Goal: Task Accomplishment & Management: Use online tool/utility

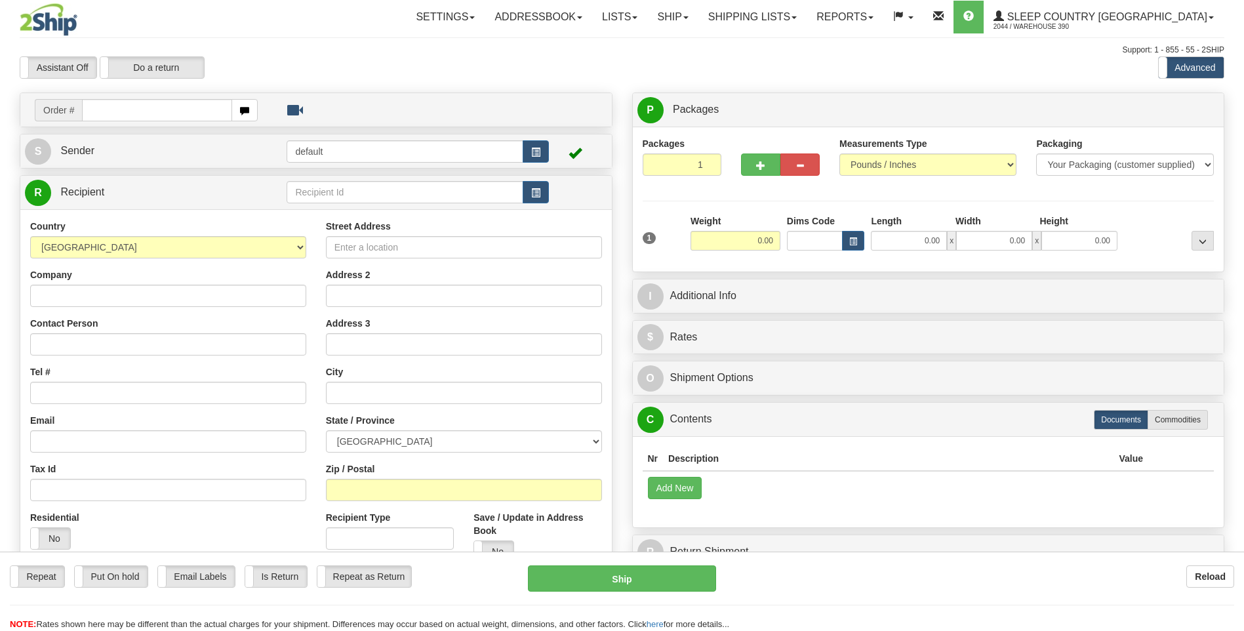
click at [197, 112] on input "text" at bounding box center [157, 110] width 150 height 22
click at [112, 113] on input "text" at bounding box center [157, 110] width 150 height 22
type input "9000I026689"
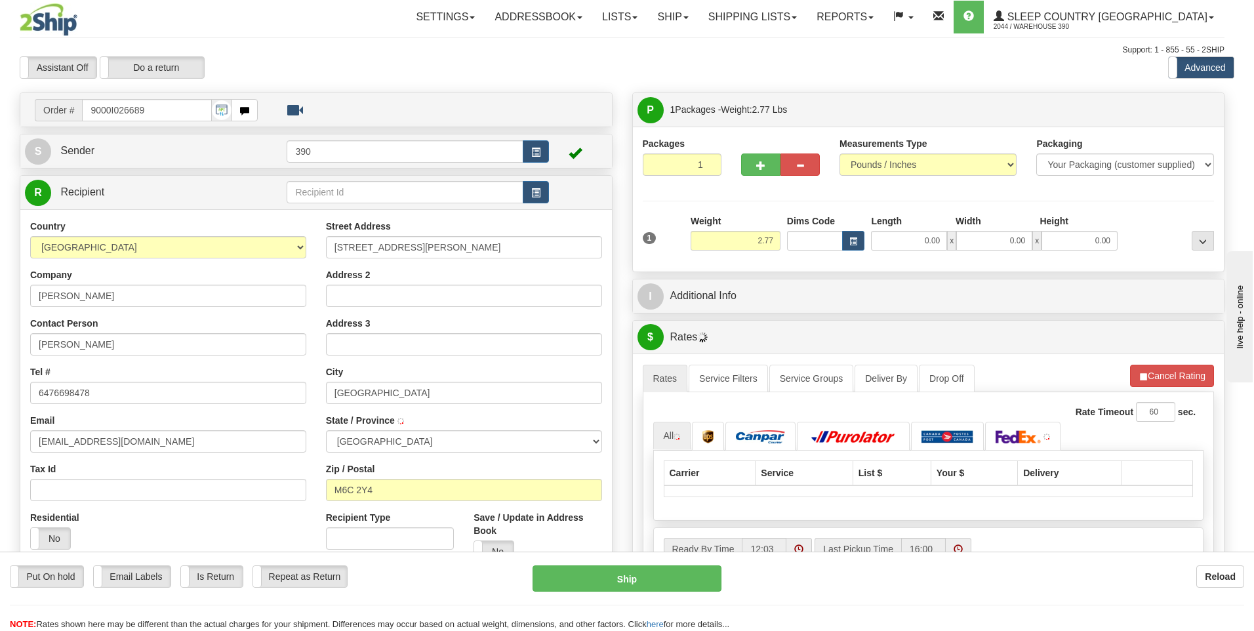
type input "YORK"
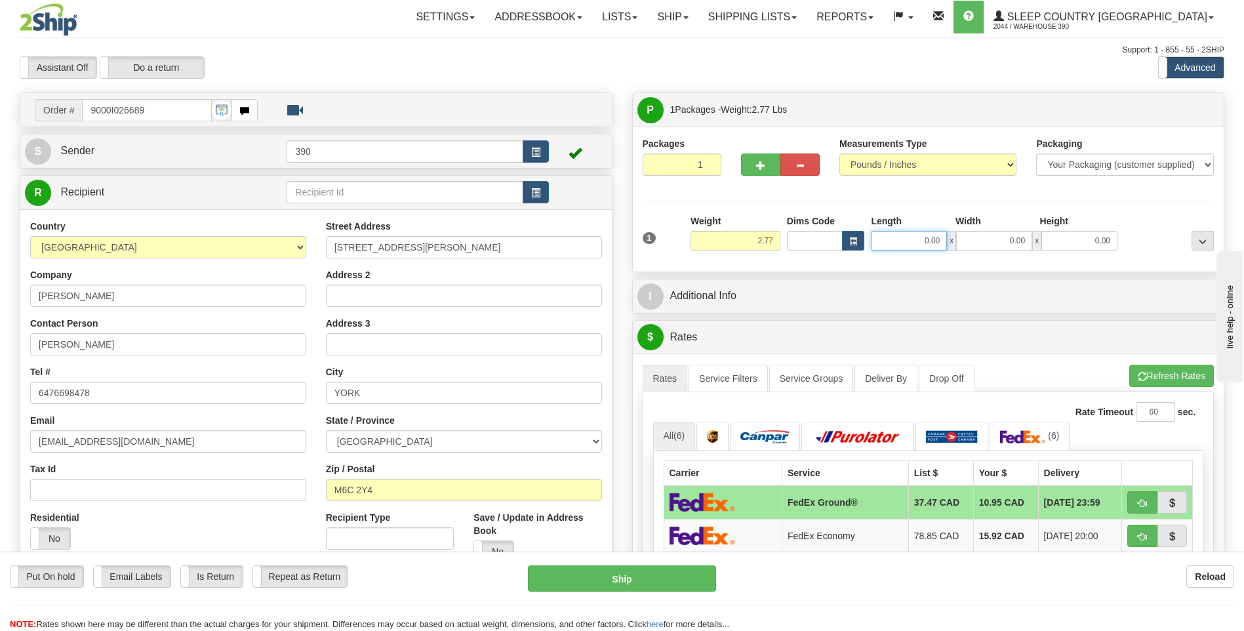
click at [886, 242] on input "0.00" at bounding box center [909, 241] width 76 height 20
type input "6.00"
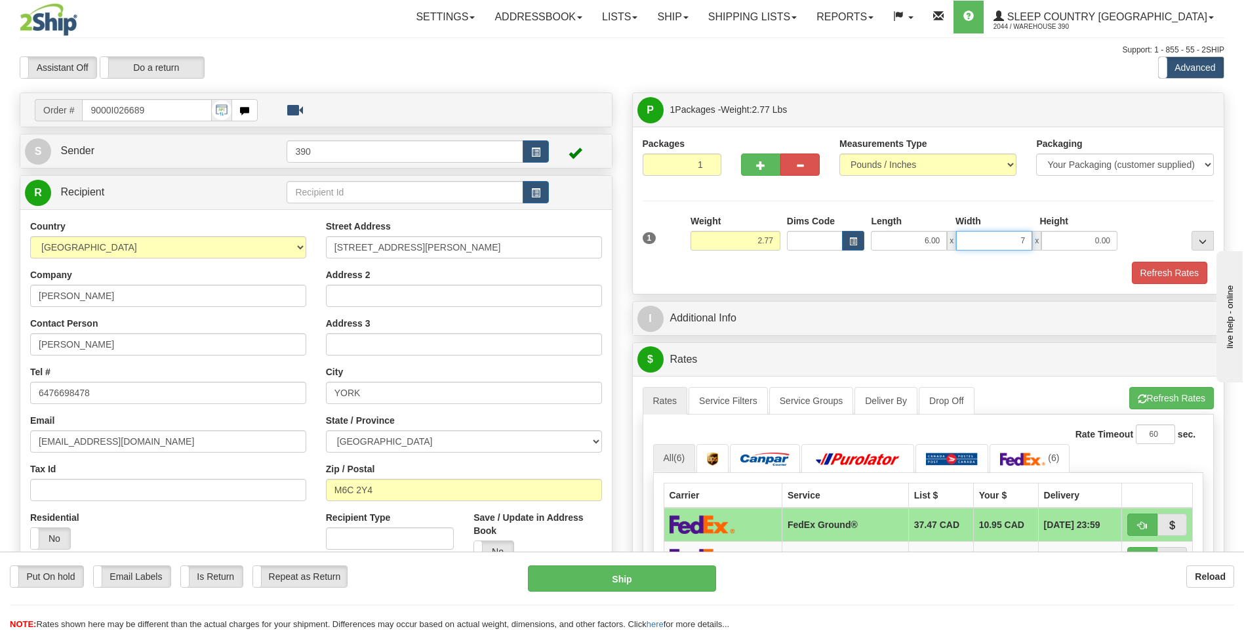
type input "7.00"
type input "4.00"
click at [1146, 399] on button "Refresh Rates" at bounding box center [1171, 398] width 85 height 22
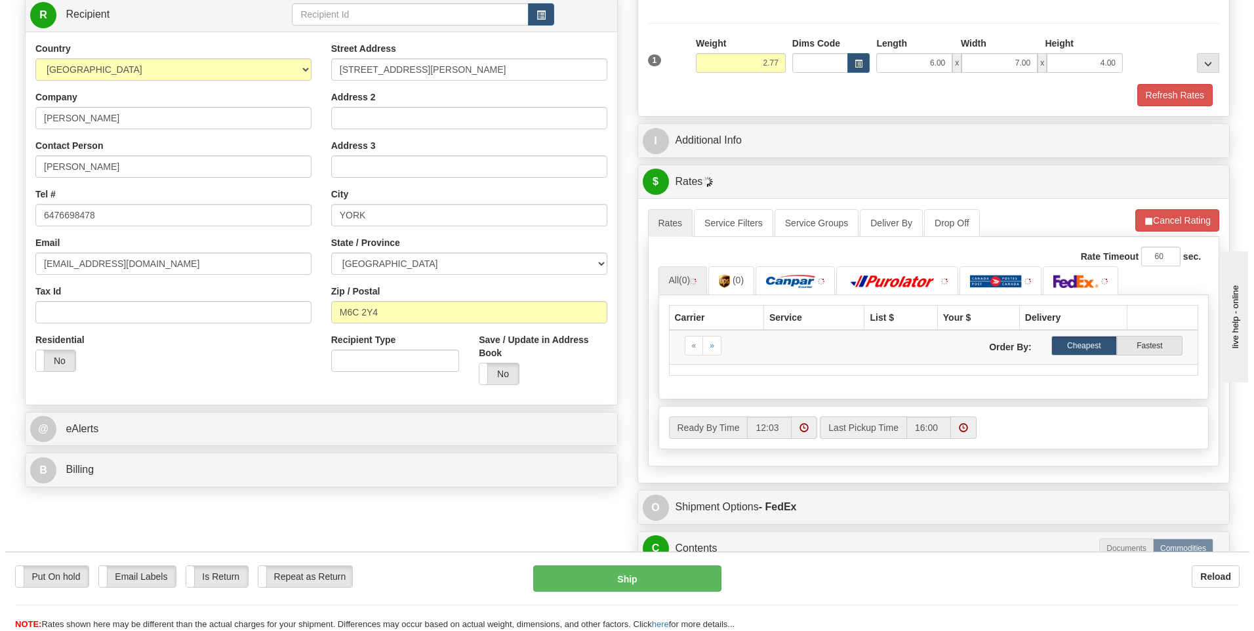
scroll to position [197, 0]
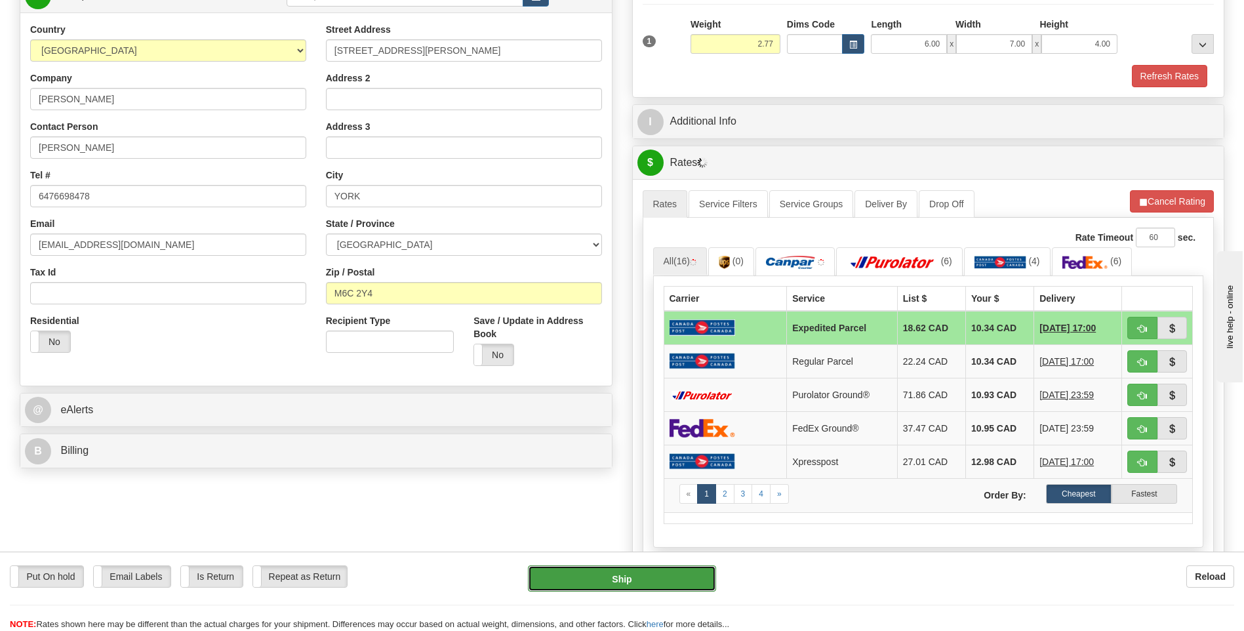
click at [598, 575] on button "Ship" at bounding box center [622, 578] width 188 height 26
type input "DOM.EP"
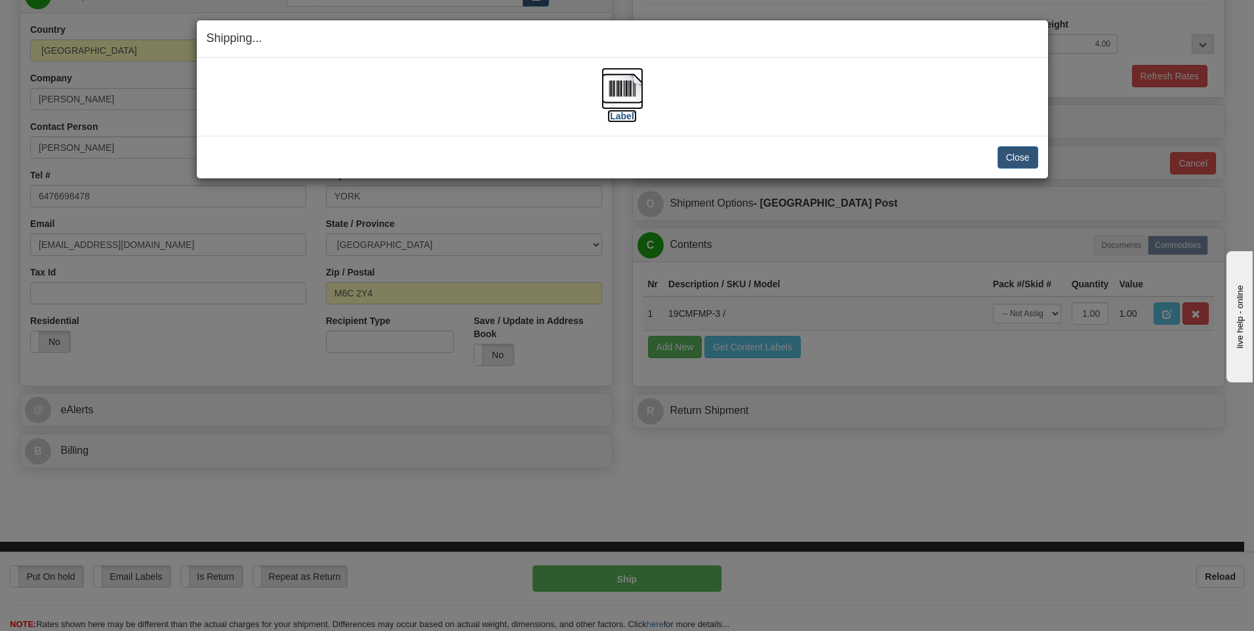
click at [620, 92] on img at bounding box center [622, 89] width 42 height 42
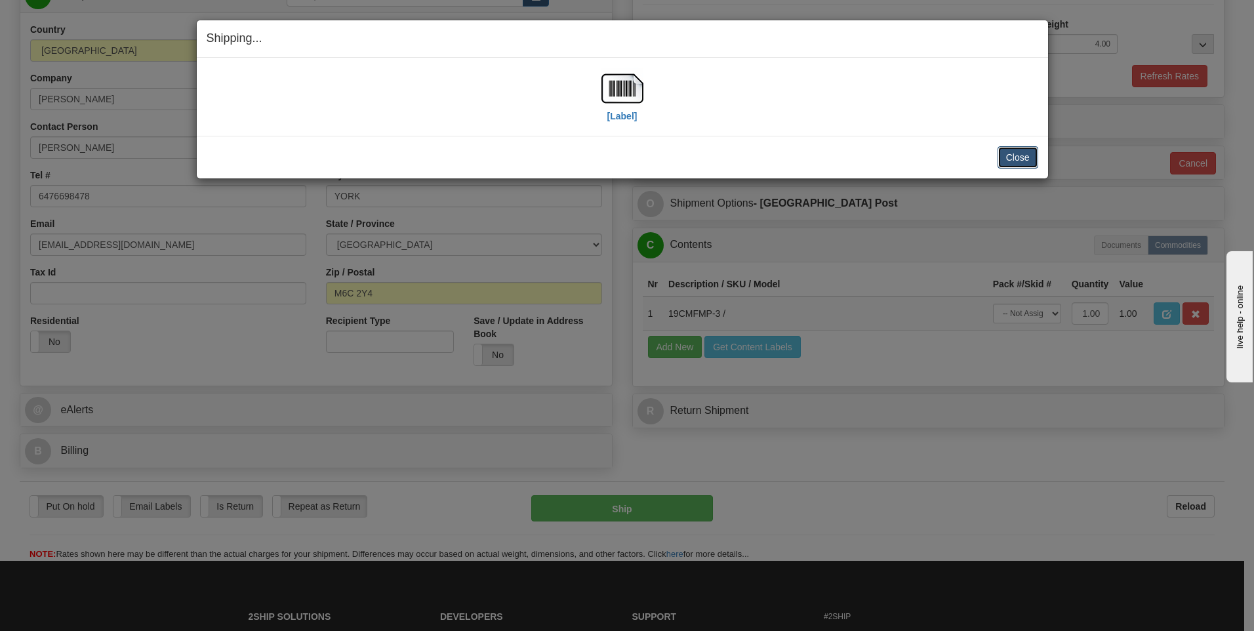
click at [1011, 155] on button "Close" at bounding box center [1017, 157] width 41 height 22
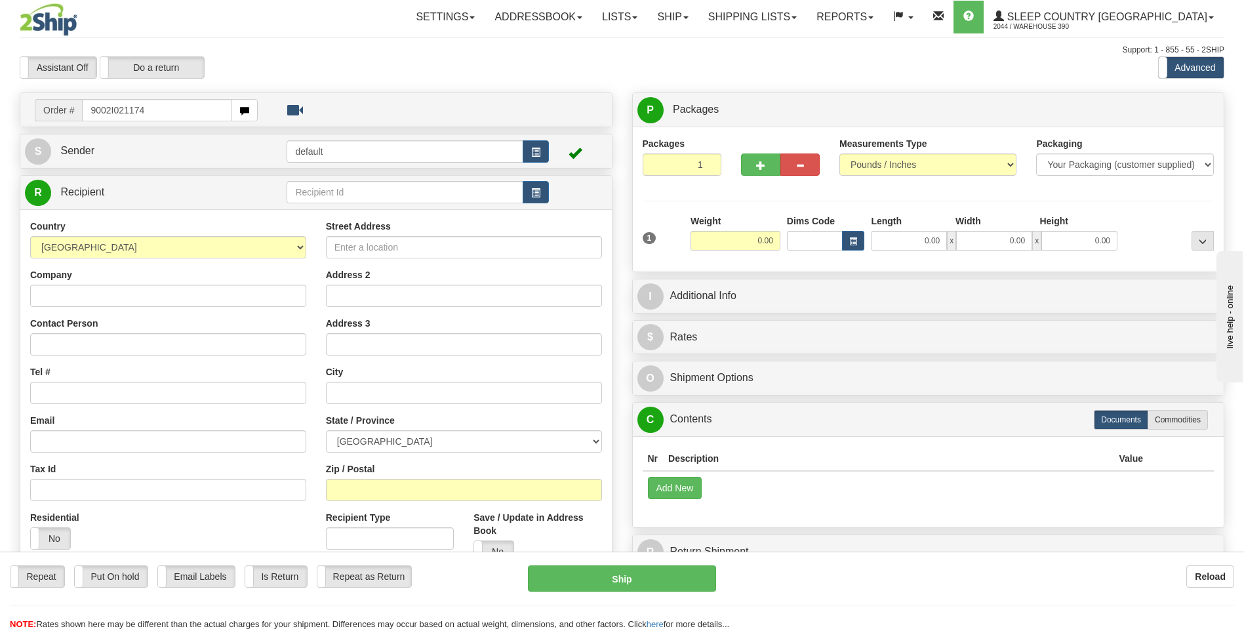
type input "9002I021174"
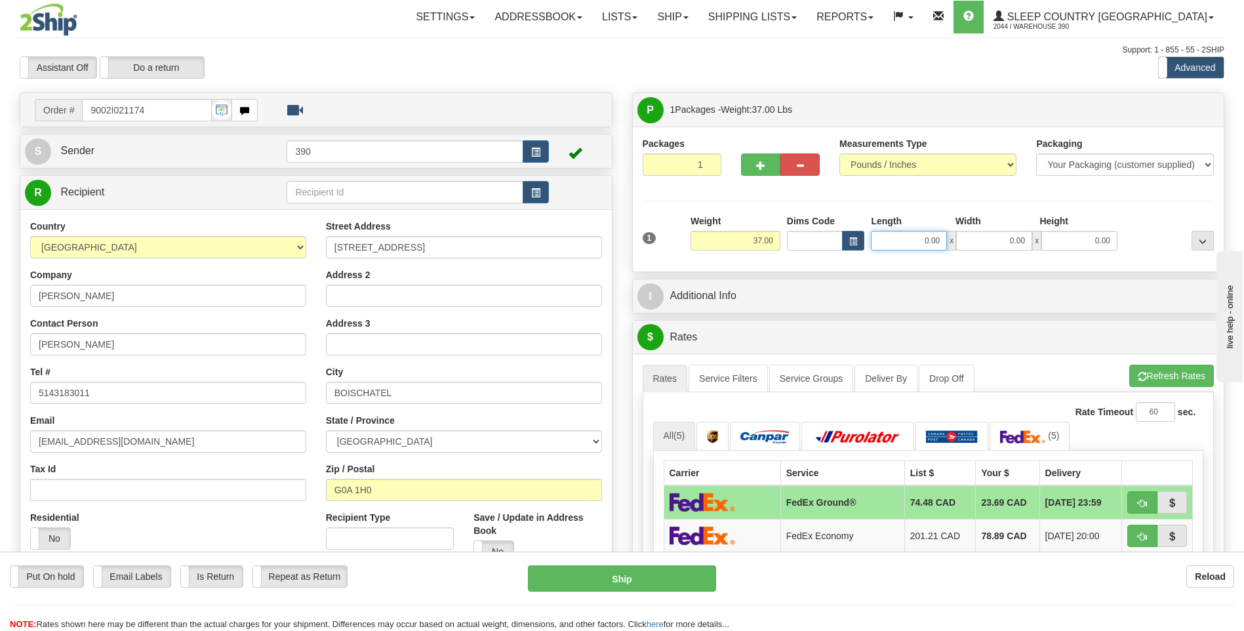
click at [911, 242] on input "0.00" at bounding box center [909, 241] width 76 height 20
type input "17.00"
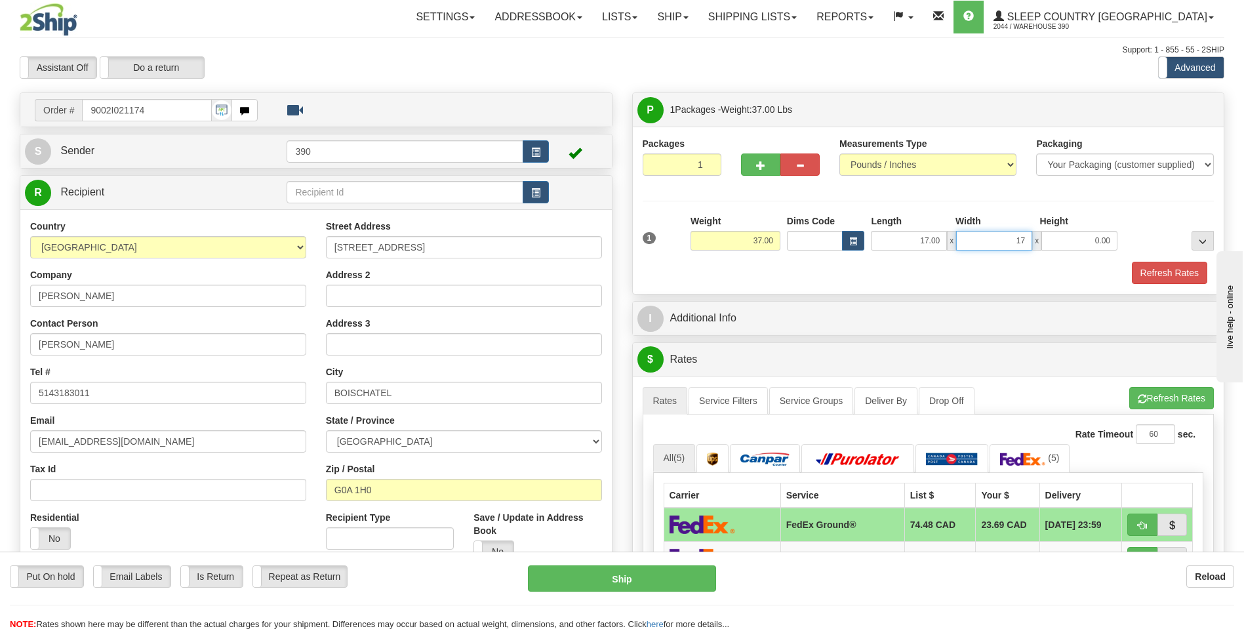
type input "17.00"
type input "38.00"
click at [1155, 395] on button "Refresh Rates" at bounding box center [1171, 398] width 85 height 22
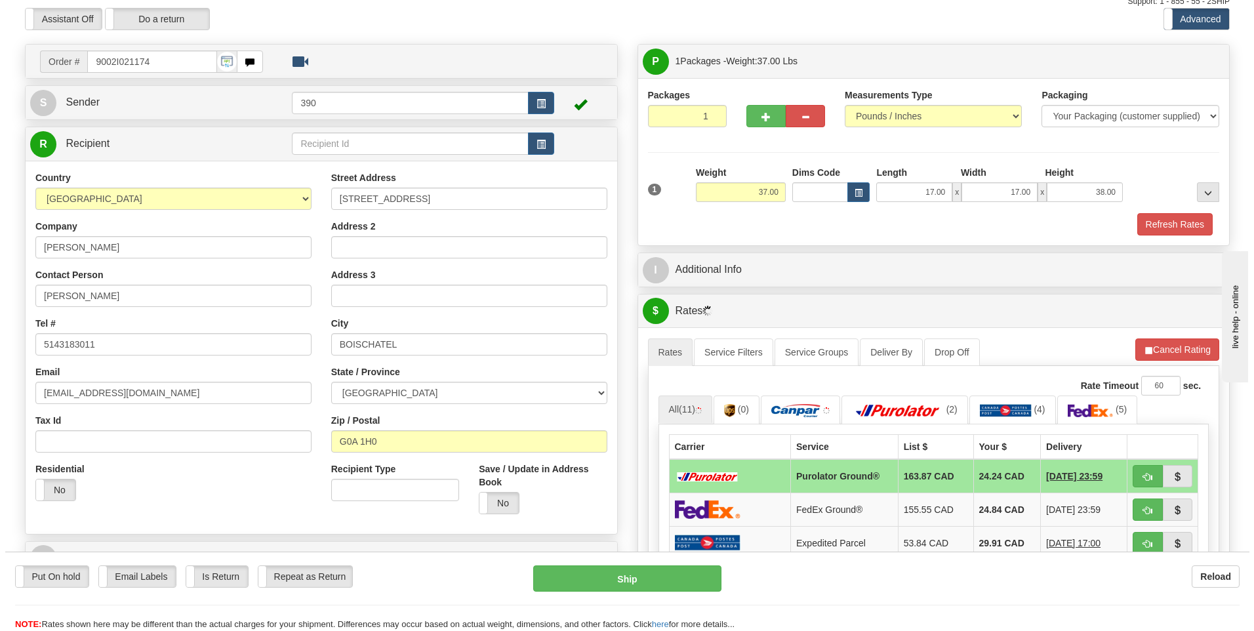
scroll to position [131, 0]
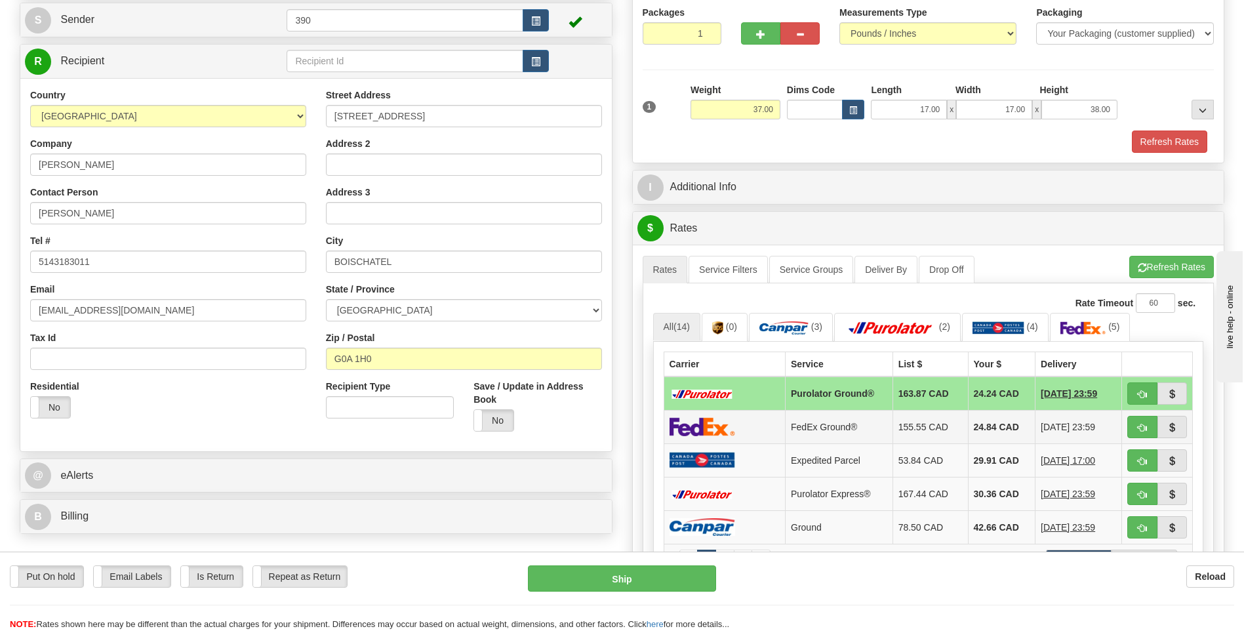
click at [968, 425] on td "24.84 CAD" at bounding box center [1002, 426] width 68 height 33
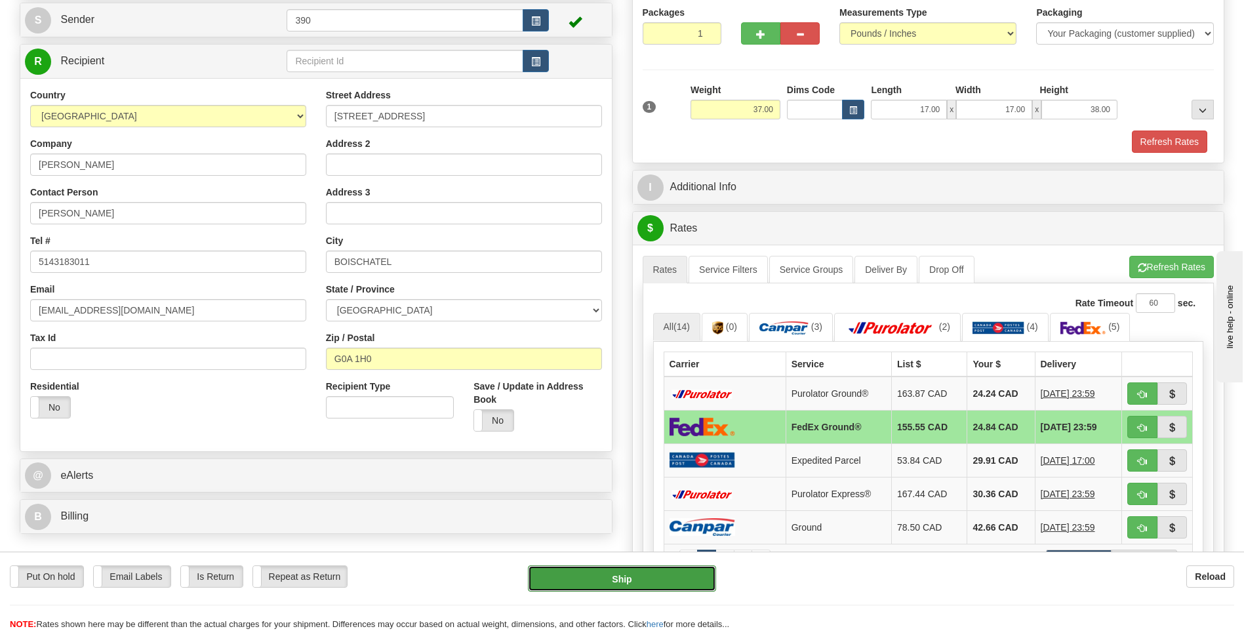
click at [648, 575] on button "Ship" at bounding box center [622, 578] width 188 height 26
type input "92"
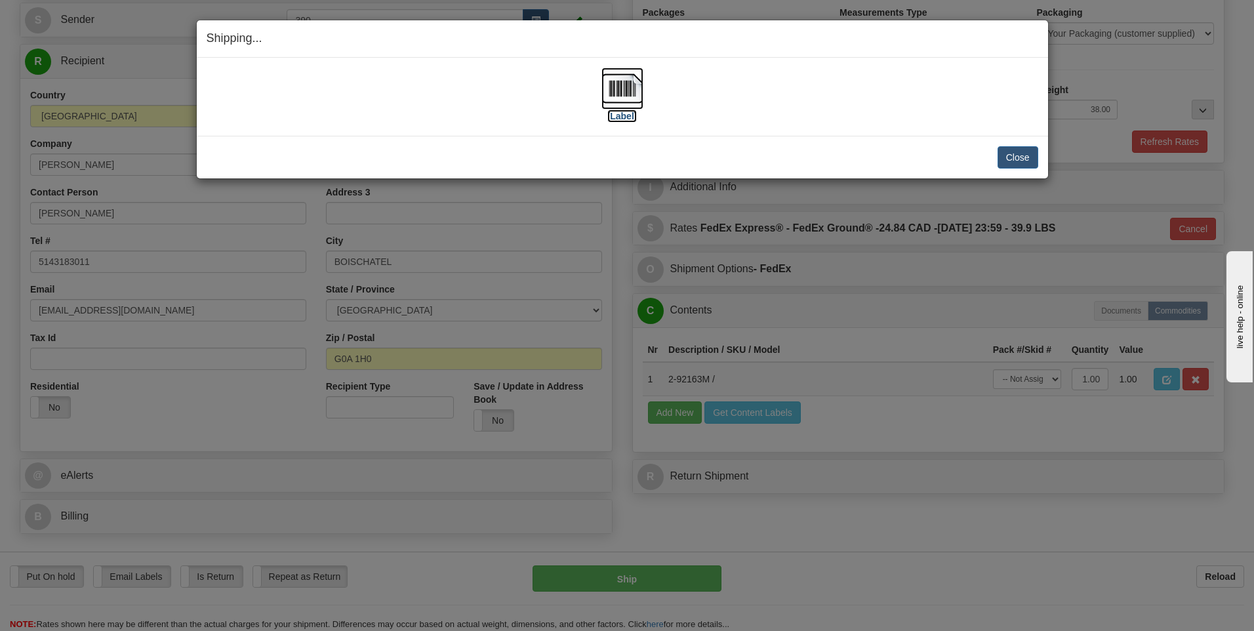
click at [616, 90] on img at bounding box center [622, 89] width 42 height 42
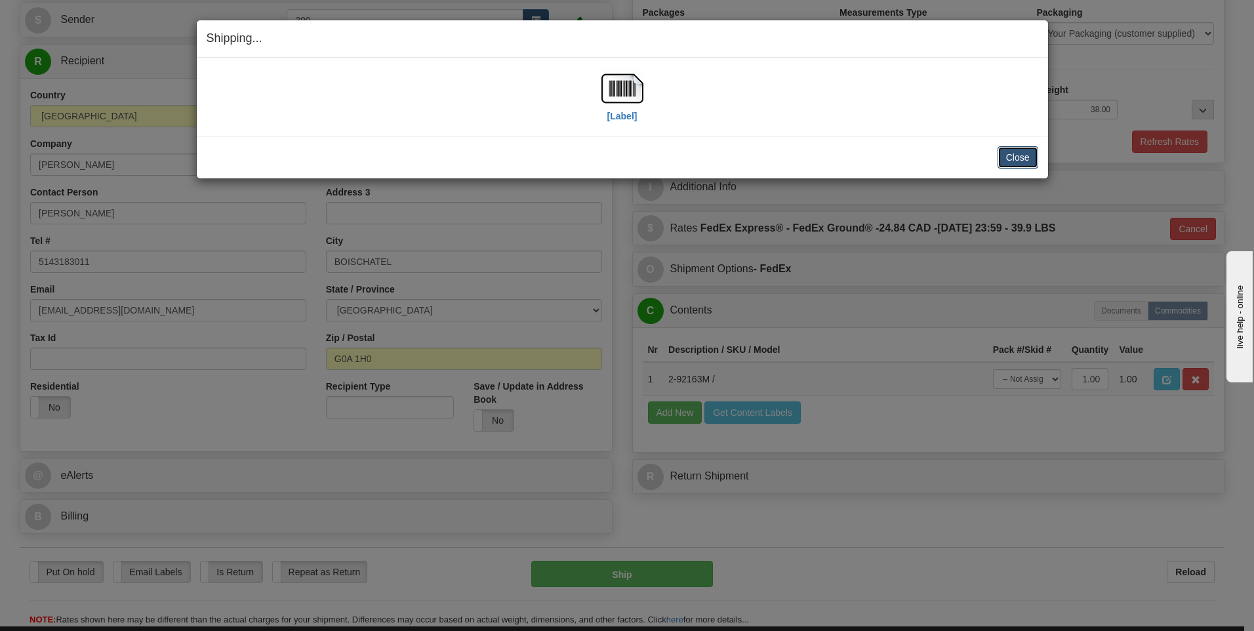
click at [1000, 158] on button "Close" at bounding box center [1017, 157] width 41 height 22
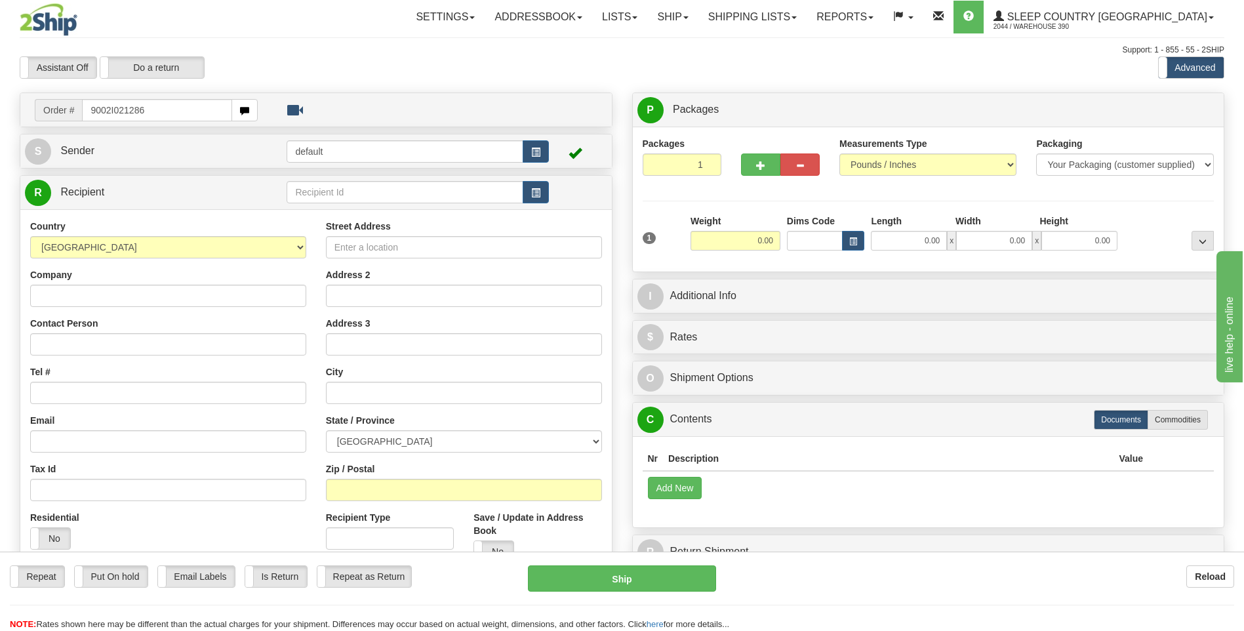
type input "9002I021286"
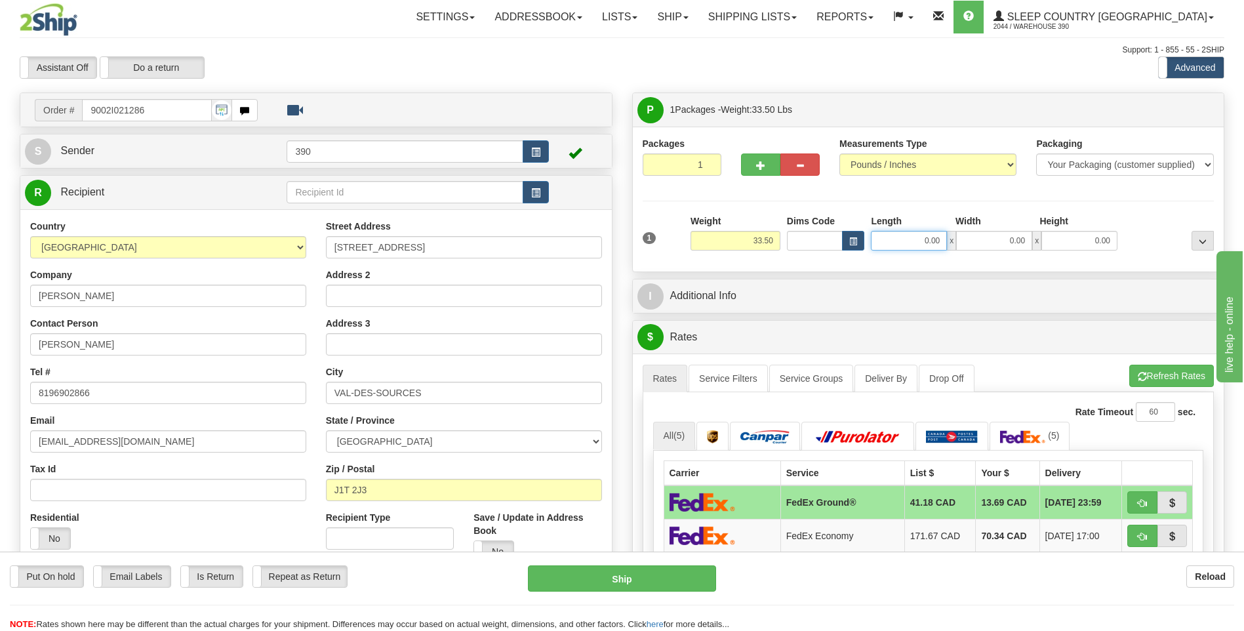
click at [892, 243] on input "0.00" at bounding box center [909, 241] width 76 height 20
type input "17.00"
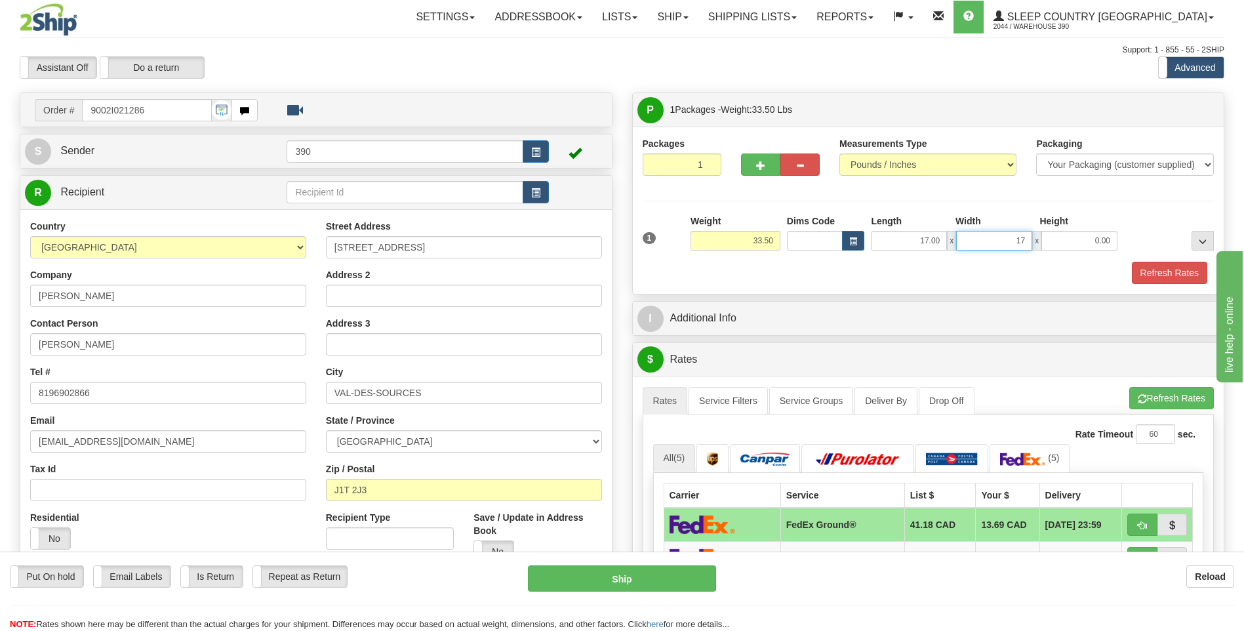
type input "17.00"
type input "38.00"
click at [1155, 401] on button "Refresh Rates" at bounding box center [1171, 398] width 85 height 22
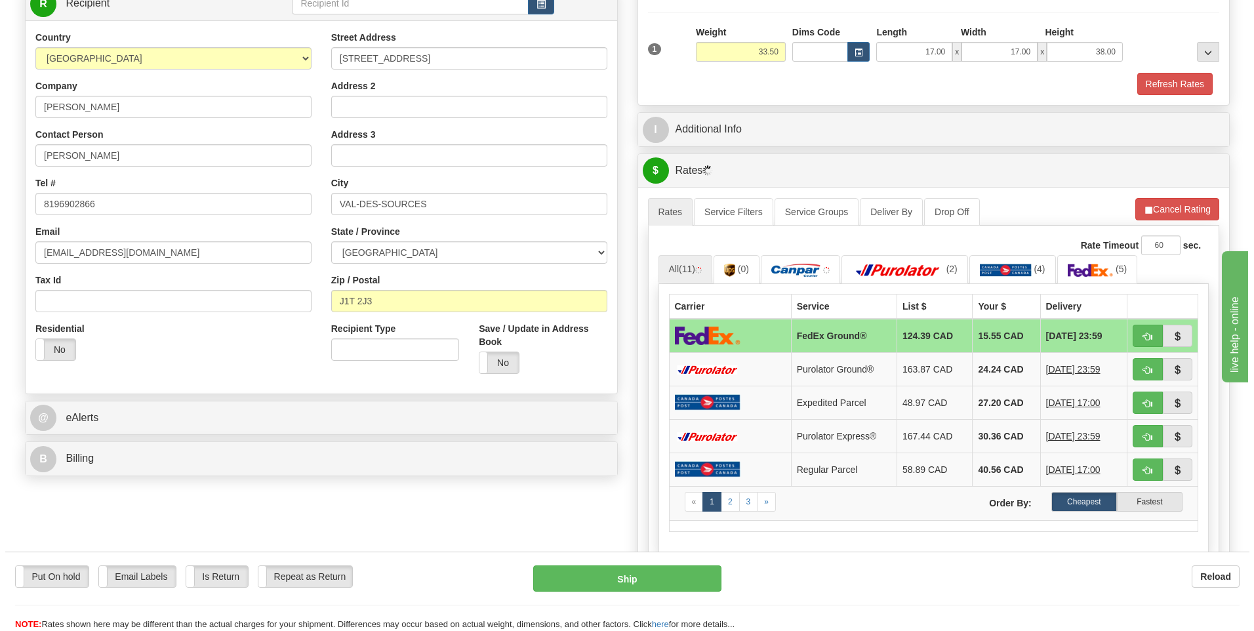
scroll to position [197, 0]
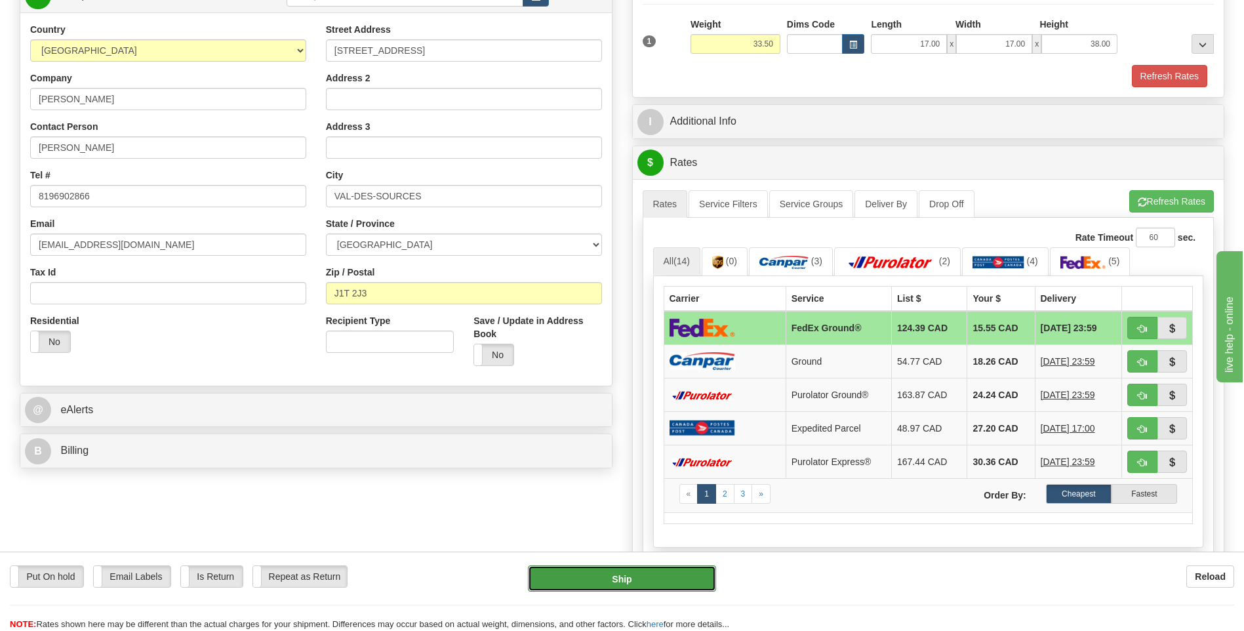
click at [633, 572] on button "Ship" at bounding box center [622, 578] width 188 height 26
type input "92"
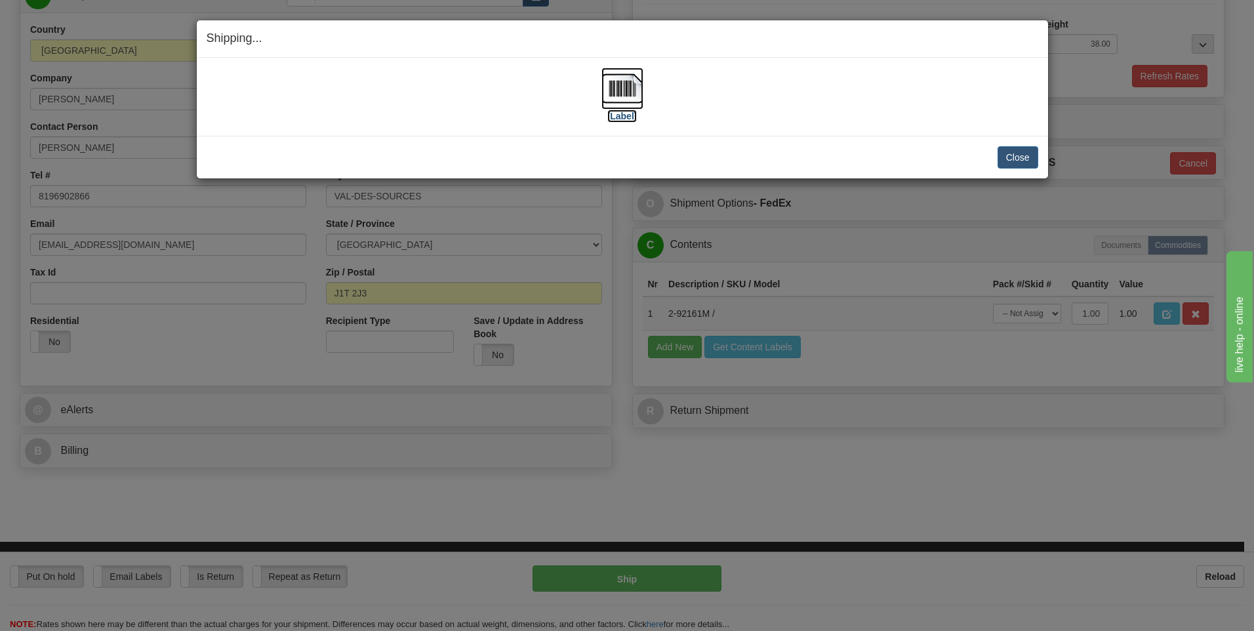
click at [618, 93] on img at bounding box center [622, 89] width 42 height 42
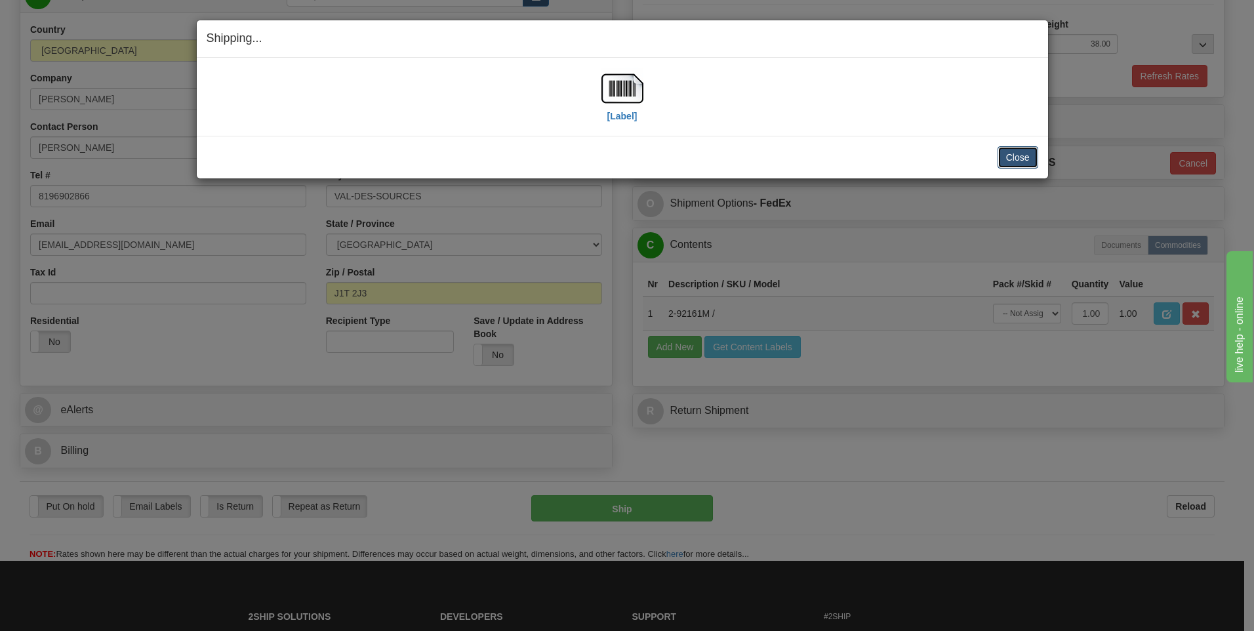
click at [1010, 158] on button "Close" at bounding box center [1017, 157] width 41 height 22
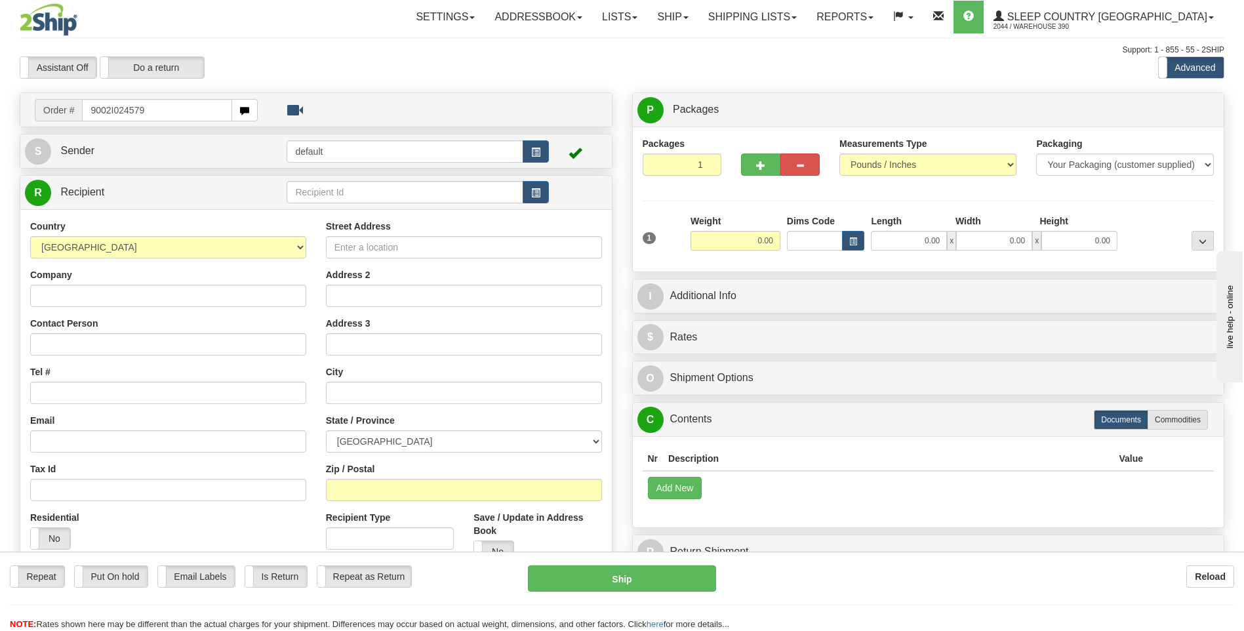
type input "9002I024579"
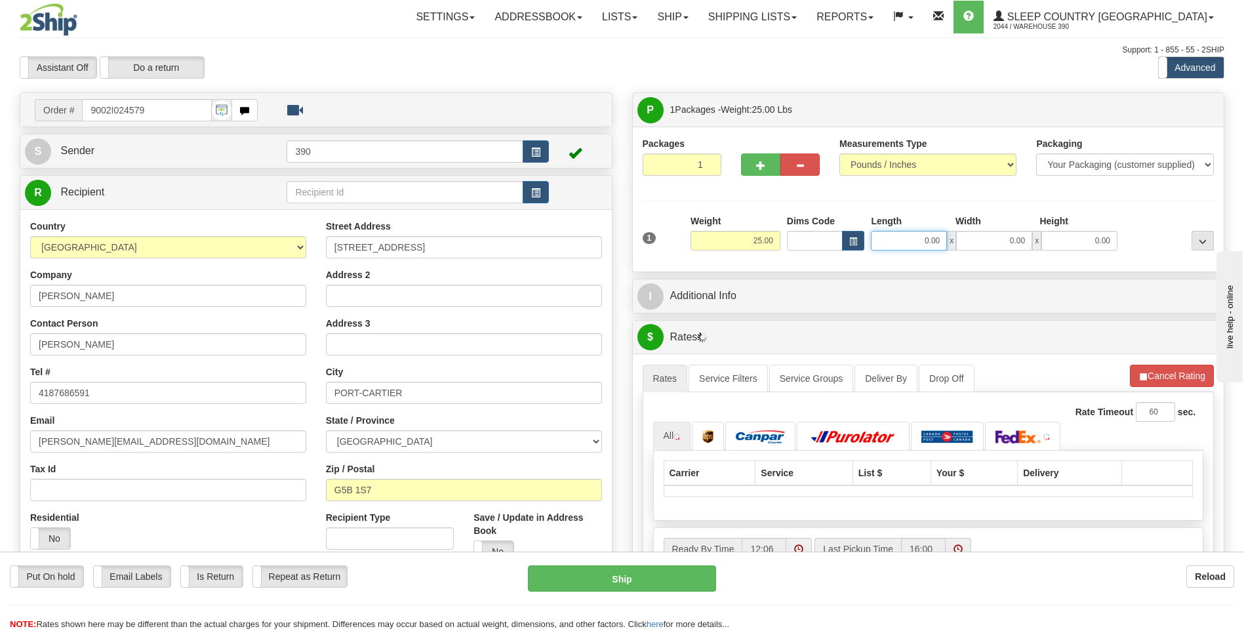
click at [898, 243] on input "0.00" at bounding box center [909, 241] width 76 height 20
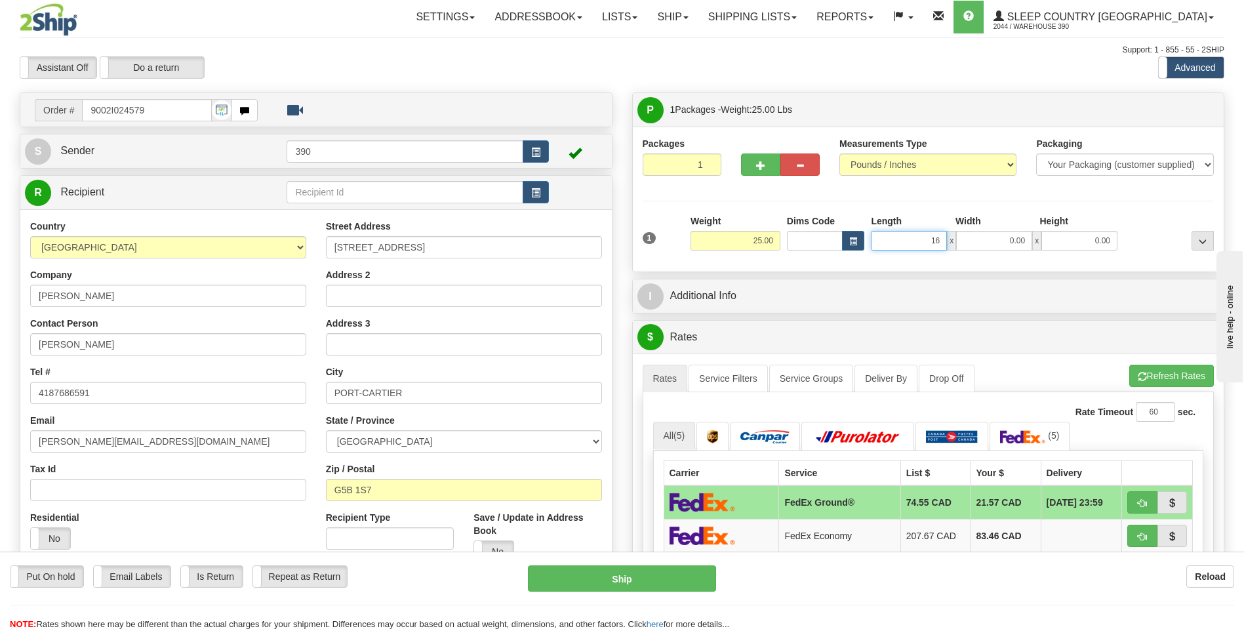
type input "16.00"
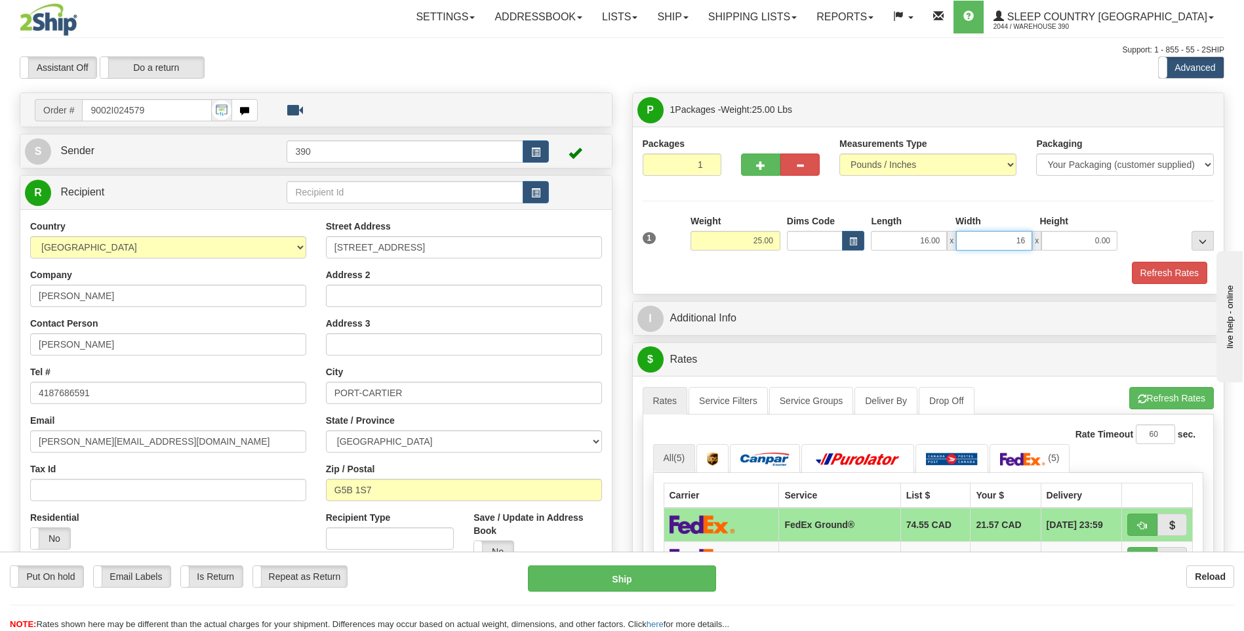
type input "16.00"
type input "37.00"
click at [1140, 399] on span "button" at bounding box center [1142, 399] width 9 height 9
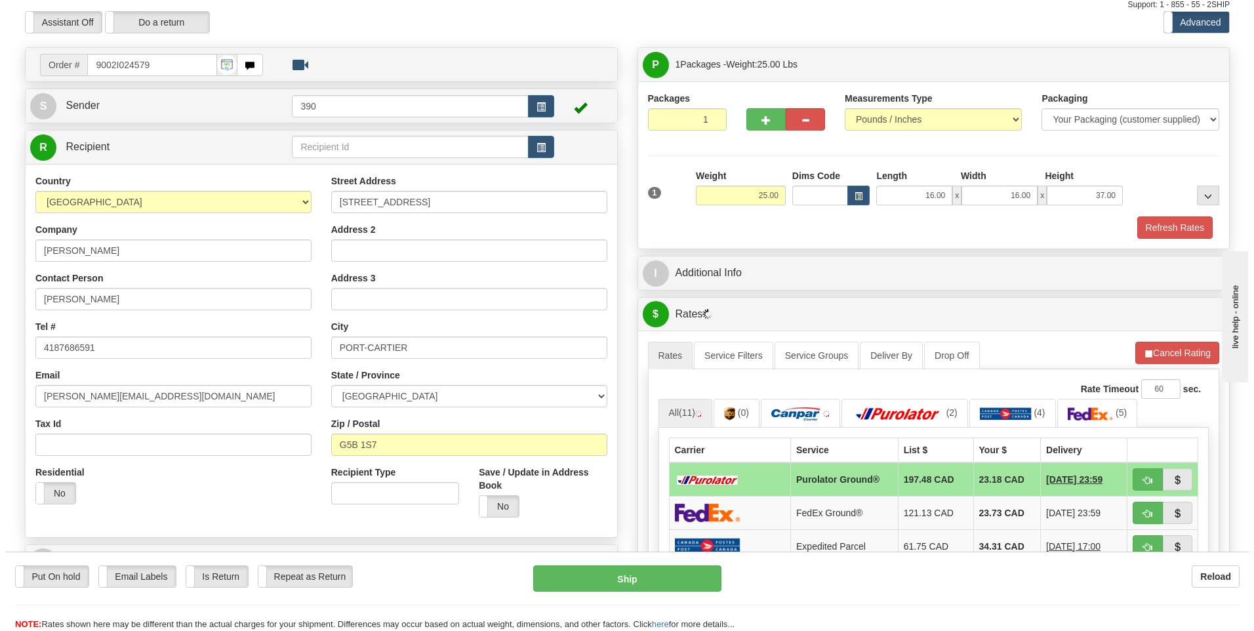
scroll to position [131, 0]
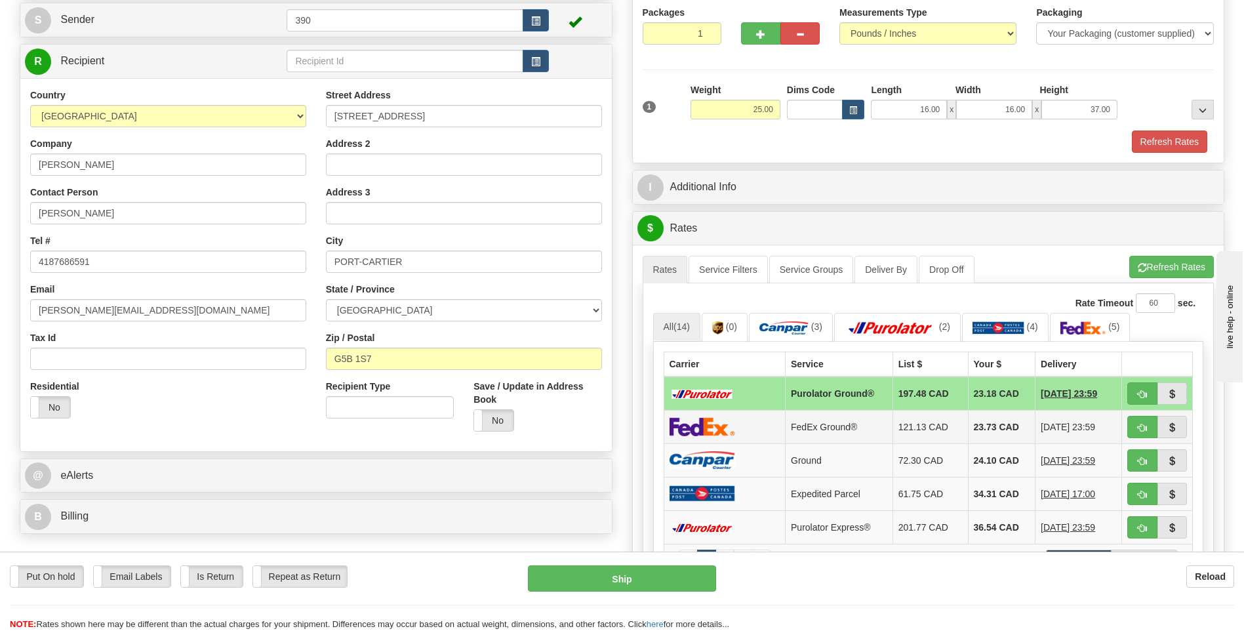
click at [981, 426] on td "23.73 CAD" at bounding box center [1002, 426] width 68 height 33
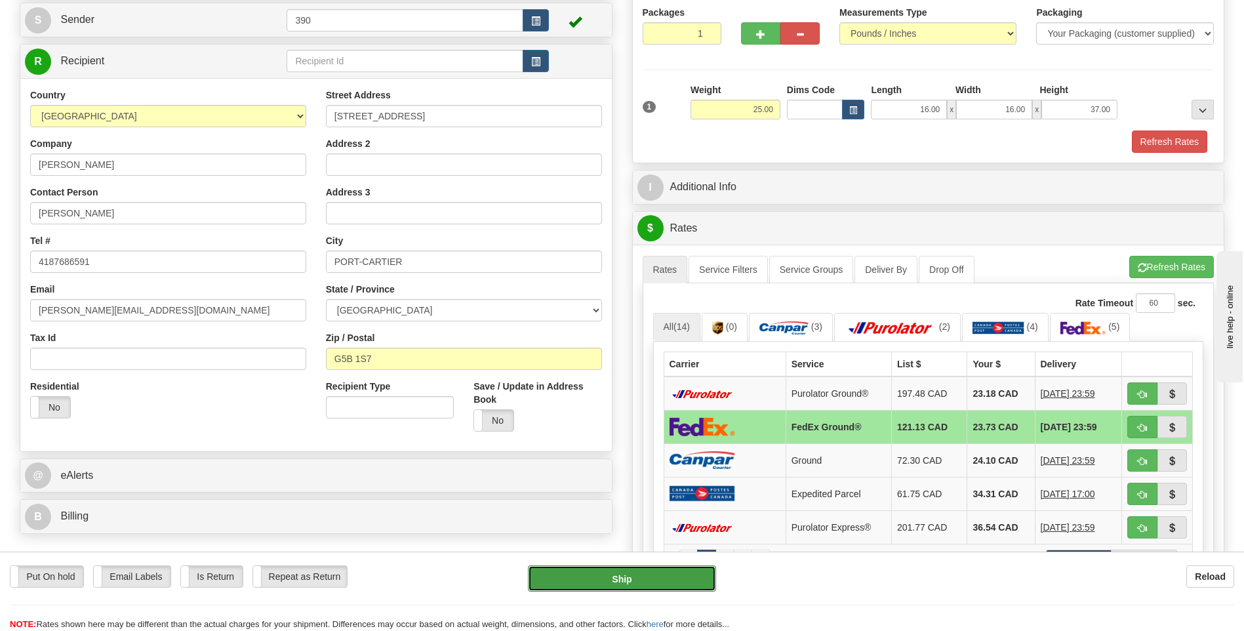
click at [622, 579] on button "Ship" at bounding box center [622, 578] width 188 height 26
type input "92"
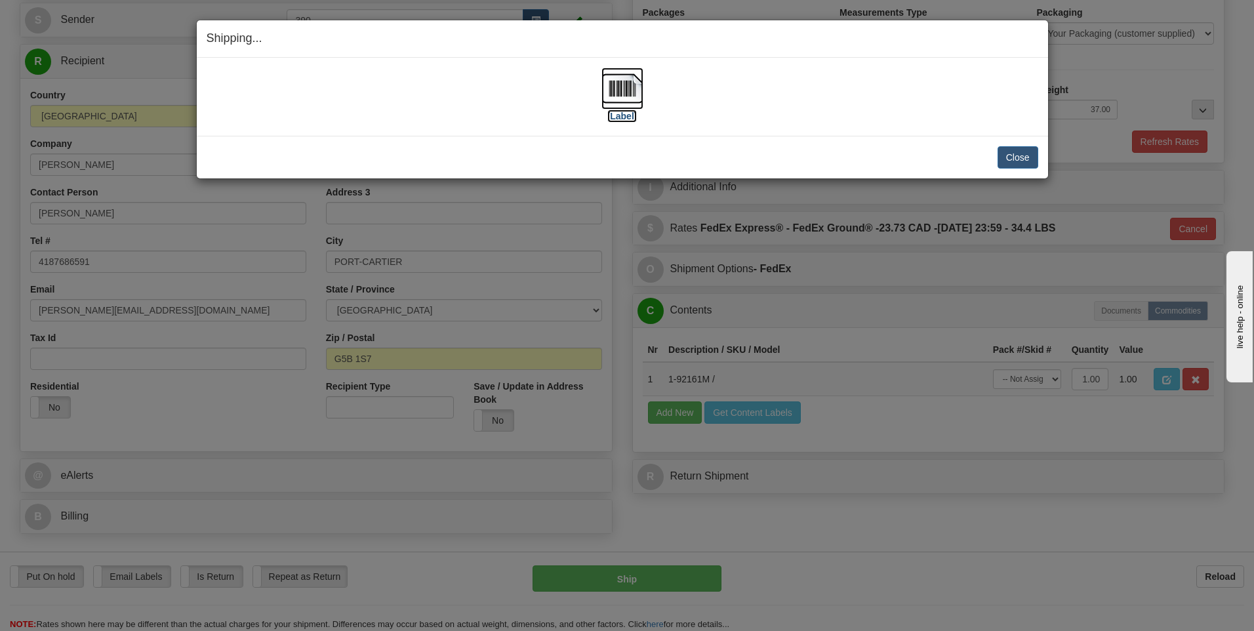
click at [618, 92] on img at bounding box center [622, 89] width 42 height 42
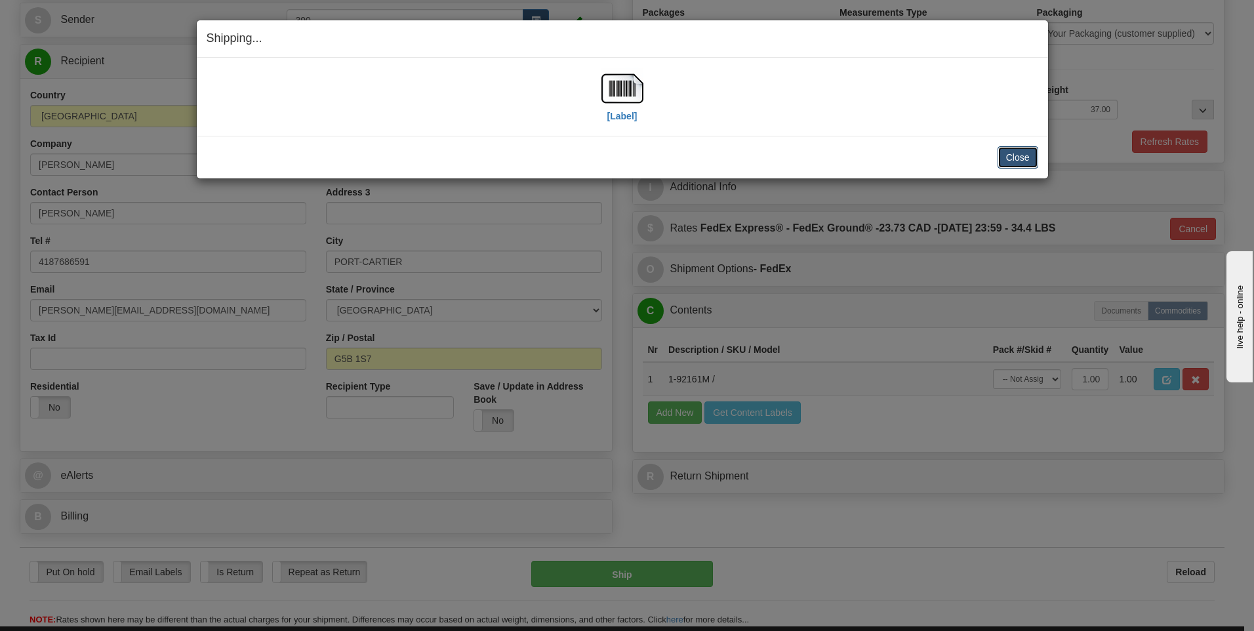
click at [1007, 157] on button "Close" at bounding box center [1017, 157] width 41 height 22
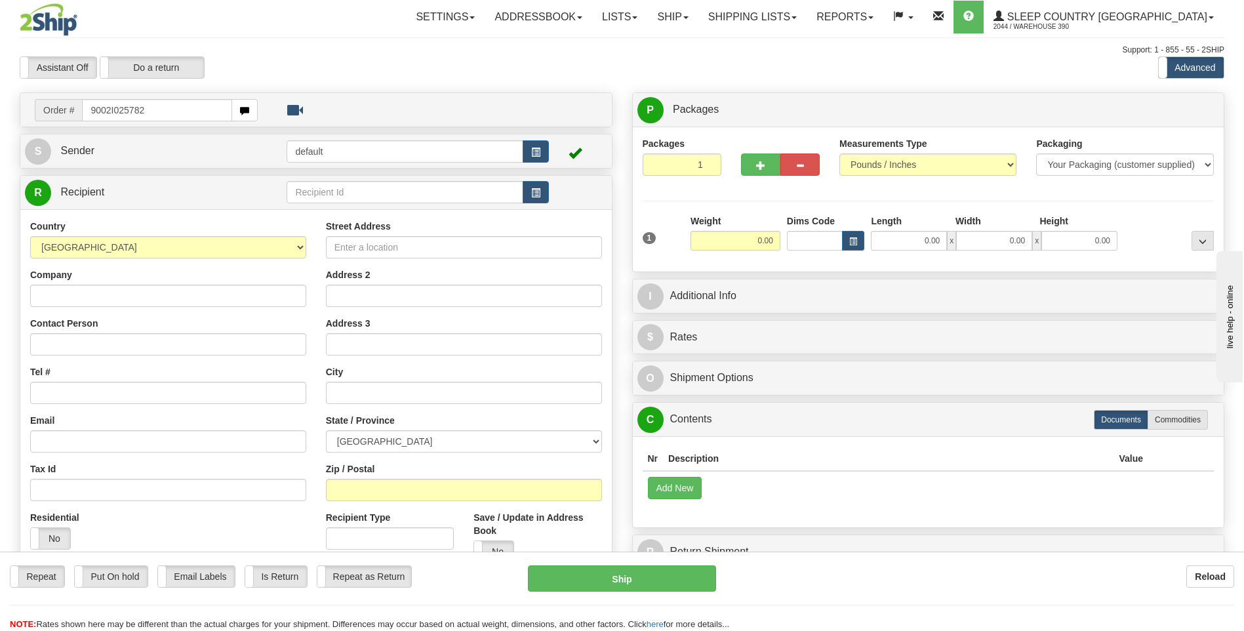
type input "9002I025782"
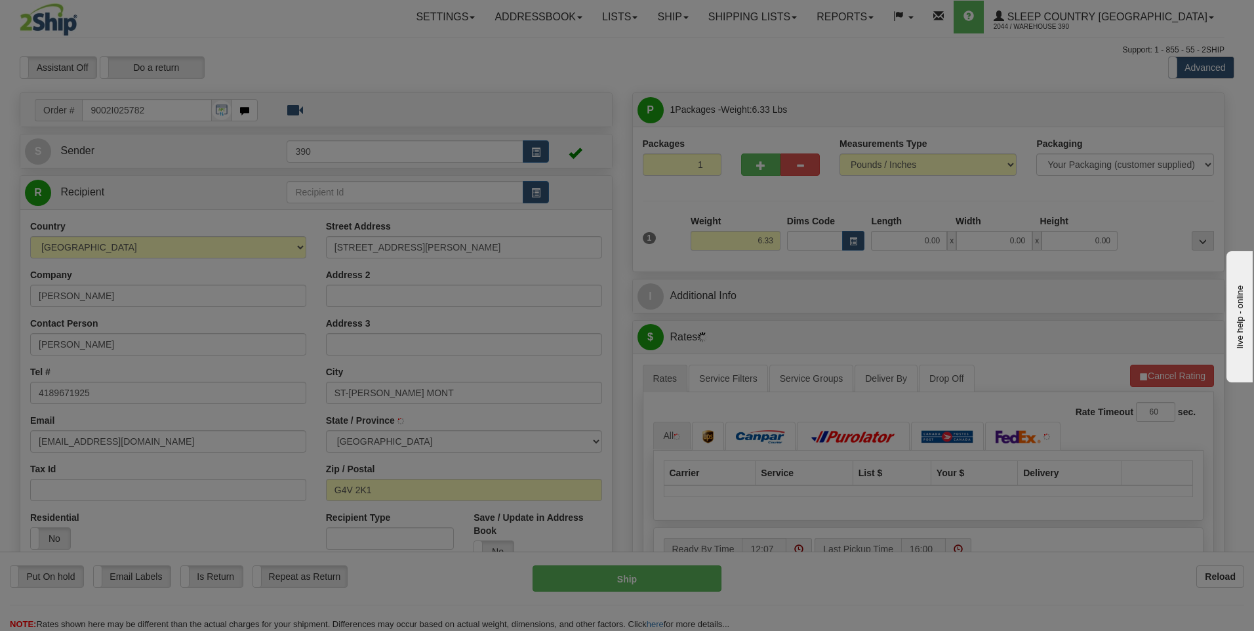
type input "SAINTE-ANNE-DES-MONTS"
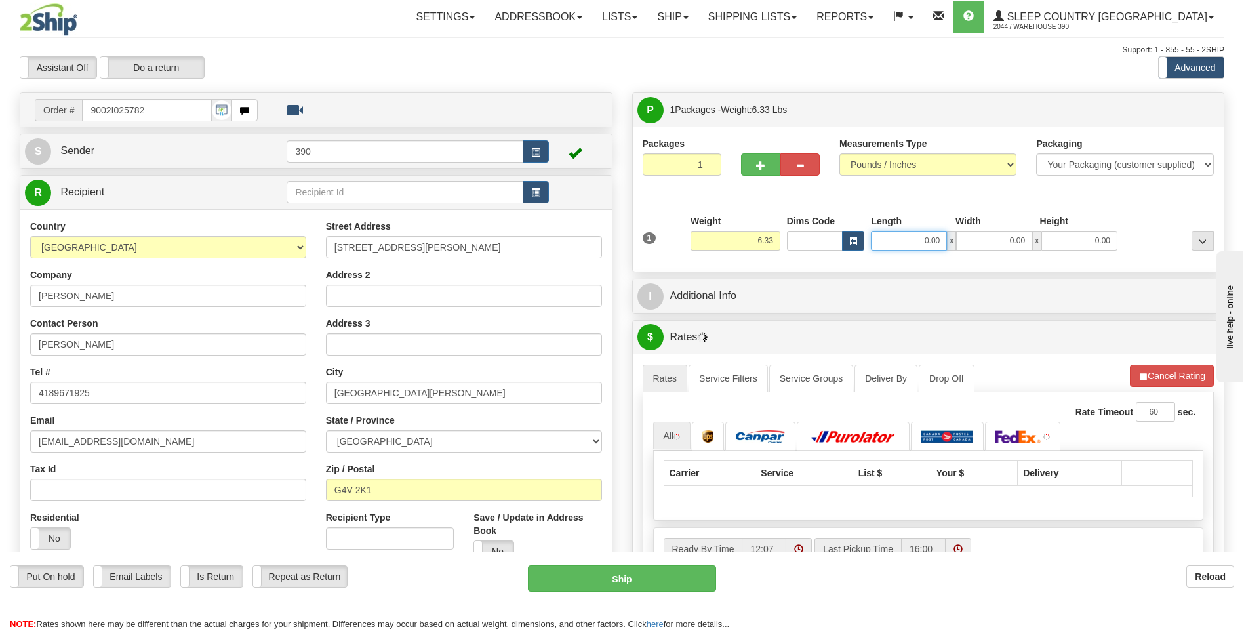
click at [904, 241] on input "0.00" at bounding box center [909, 241] width 76 height 20
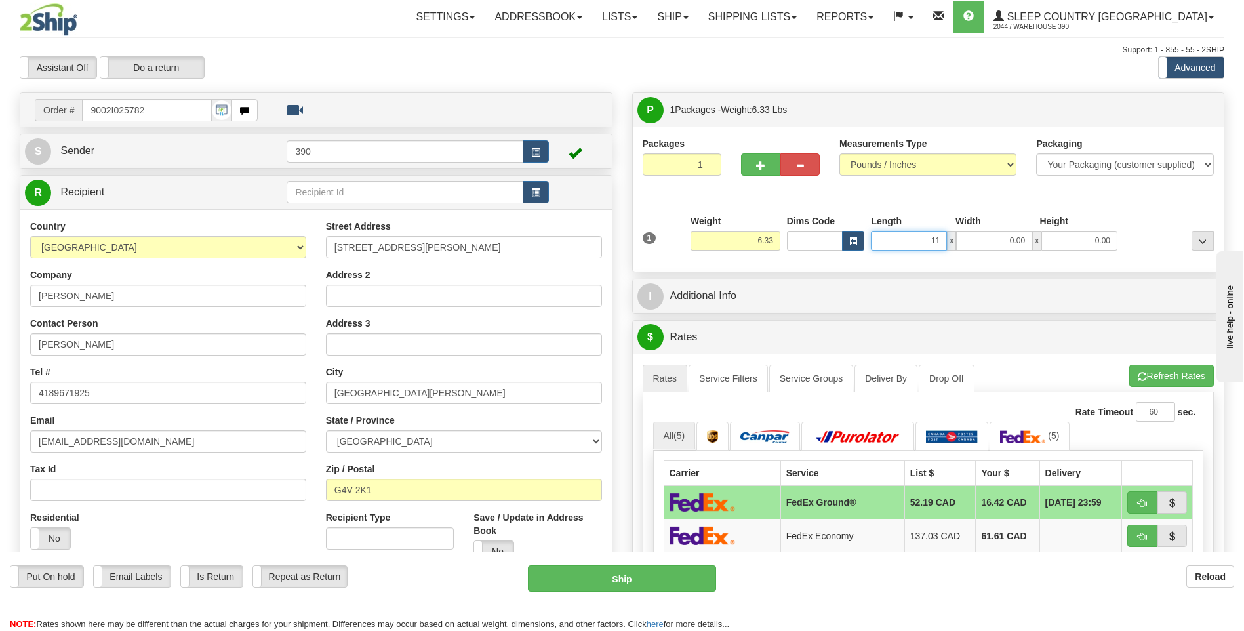
type input "11.00"
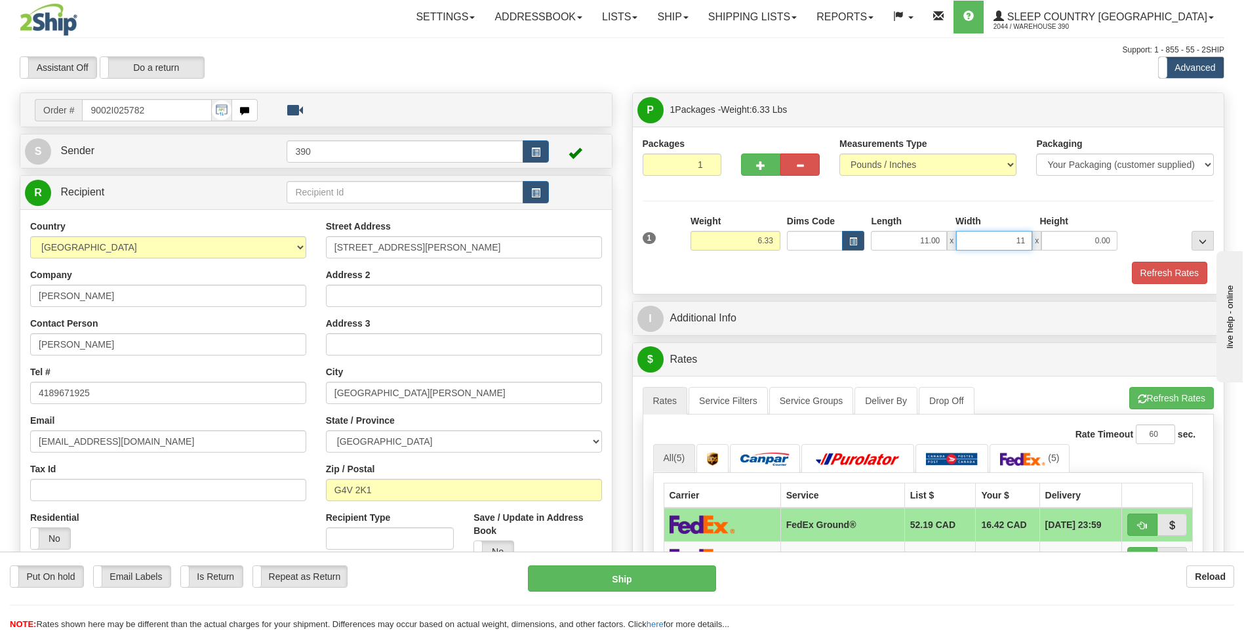
type input "11.00"
type input "9.00"
click at [1138, 390] on button "Refresh Rates" at bounding box center [1171, 398] width 85 height 22
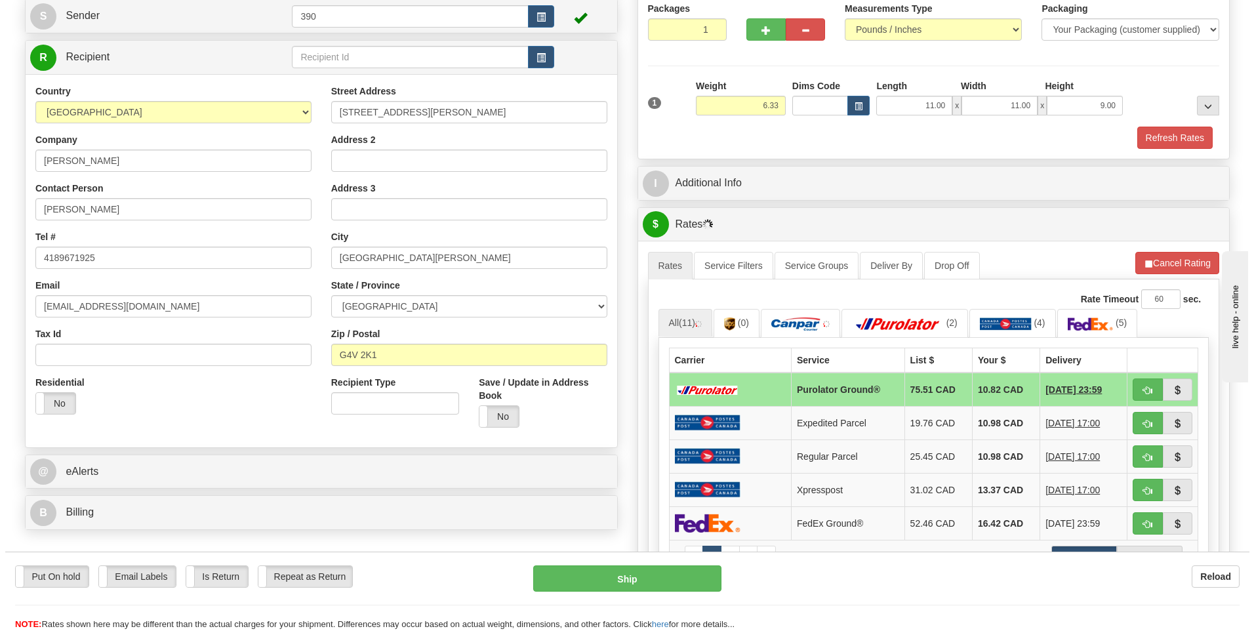
scroll to position [197, 0]
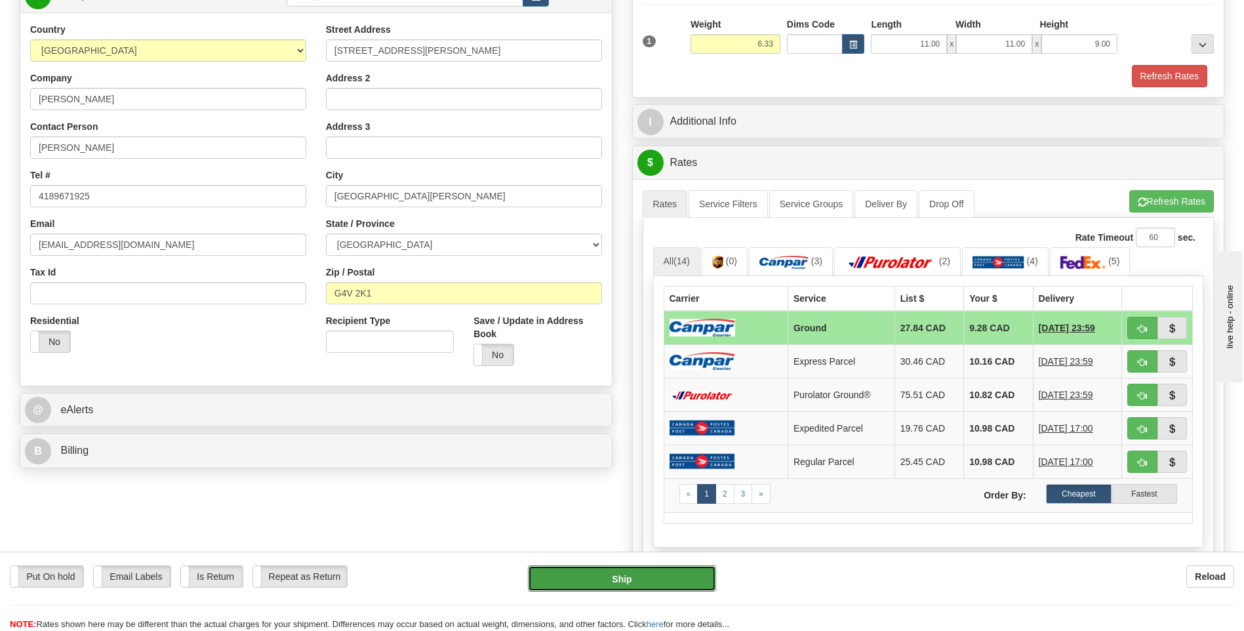
click at [639, 580] on button "Ship" at bounding box center [622, 578] width 188 height 26
type input "1"
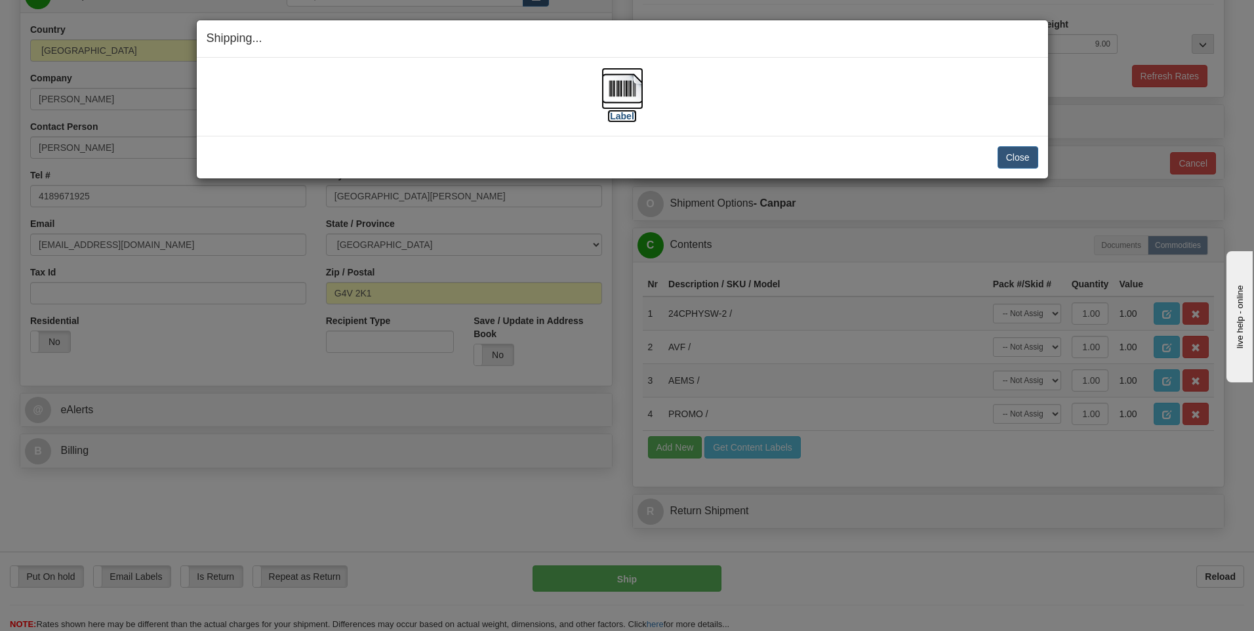
click at [628, 89] on img at bounding box center [622, 89] width 42 height 42
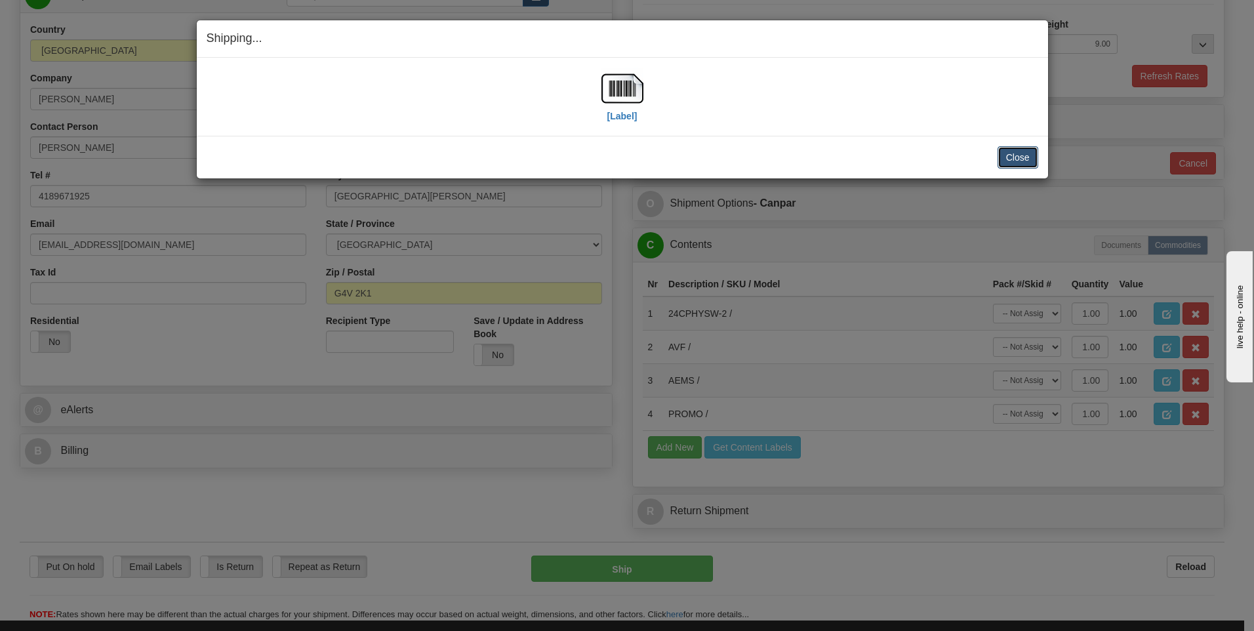
click at [1012, 152] on button "Close" at bounding box center [1017, 157] width 41 height 22
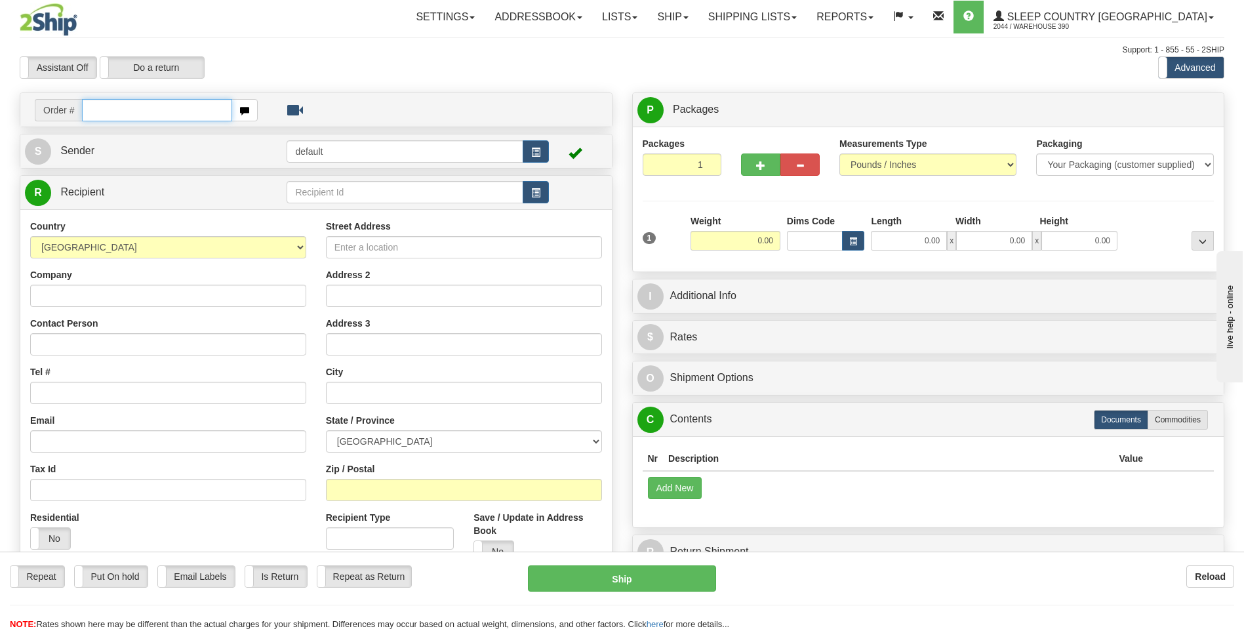
click at [159, 111] on input "text" at bounding box center [157, 110] width 150 height 22
type input "9002I026384"
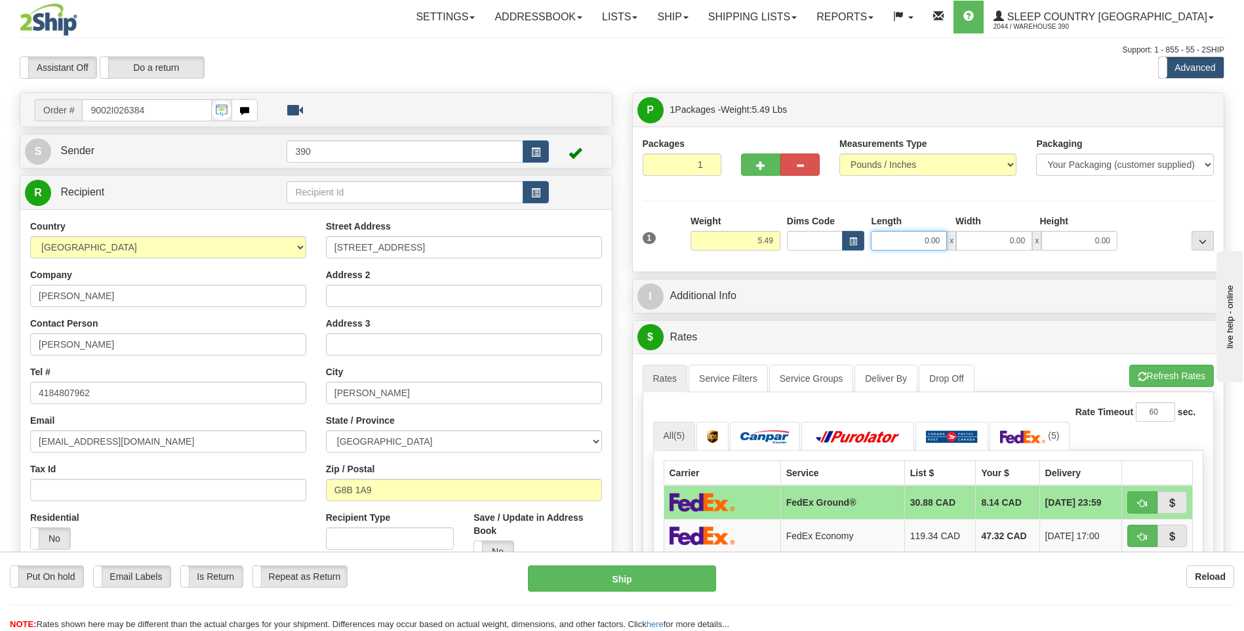
click at [897, 241] on input "0.00" at bounding box center [909, 241] width 76 height 20
type input "8.00"
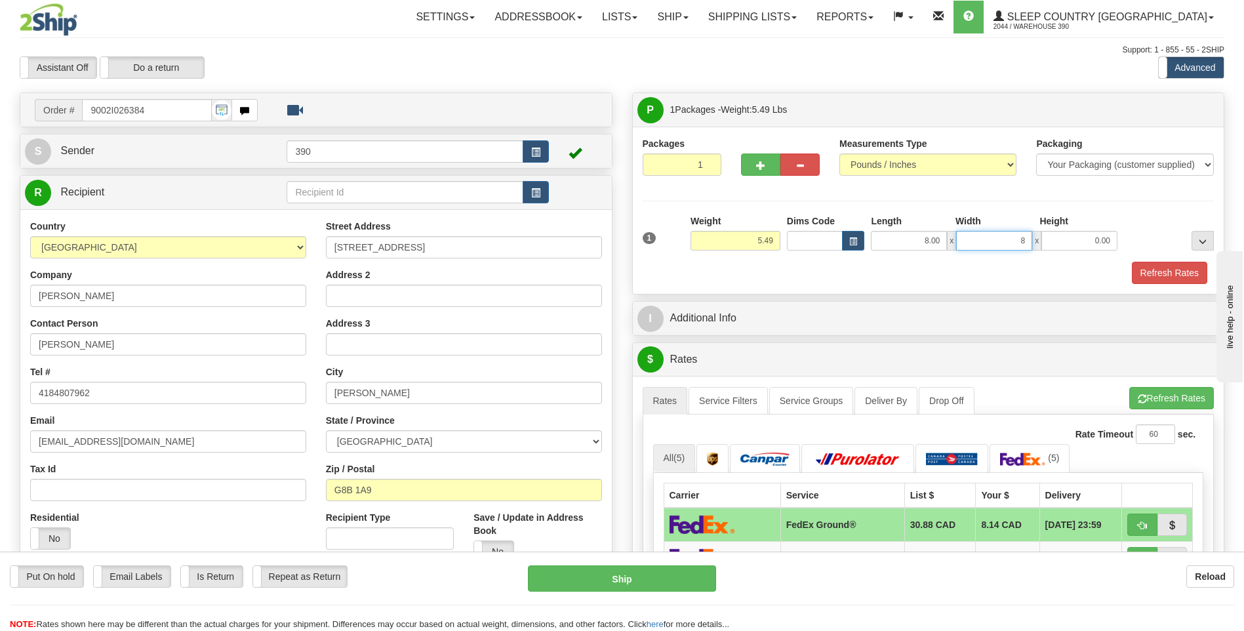
type input "8.00"
type input "11.00"
click at [1138, 397] on span "button" at bounding box center [1142, 399] width 9 height 9
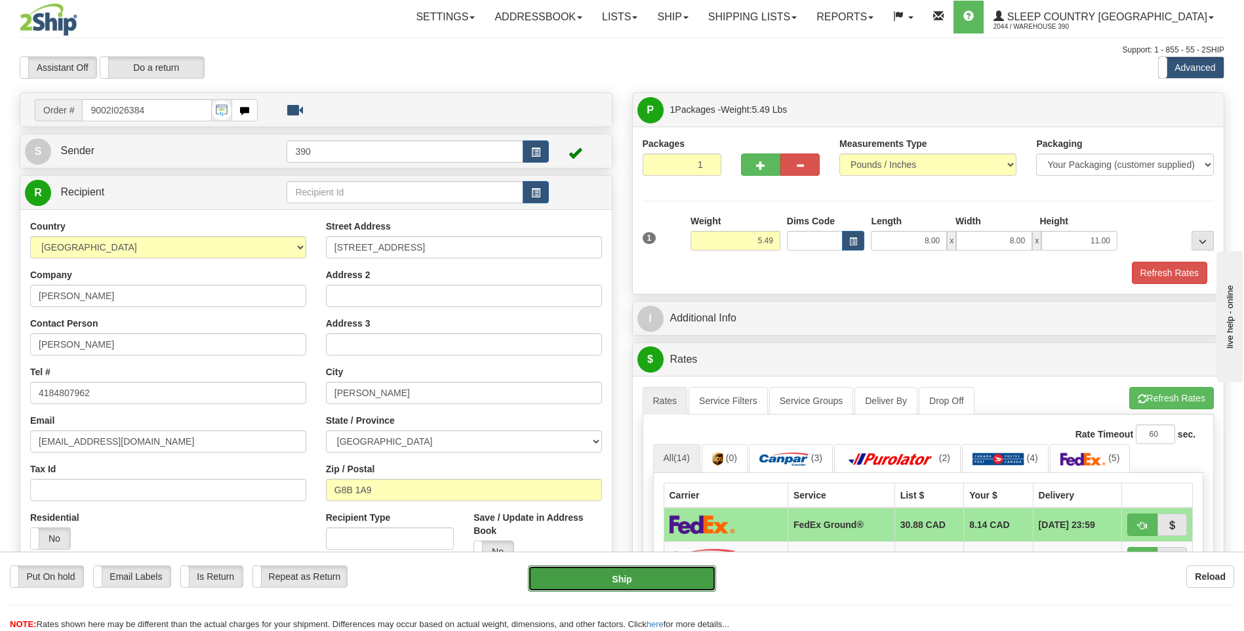
click at [612, 573] on button "Ship" at bounding box center [622, 578] width 188 height 26
type input "92"
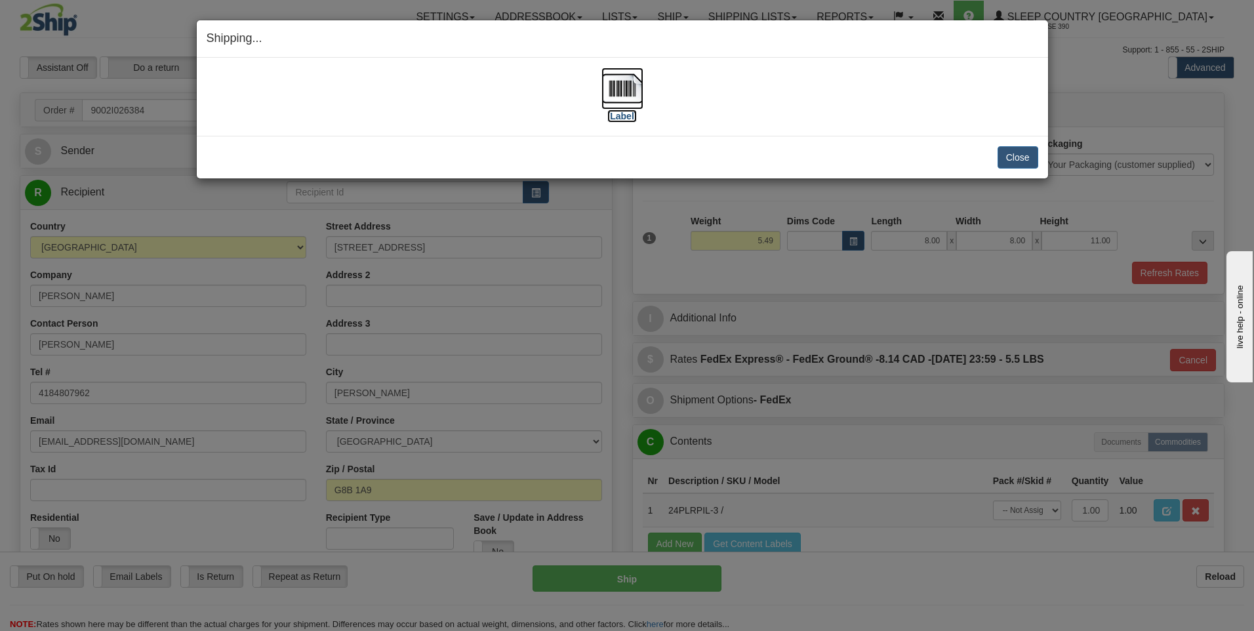
click at [630, 92] on img at bounding box center [622, 89] width 42 height 42
click at [1018, 156] on button "Close" at bounding box center [1017, 157] width 41 height 22
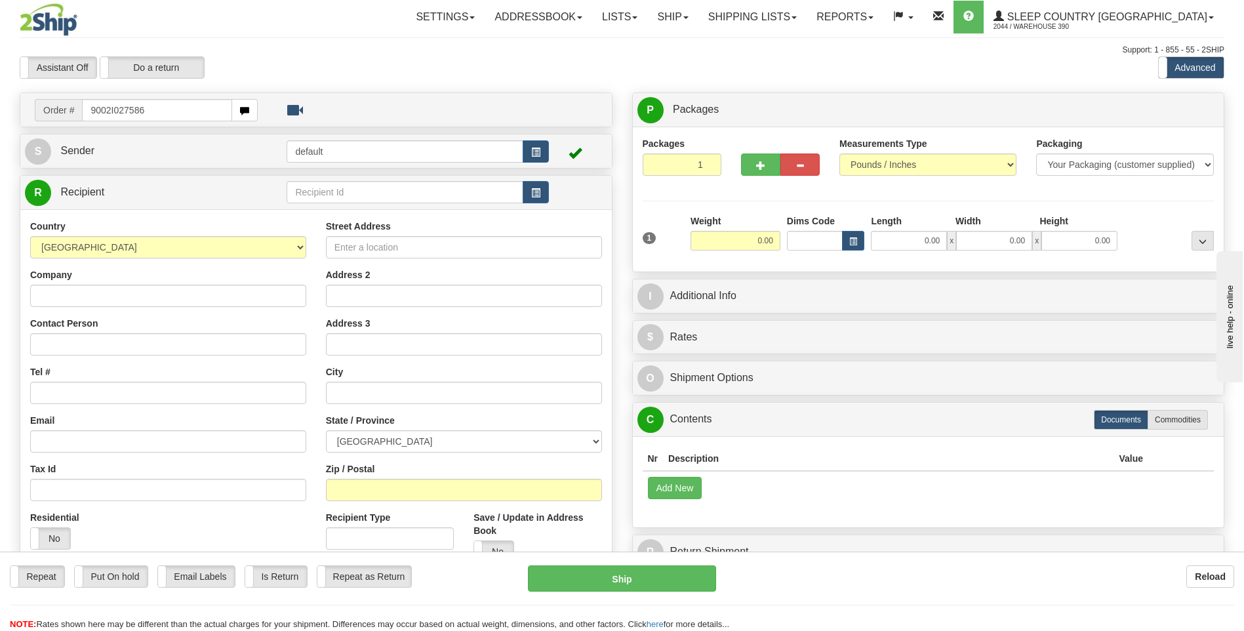
type input "9002I027586"
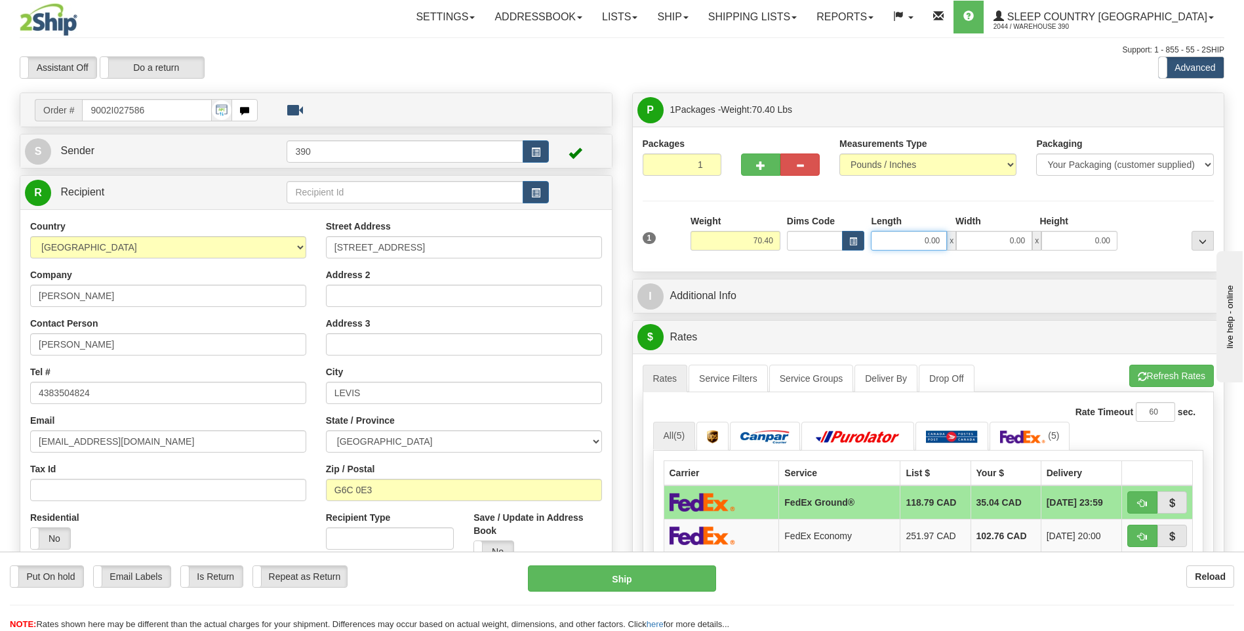
click at [900, 245] on input "0.00" at bounding box center [909, 241] width 76 height 20
type input "72.00"
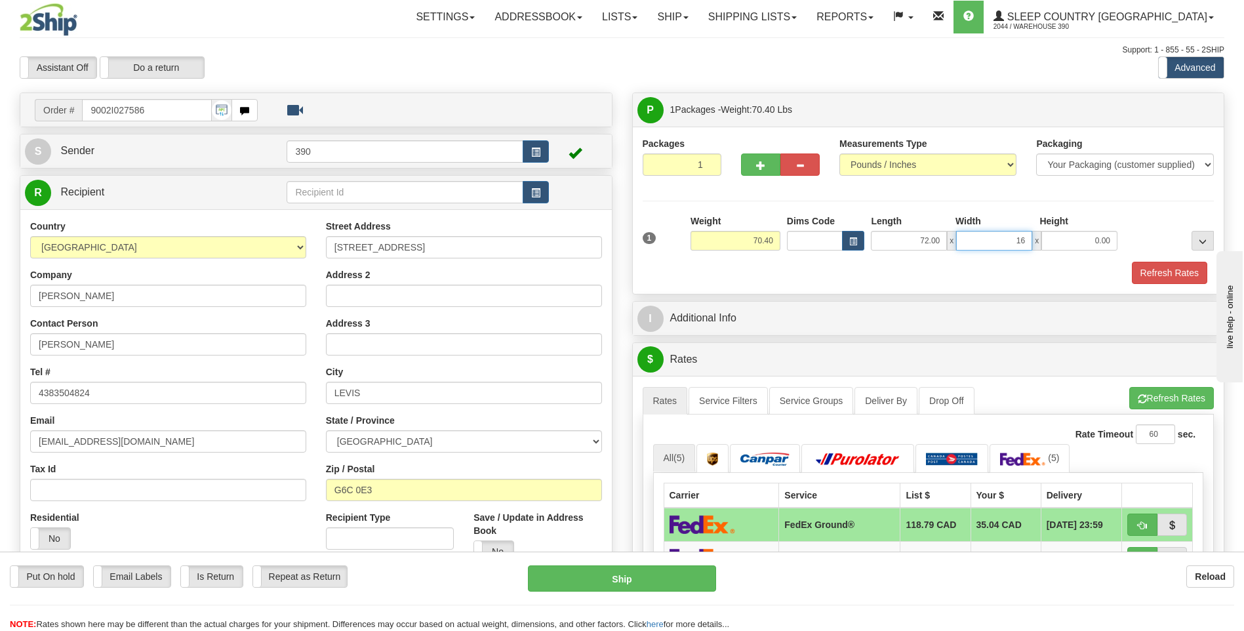
type input "16.00"
type input "9.00"
drag, startPoint x: 1146, startPoint y: 396, endPoint x: 1139, endPoint y: 389, distance: 9.7
click at [1146, 394] on button "Refresh Rates" at bounding box center [1171, 398] width 85 height 22
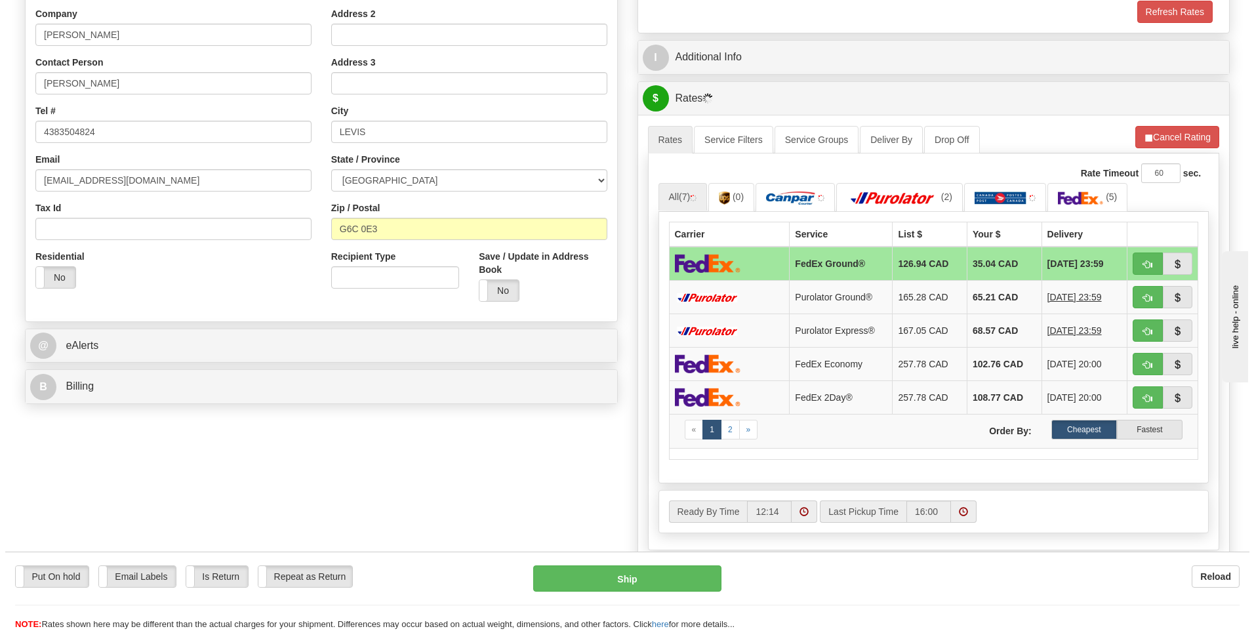
scroll to position [262, 0]
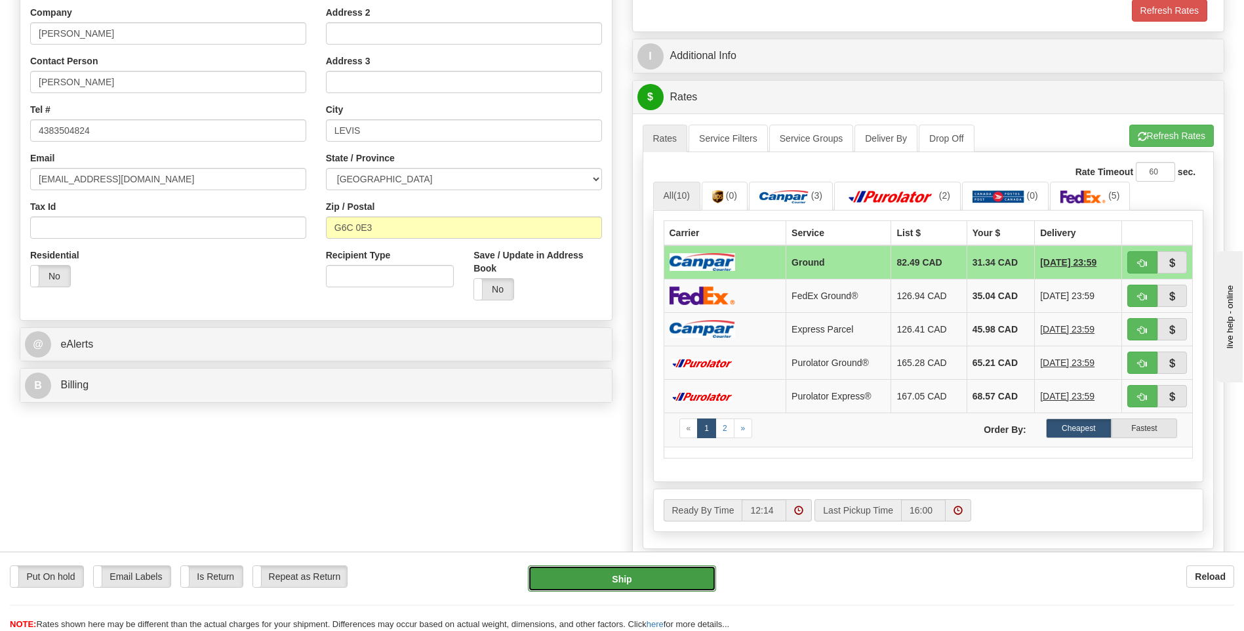
click at [636, 571] on button "Ship" at bounding box center [622, 578] width 188 height 26
type input "1"
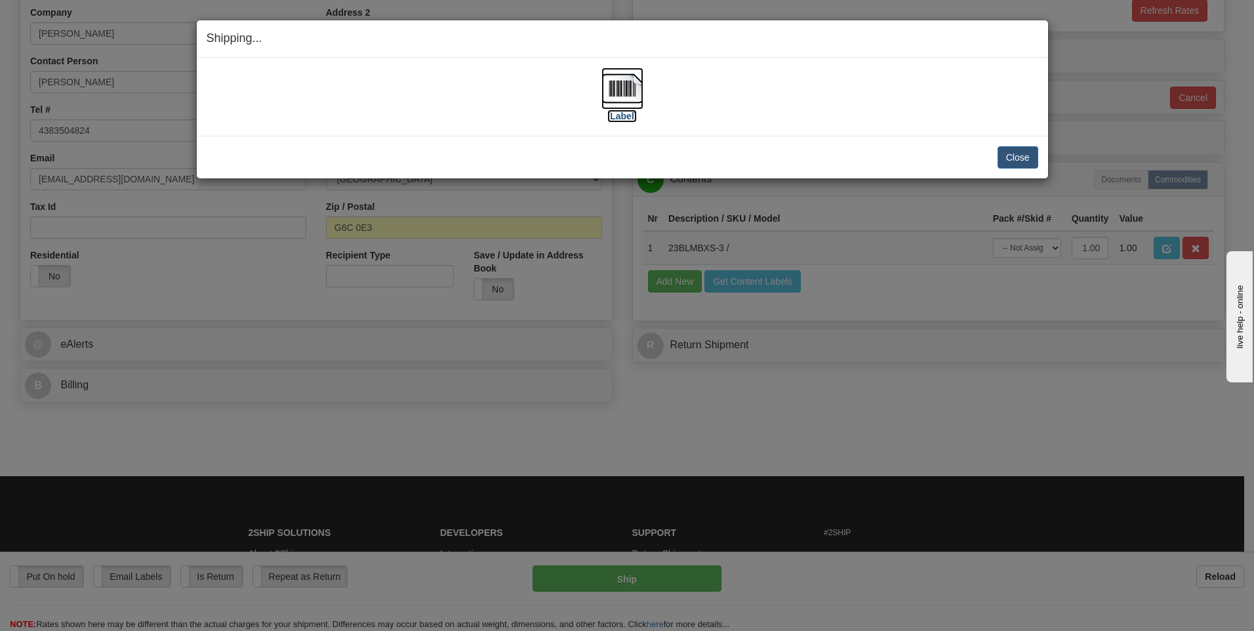
click at [628, 86] on img at bounding box center [622, 89] width 42 height 42
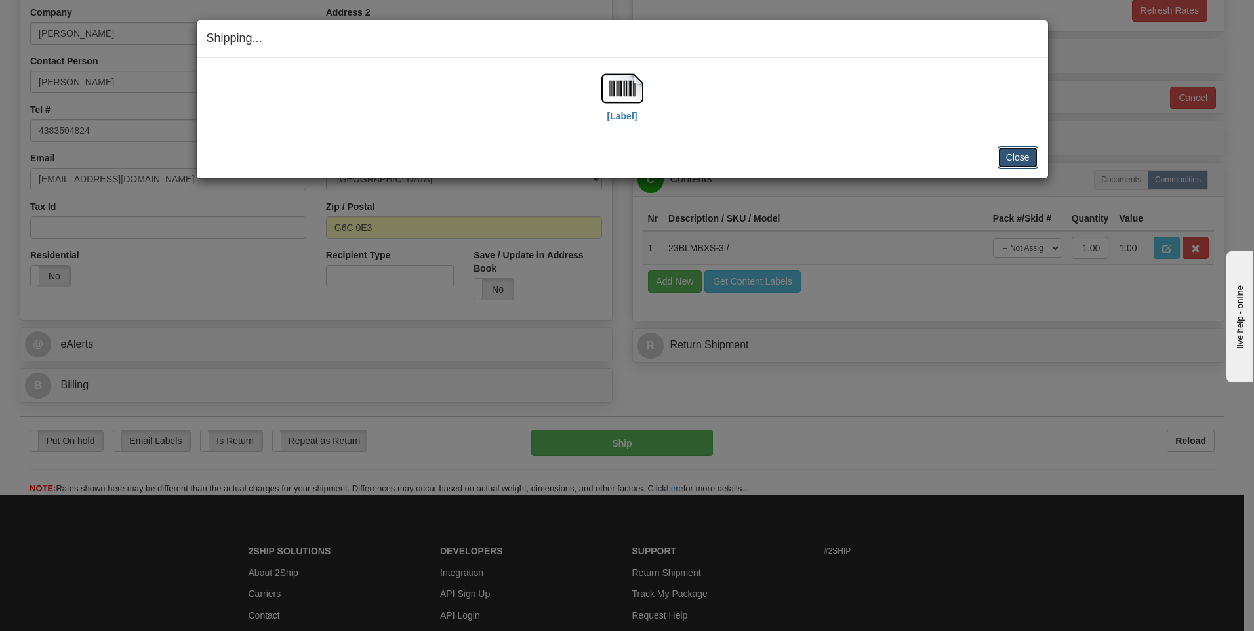
click at [1005, 157] on button "Close" at bounding box center [1017, 157] width 41 height 22
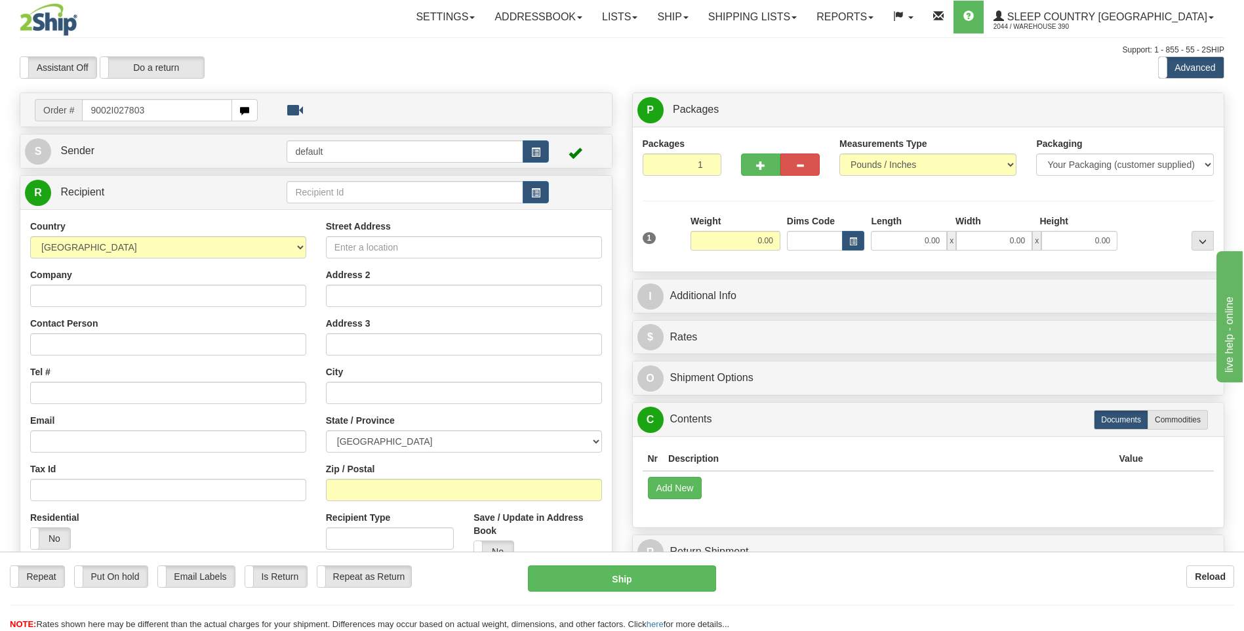
type input "9002I027803"
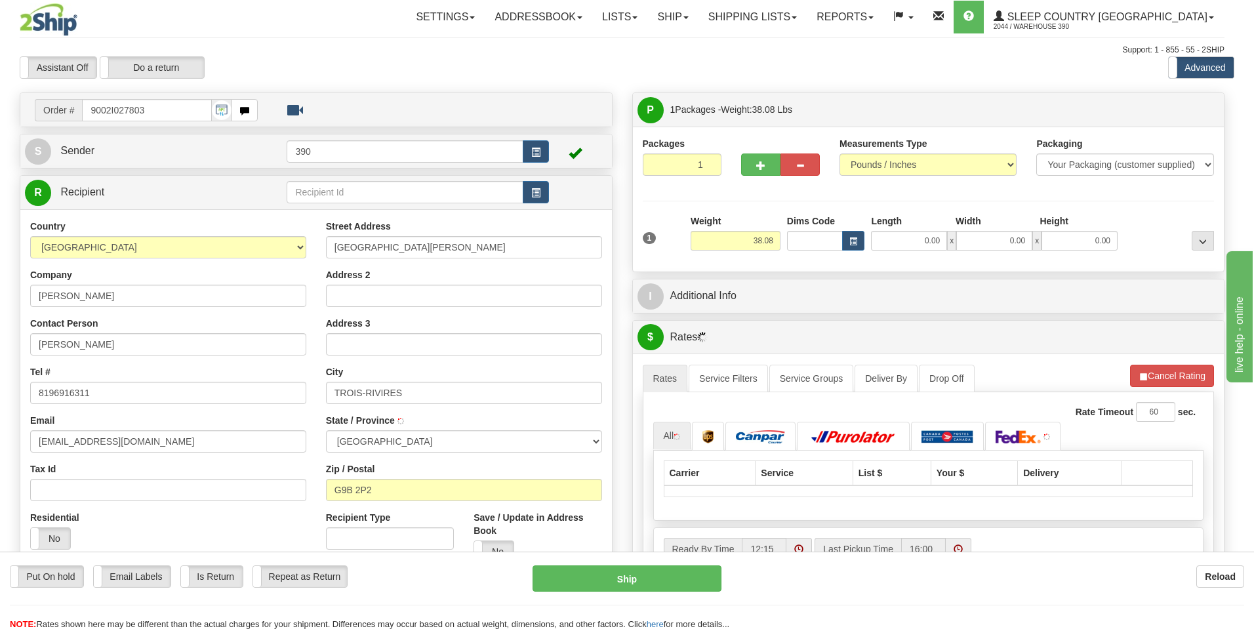
type input "TROIS-RIVIERES"
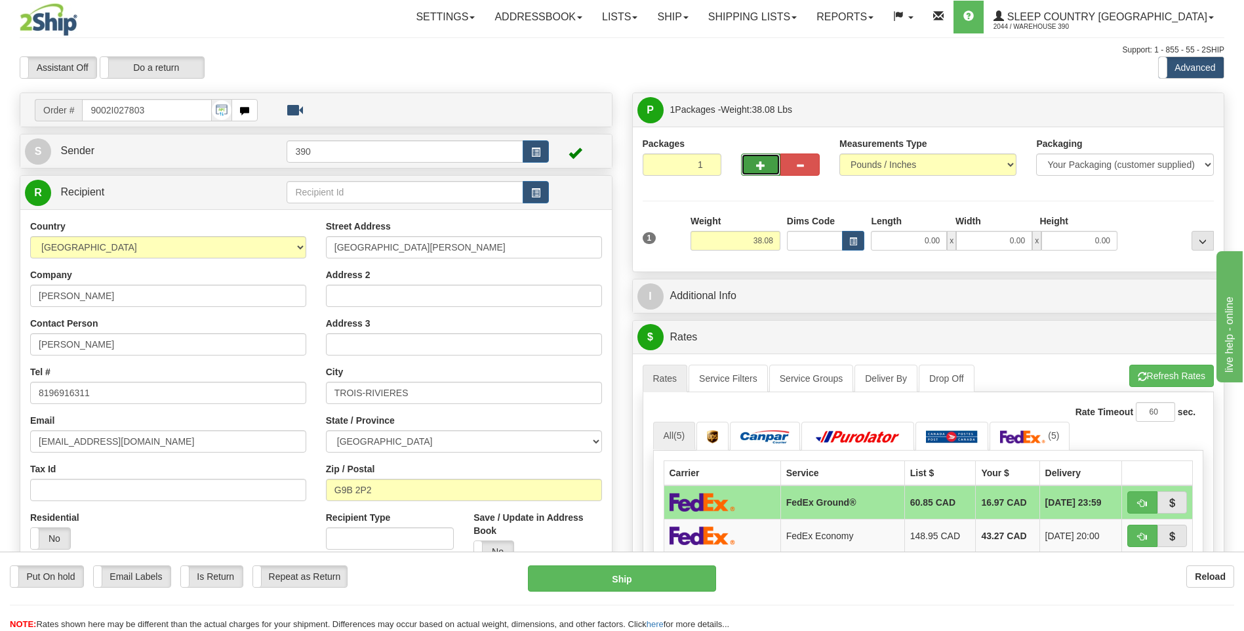
click at [755, 168] on button "button" at bounding box center [760, 164] width 39 height 22
radio input "true"
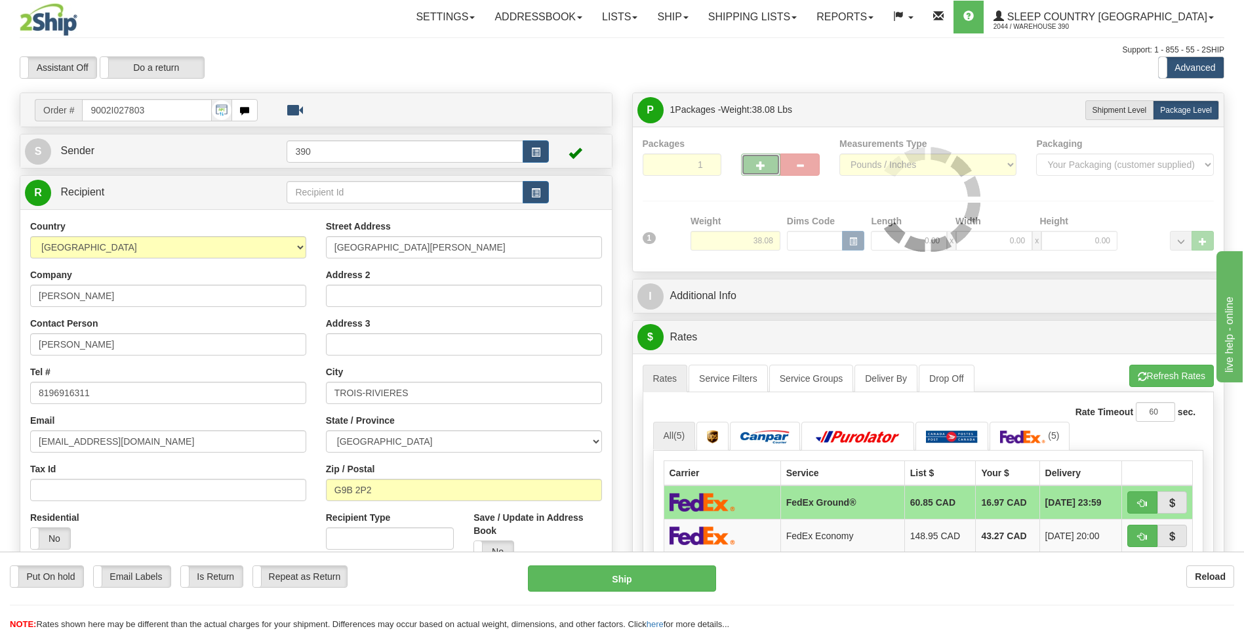
type input "2"
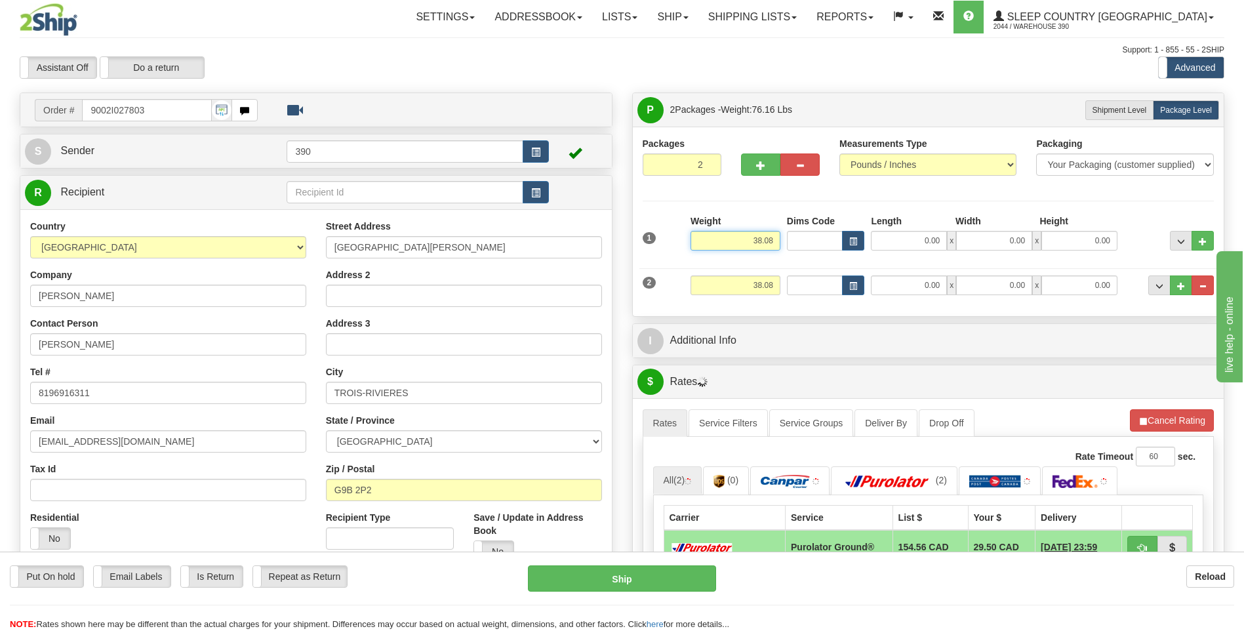
click at [757, 239] on input "38.08" at bounding box center [735, 241] width 90 height 20
type input "8.08"
drag, startPoint x: 749, startPoint y: 286, endPoint x: 789, endPoint y: 292, distance: 40.5
click at [789, 292] on div "2 Weight 38.08 Dims Code Length Width Height" at bounding box center [928, 284] width 578 height 44
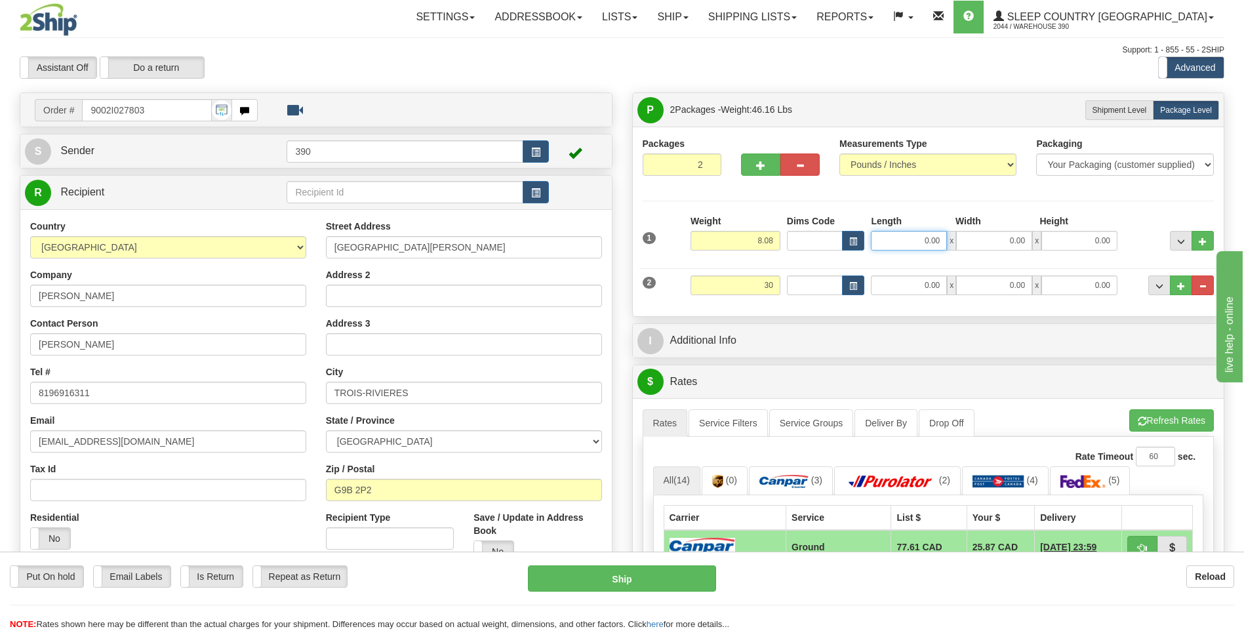
type input "30.00"
click at [896, 237] on input "0.00" at bounding box center [909, 241] width 76 height 20
type input "9.00"
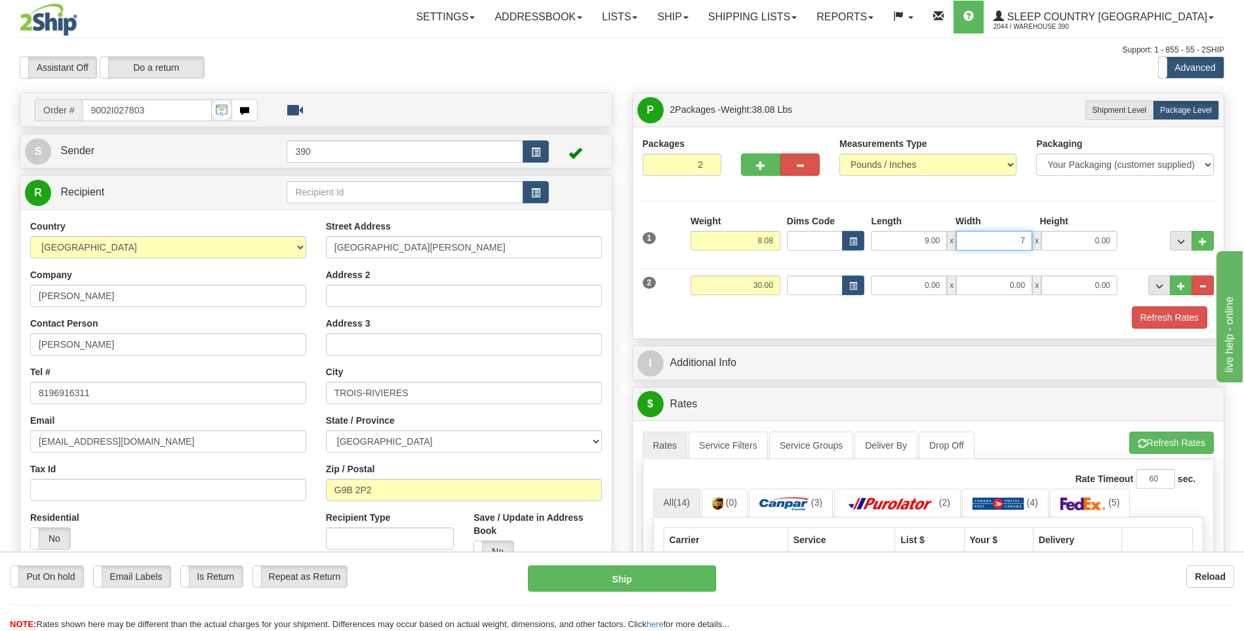
type input "7.00"
type input "6.00"
click at [1052, 202] on div "Packages 2 2 Measurements Type" at bounding box center [929, 232] width 572 height 191
click at [913, 284] on input "0.00" at bounding box center [909, 285] width 76 height 20
type input "16.00"
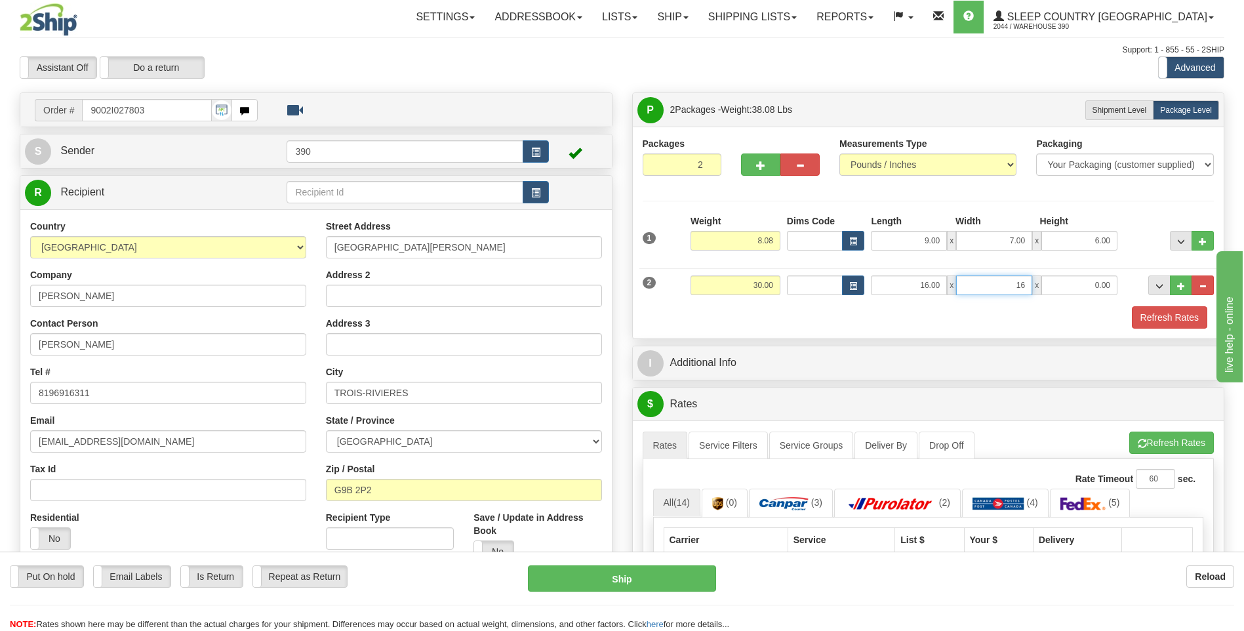
type input "16.00"
type input "37.00"
click at [1150, 445] on button "Refresh Rates" at bounding box center [1171, 442] width 85 height 22
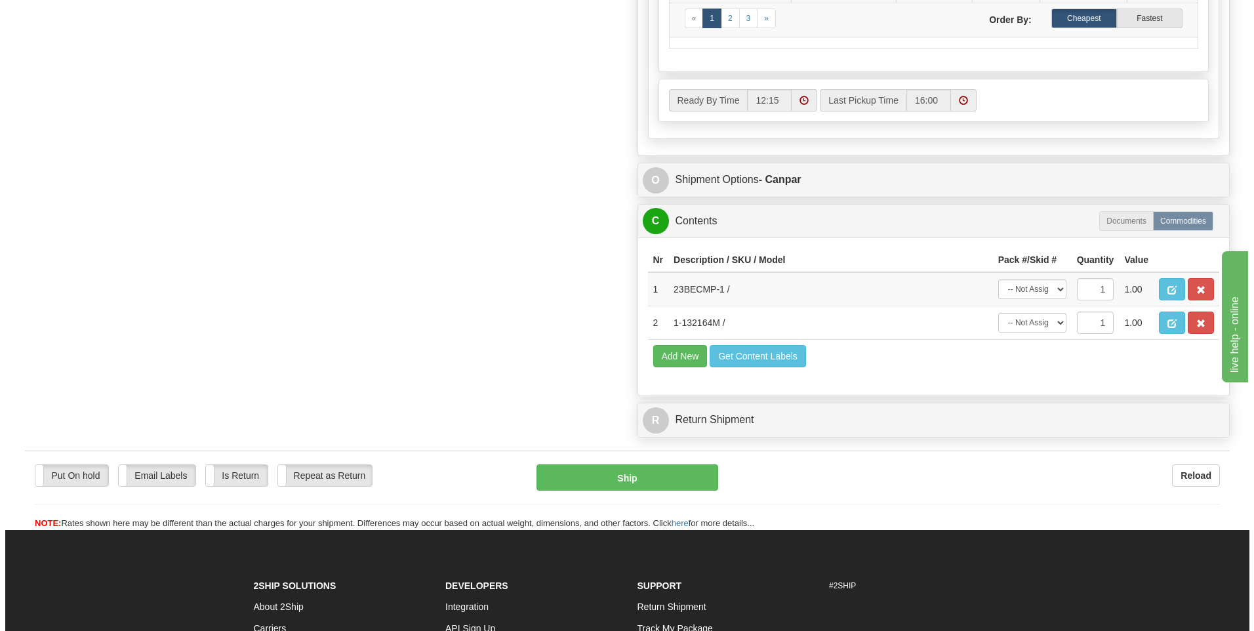
scroll to position [721, 0]
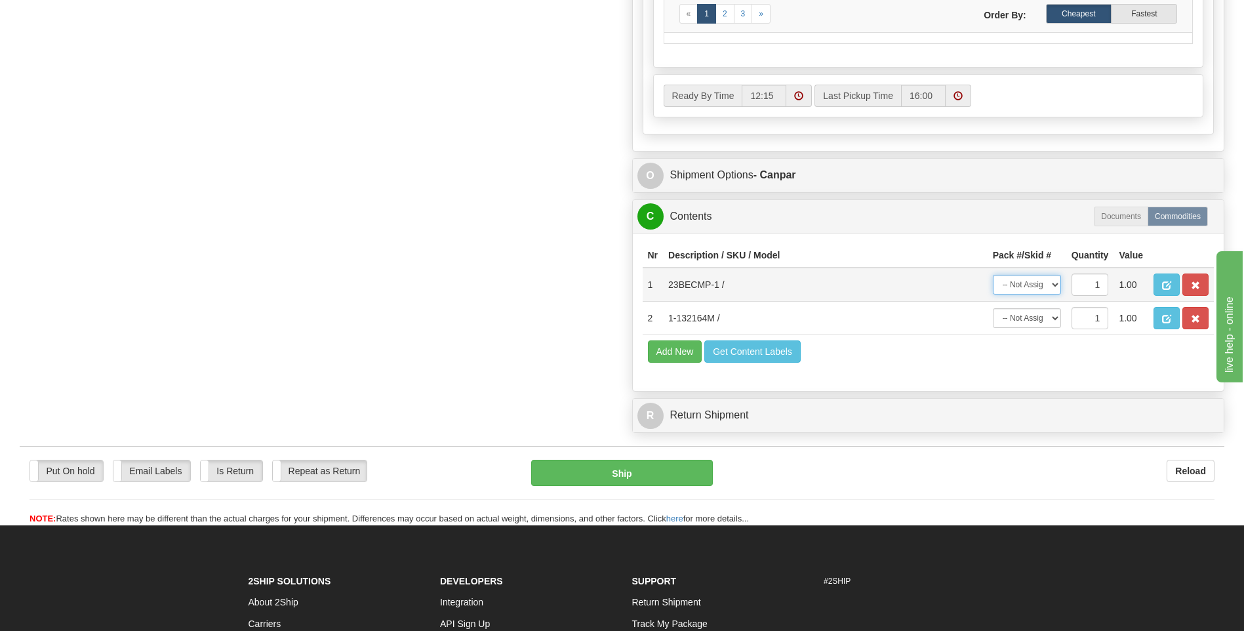
click at [1055, 287] on select "-- Not Assigned -- Package 1 Package 2" at bounding box center [1027, 285] width 68 height 20
select select "0"
click at [993, 275] on select "-- Not Assigned -- Package 1 Package 2" at bounding box center [1027, 285] width 68 height 20
click at [1058, 319] on select "-- Not Assigned -- Package 1 Package 2" at bounding box center [1027, 318] width 68 height 20
select select "1"
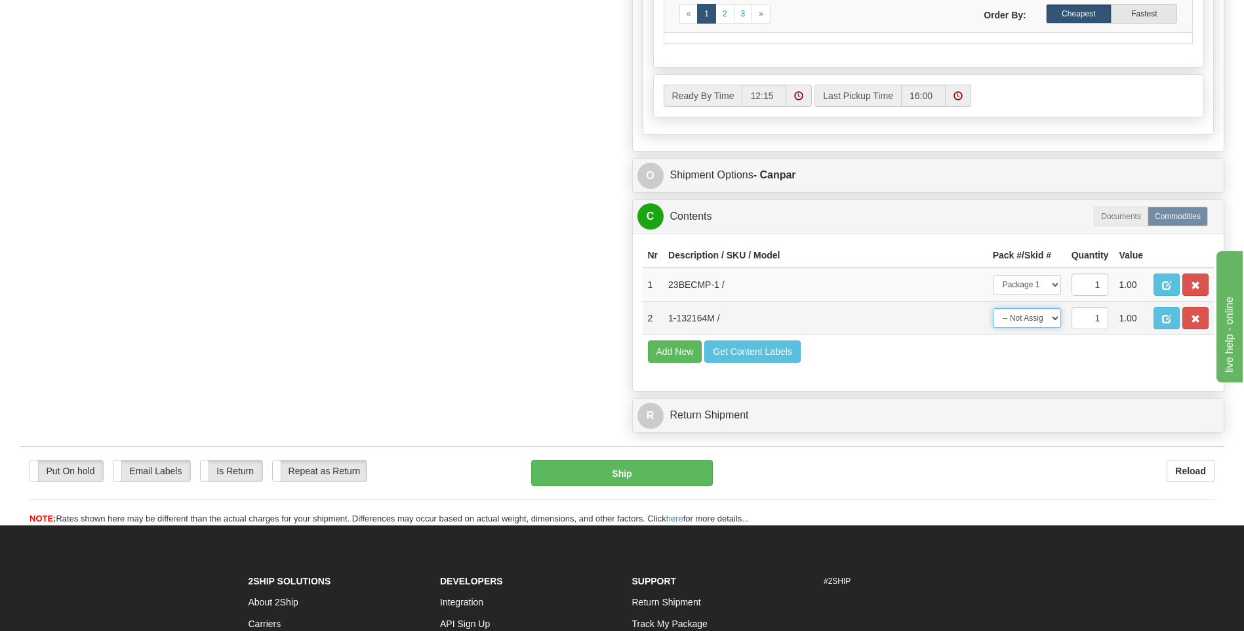
click at [993, 308] on select "-- Not Assigned -- Package 1 Package 2" at bounding box center [1027, 318] width 68 height 20
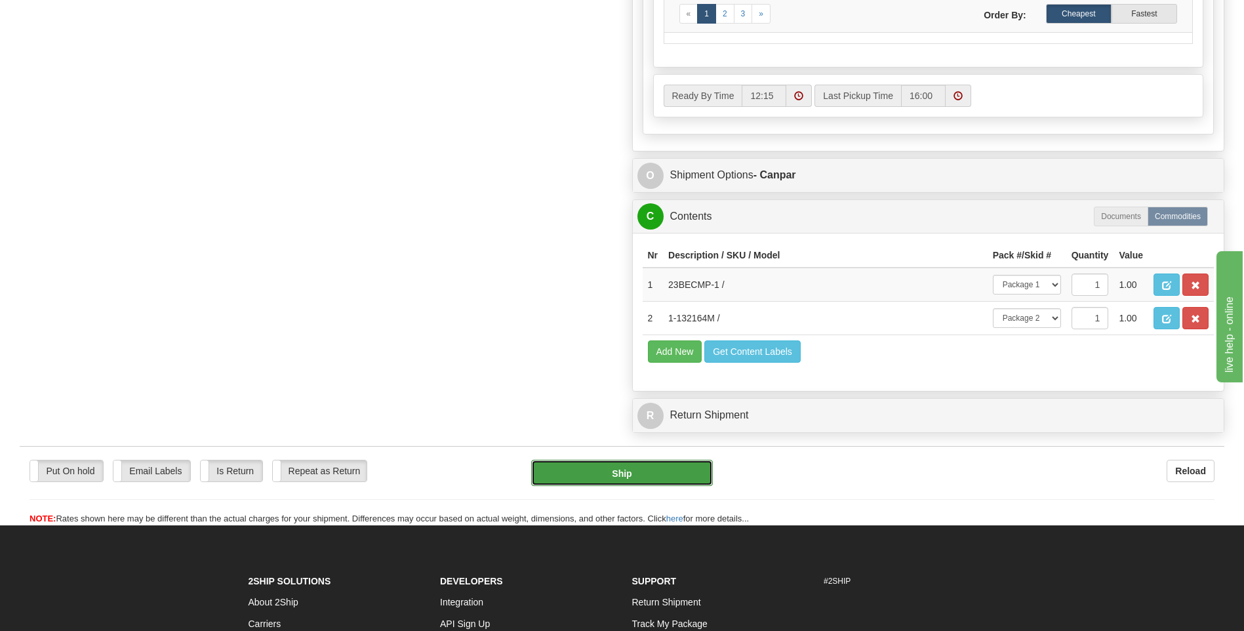
click at [676, 471] on button "Ship" at bounding box center [621, 473] width 181 height 26
type input "1"
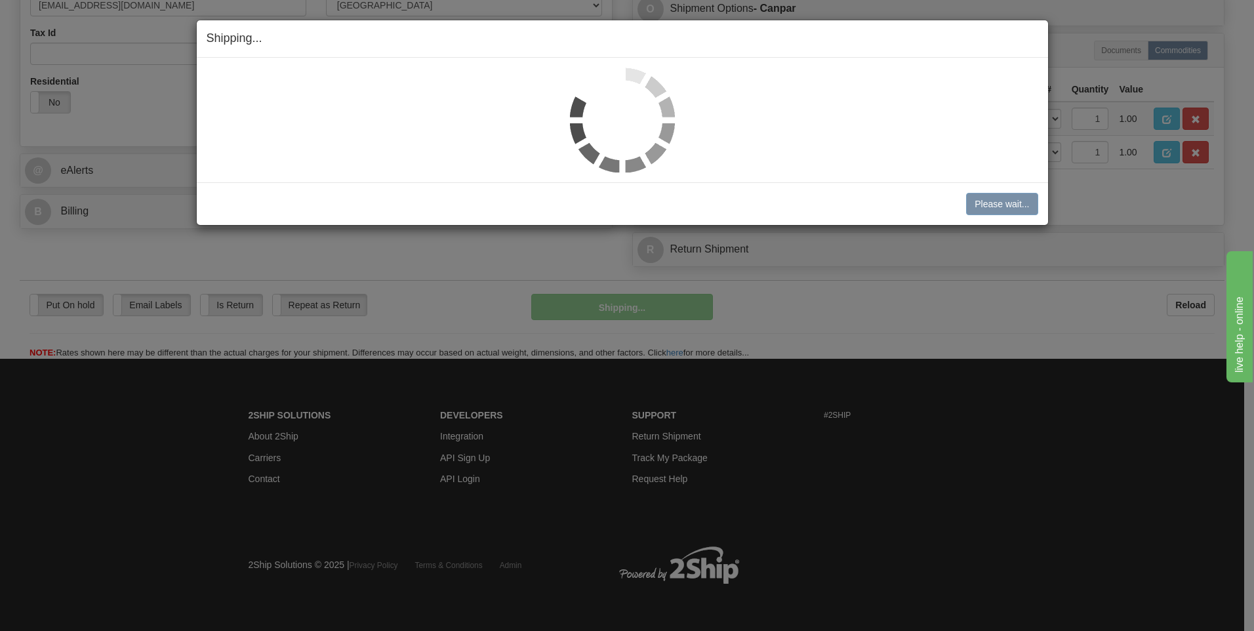
scroll to position [436, 0]
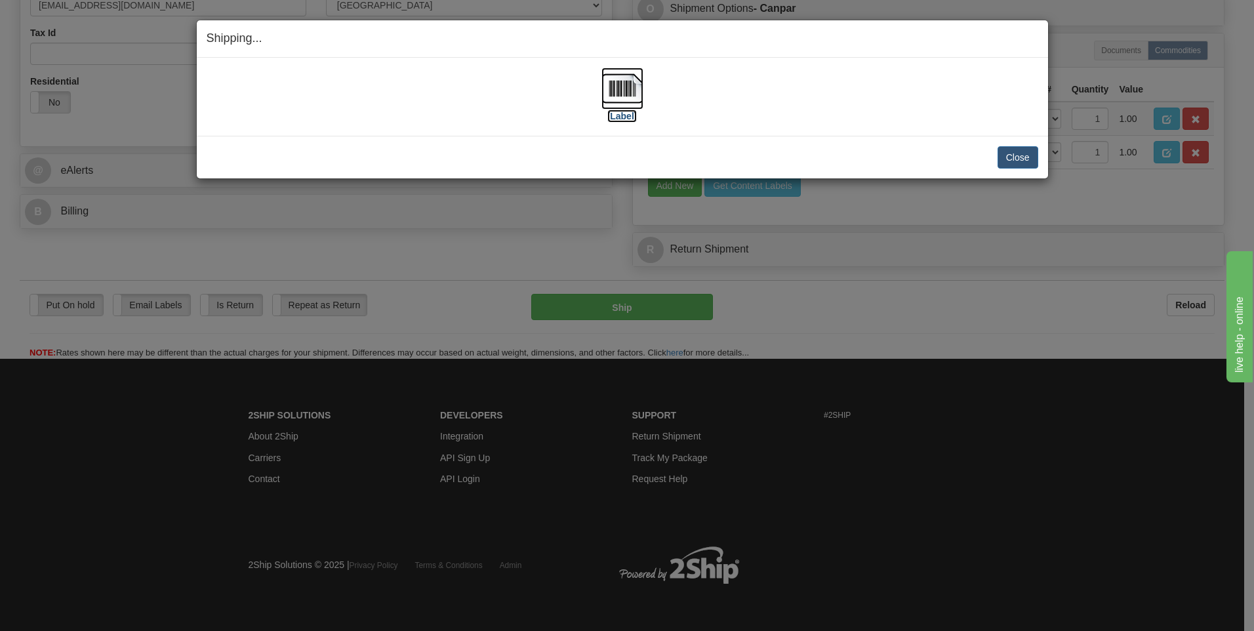
click at [614, 90] on img at bounding box center [622, 89] width 42 height 42
click at [1003, 156] on button "Close" at bounding box center [1017, 157] width 41 height 22
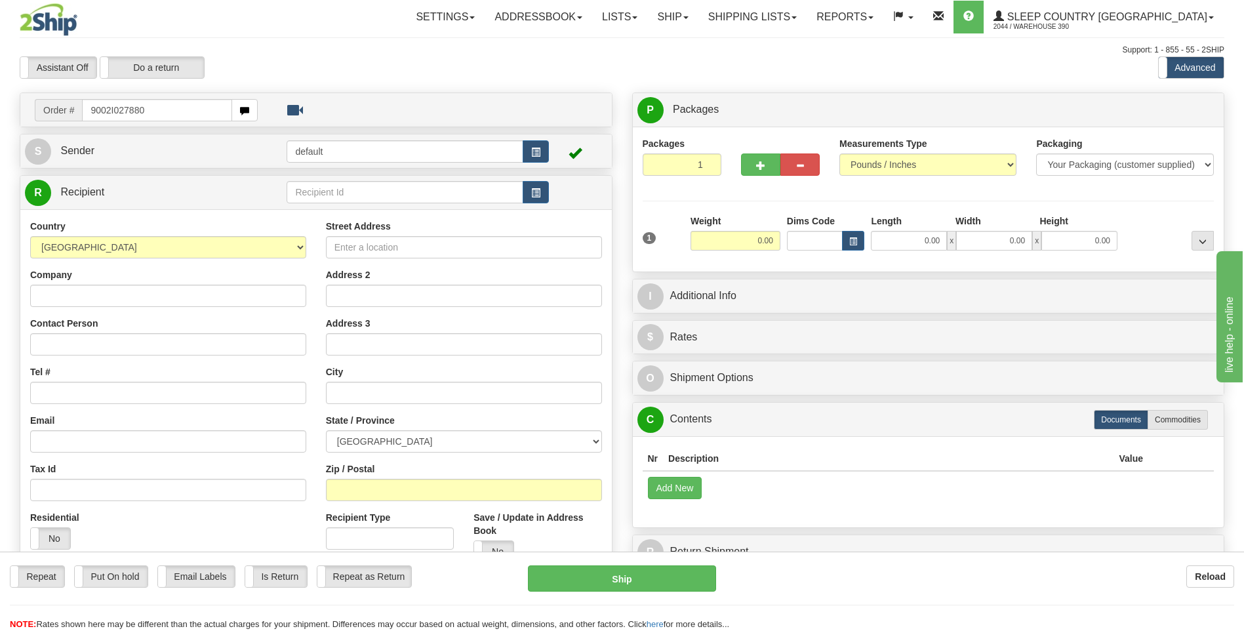
type input "9002I027880"
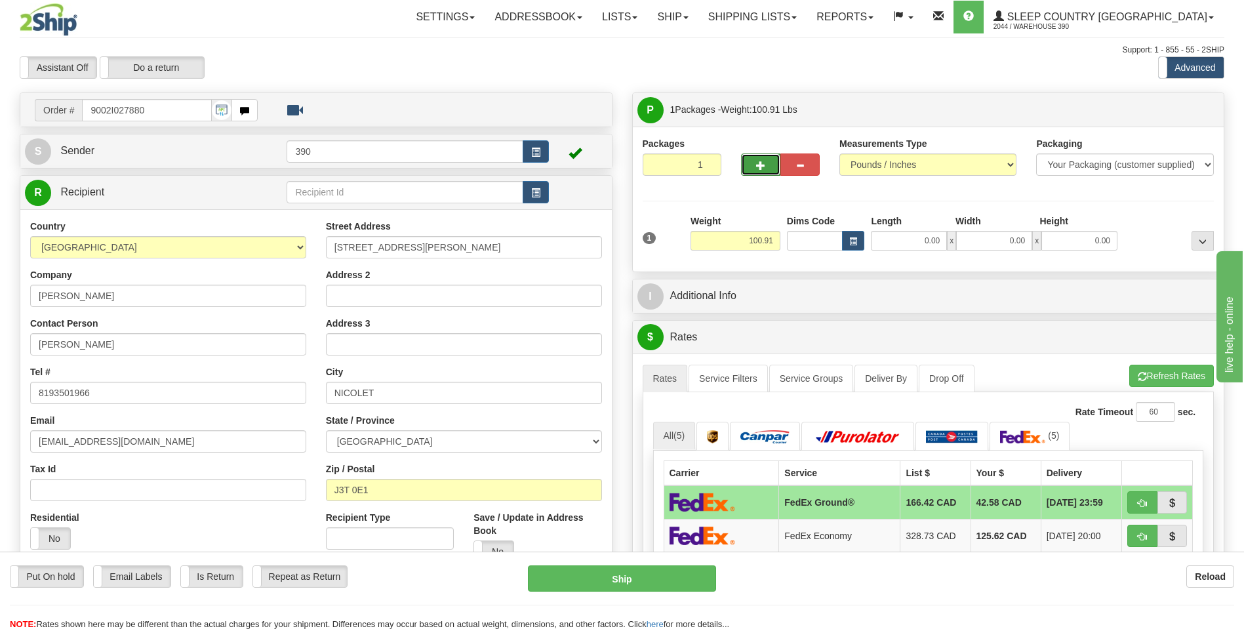
click at [762, 171] on button "button" at bounding box center [760, 164] width 39 height 22
radio input "true"
type input "2"
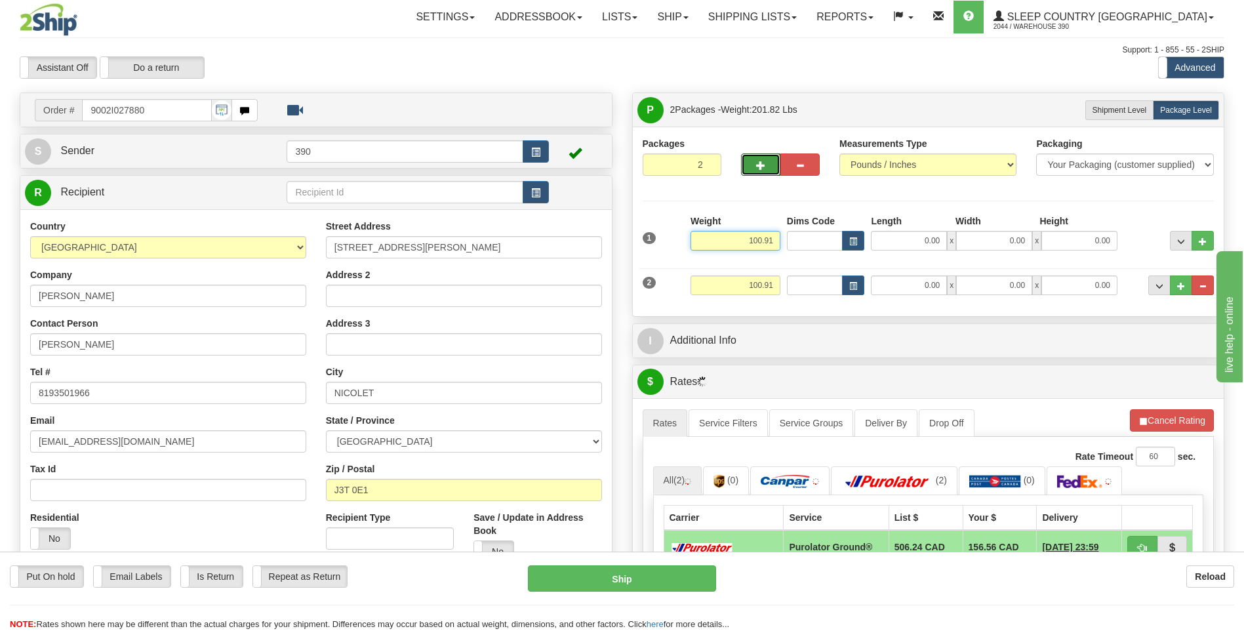
click at [756, 238] on input "100.91" at bounding box center [735, 241] width 90 height 20
click at [762, 239] on input "0.91" at bounding box center [735, 241] width 90 height 20
type input "80.91"
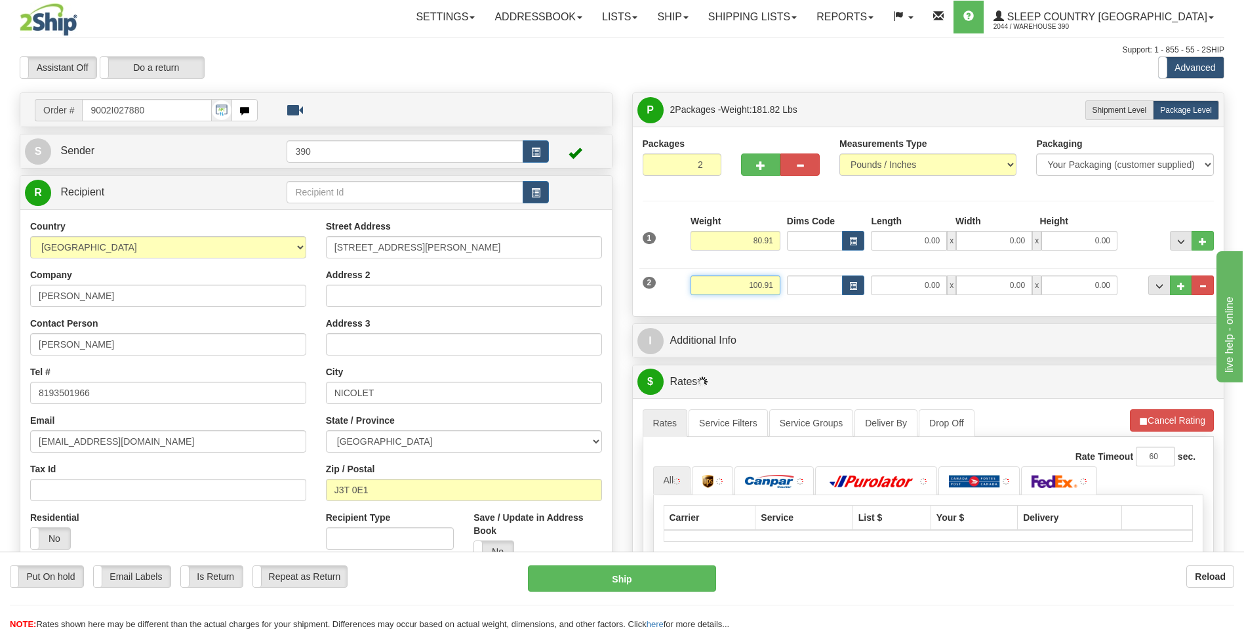
drag, startPoint x: 747, startPoint y: 284, endPoint x: 796, endPoint y: 289, distance: 49.4
click at [796, 288] on div "2 Weight 100.91 Dims Code Length Width 0.00" at bounding box center [928, 284] width 578 height 44
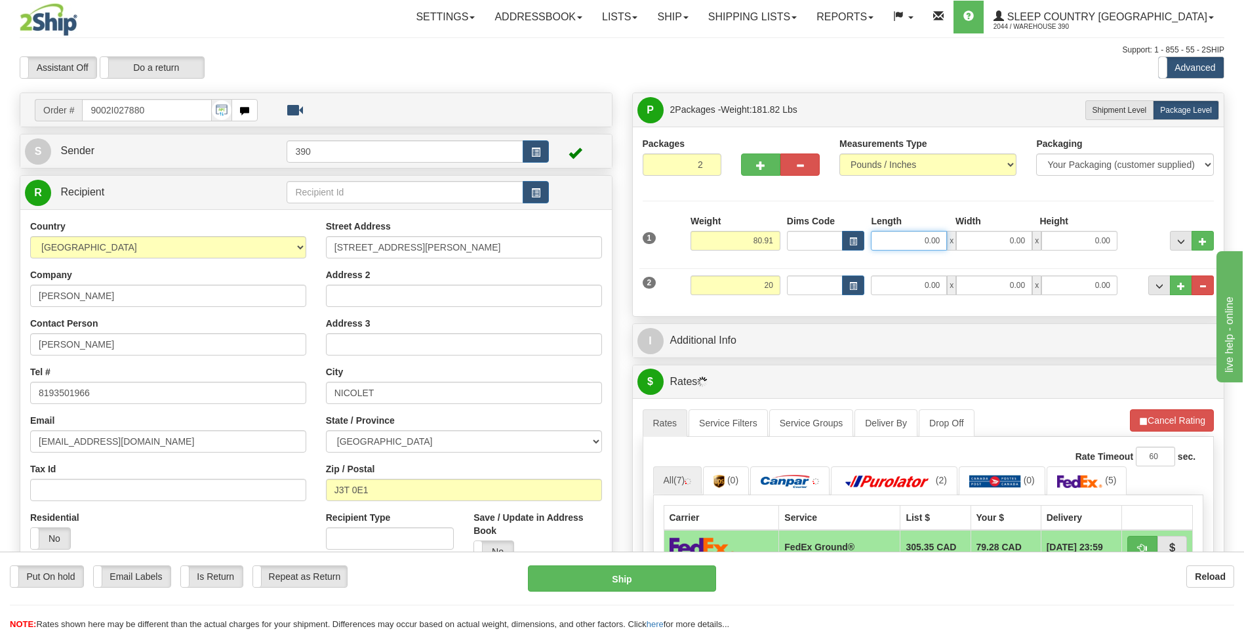
type input "20.00"
click at [892, 244] on input "0.00" at bounding box center [909, 241] width 76 height 20
type input "20.00"
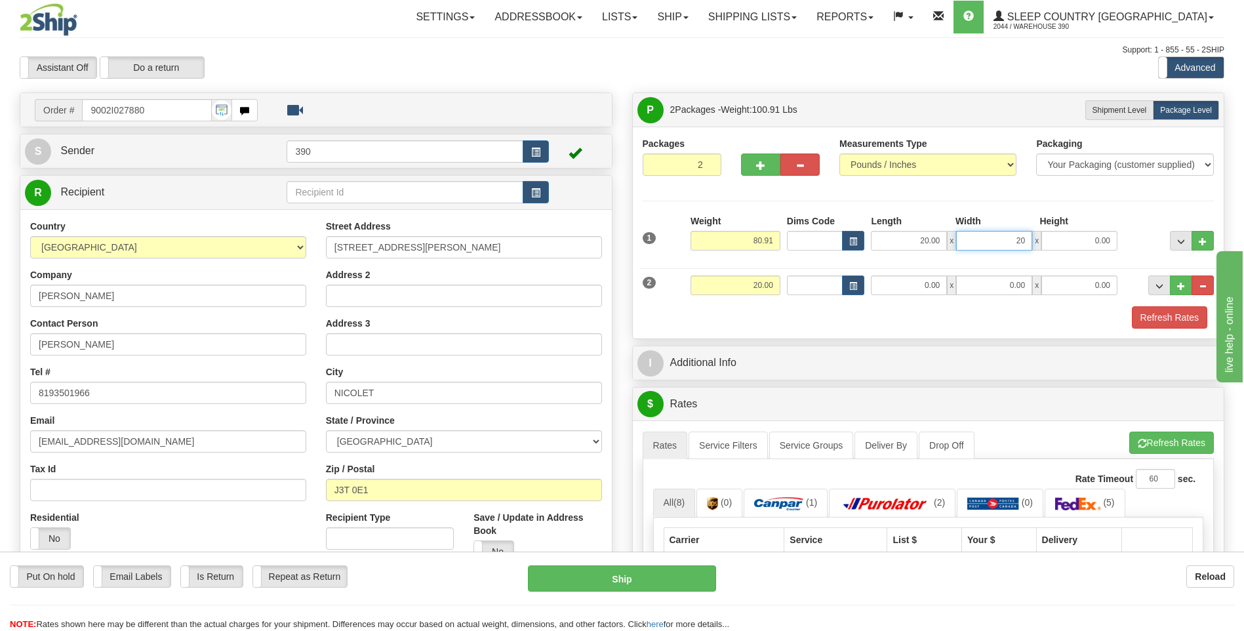
type input "20.00"
type input "40.00"
click at [882, 337] on div "Packages 2 2 Measurements Type" at bounding box center [928, 233] width 591 height 212
click at [898, 284] on input "0.00" at bounding box center [909, 285] width 76 height 20
type input "10.00"
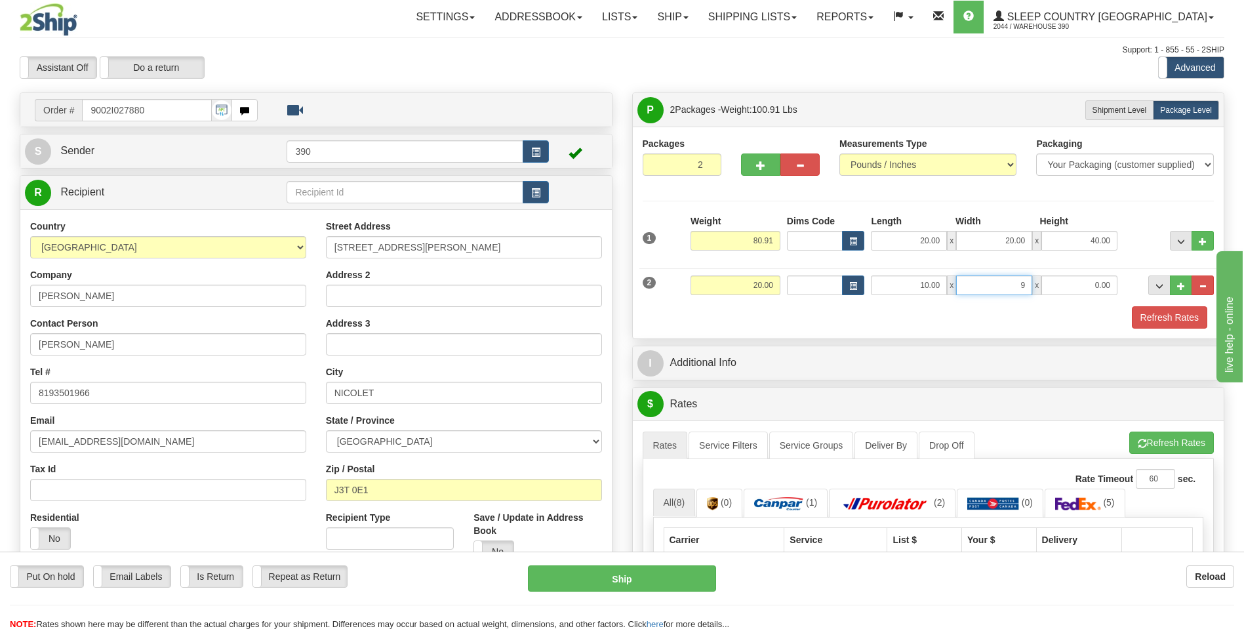
type input "9.00"
type input "7.00"
click at [1144, 436] on button "Refresh Rates" at bounding box center [1171, 442] width 85 height 22
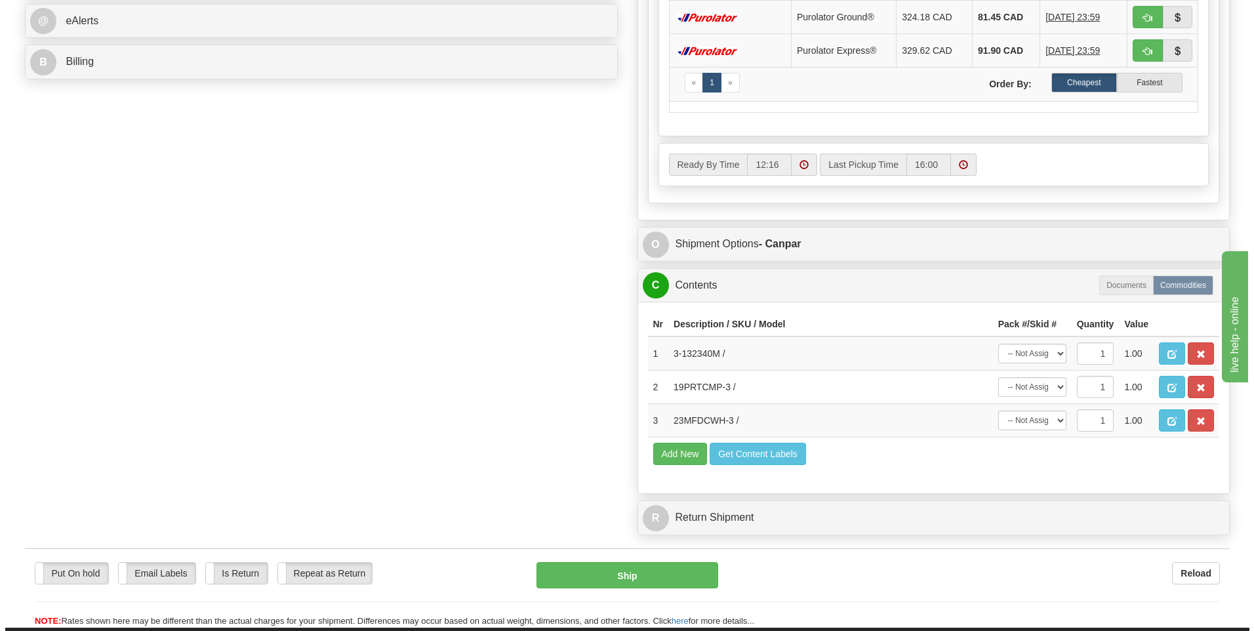
scroll to position [590, 0]
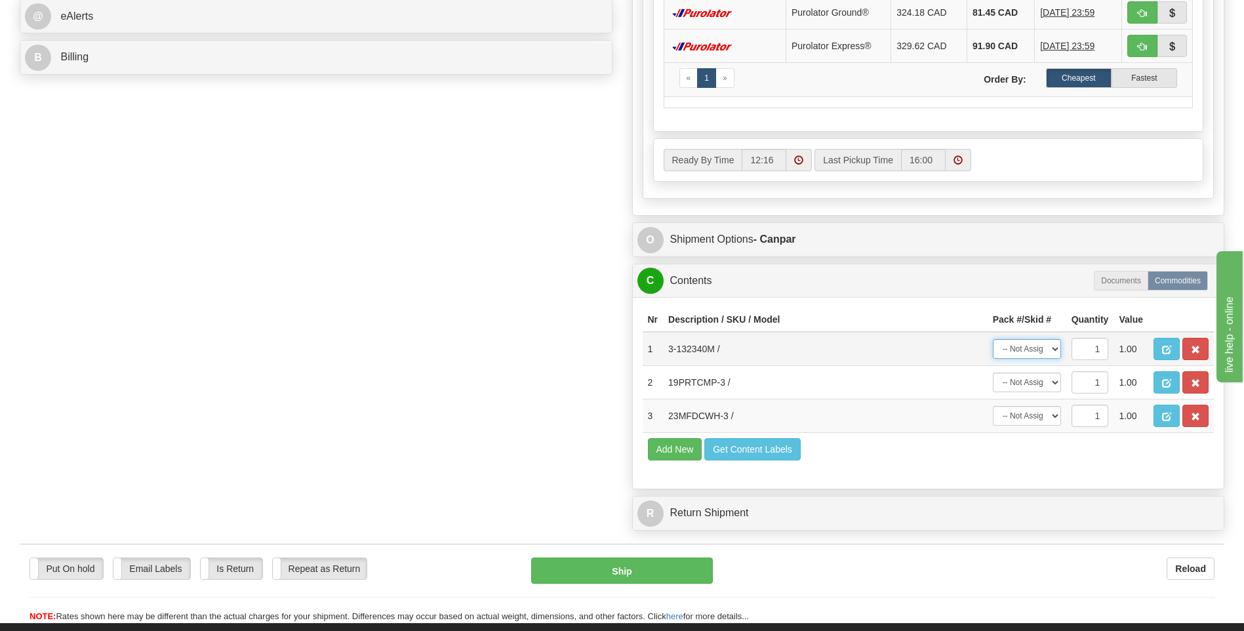
click at [1051, 352] on select "-- Not Assigned -- Package 1 Package 2" at bounding box center [1027, 349] width 68 height 20
select select "0"
click at [993, 339] on select "-- Not Assigned -- Package 1 Package 2" at bounding box center [1027, 349] width 68 height 20
click at [1058, 380] on select "-- Not Assigned -- Package 1 Package 2" at bounding box center [1027, 382] width 68 height 20
select select "1"
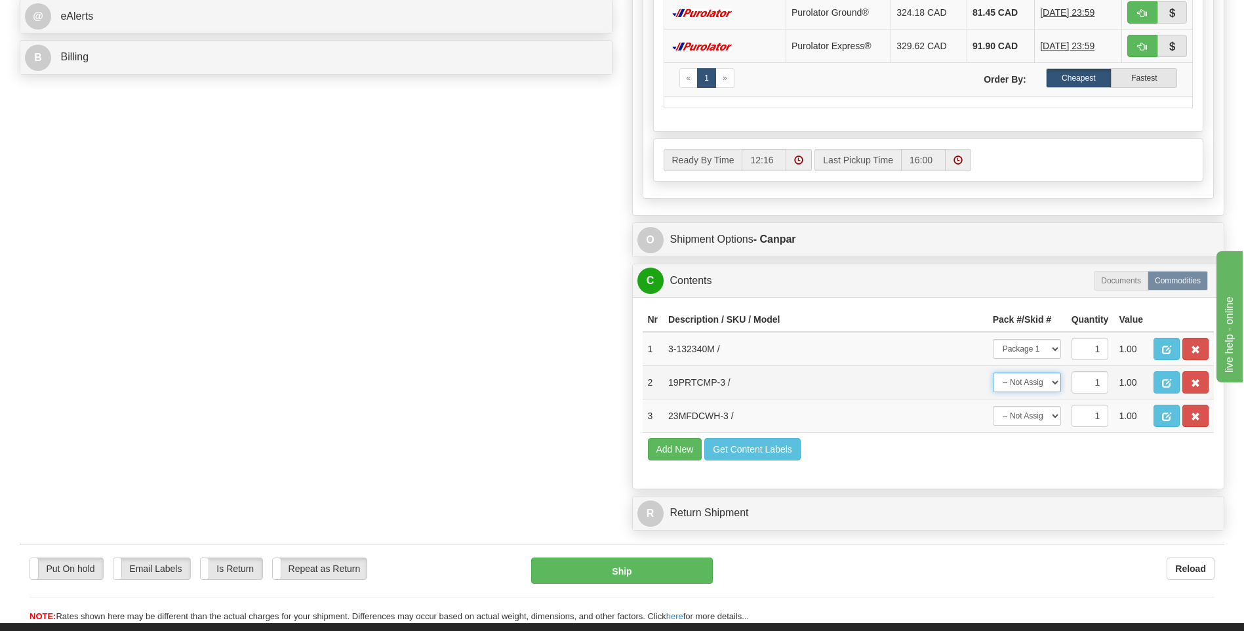
click at [993, 372] on select "-- Not Assigned -- Package 1 Package 2" at bounding box center [1027, 382] width 68 height 20
click at [1053, 419] on select "-- Not Assigned -- Package 1 Package 2" at bounding box center [1027, 416] width 68 height 20
select select "1"
click at [993, 406] on select "-- Not Assigned -- Package 1 Package 2" at bounding box center [1027, 416] width 68 height 20
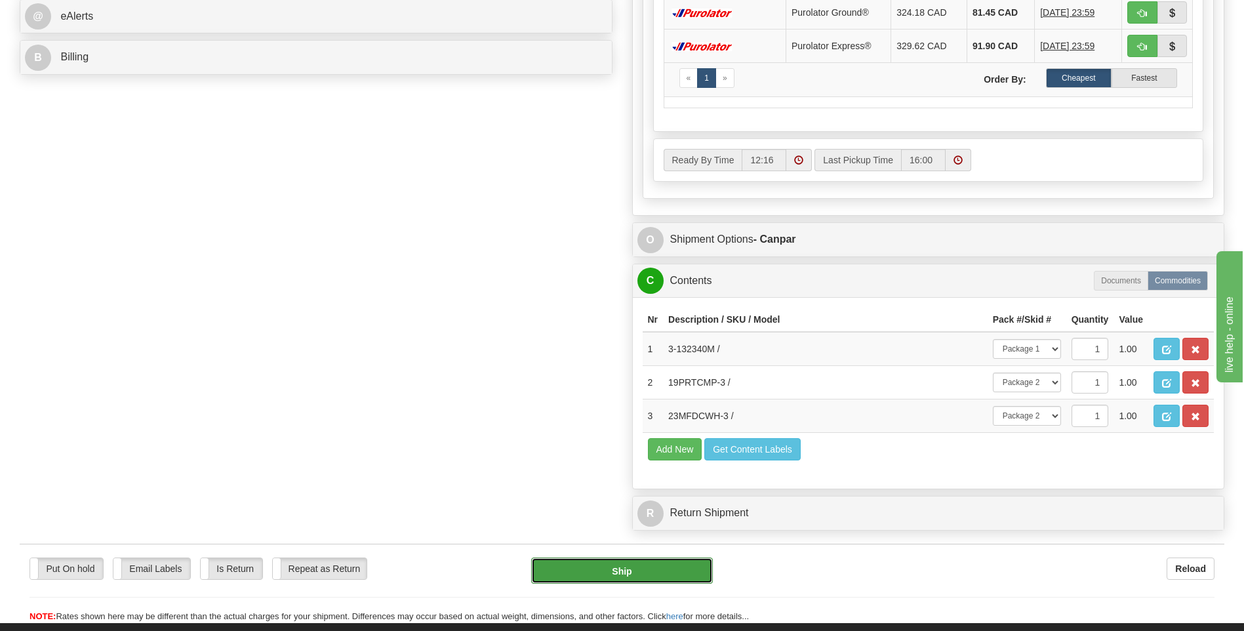
click at [666, 570] on button "Ship" at bounding box center [621, 570] width 181 height 26
type input "1"
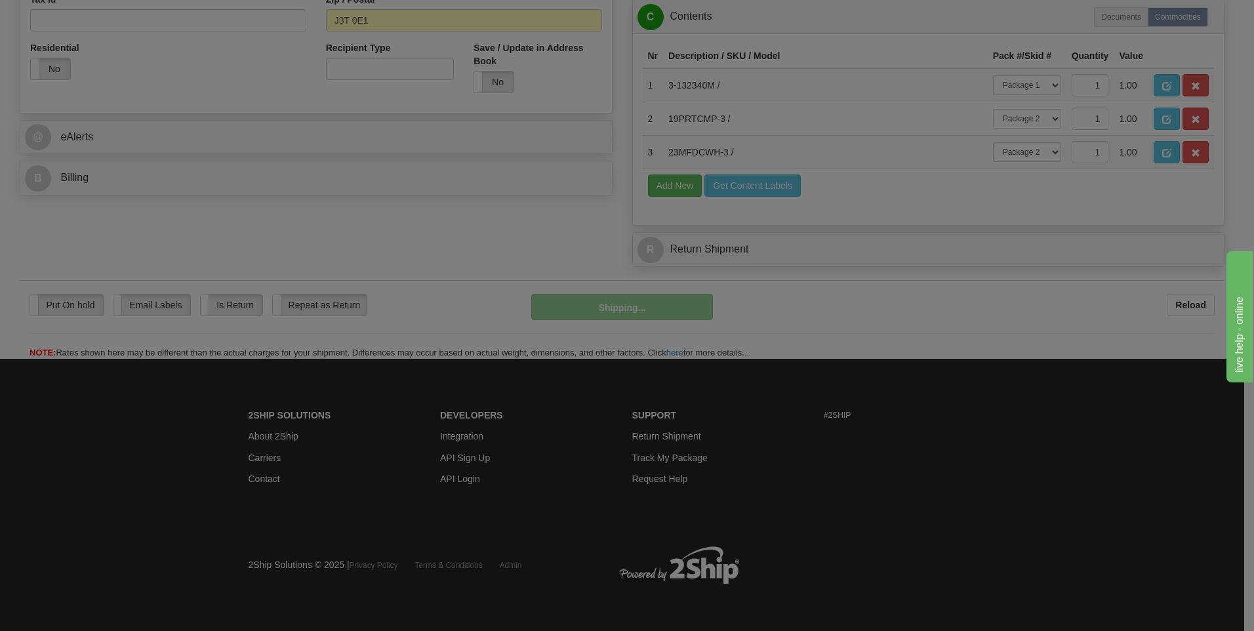
scroll to position [469, 0]
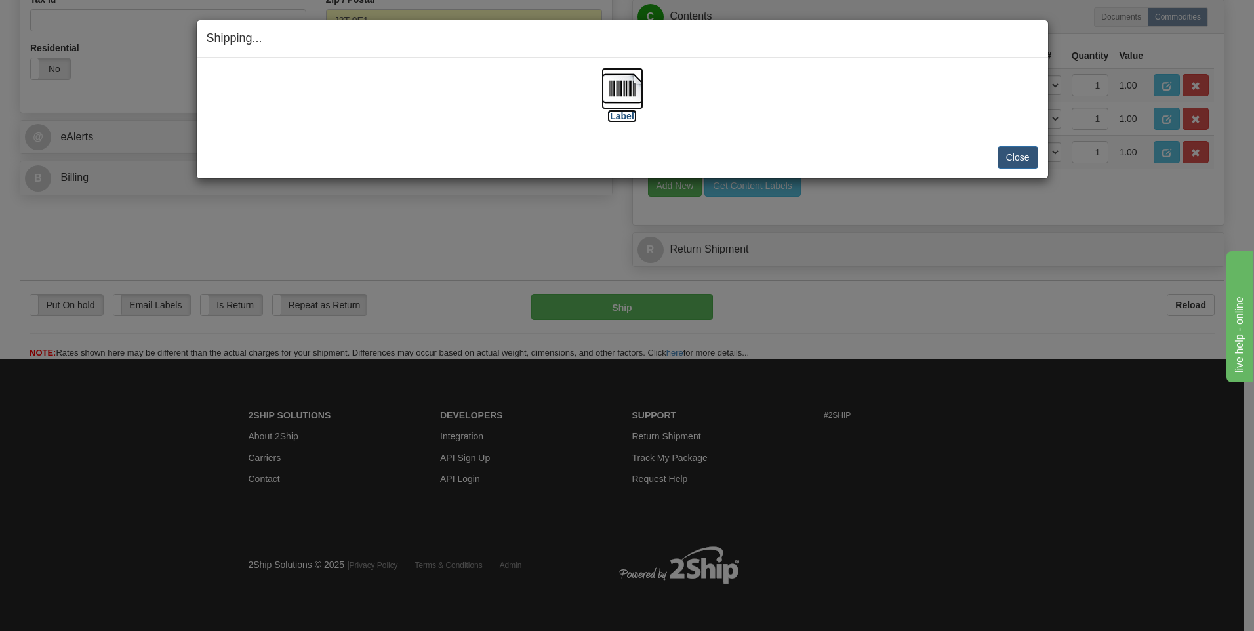
click at [627, 84] on img at bounding box center [622, 89] width 42 height 42
click at [1016, 163] on button "Close" at bounding box center [1017, 157] width 41 height 22
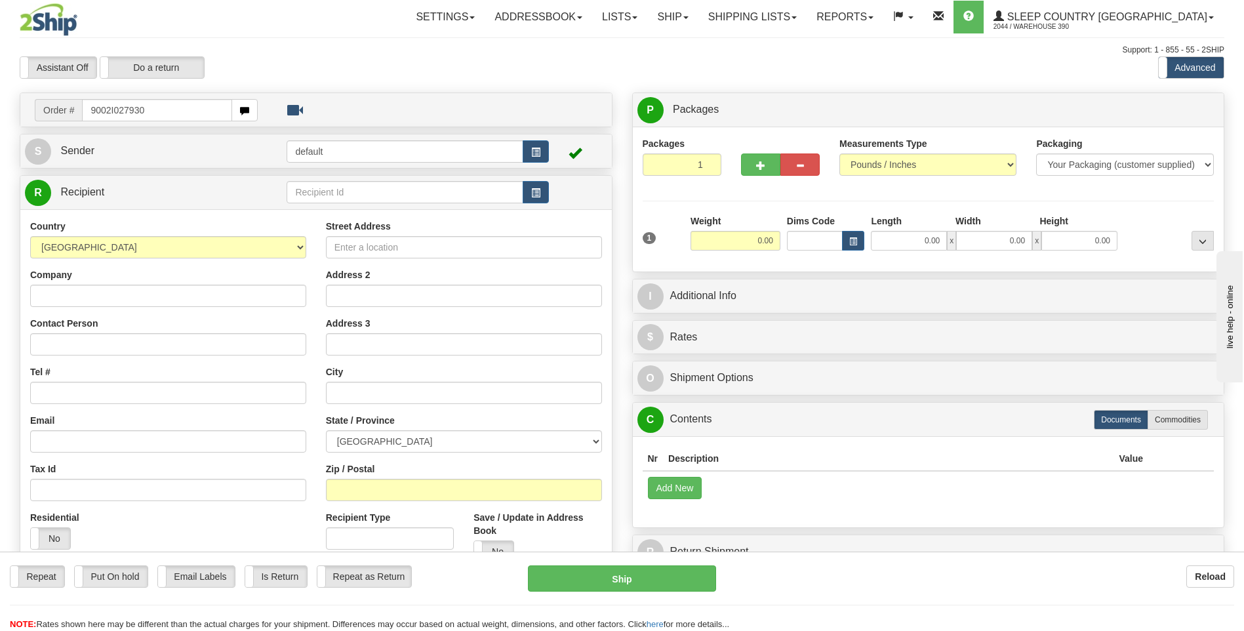
type input "9002I027930"
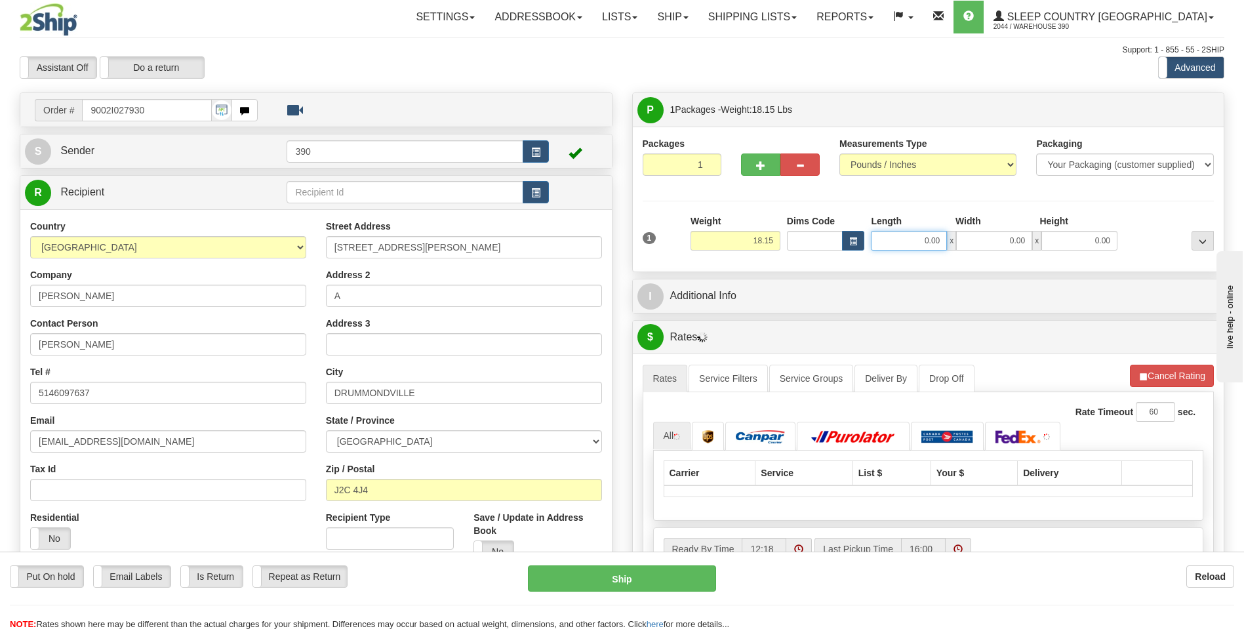
click at [898, 238] on input "0.00" at bounding box center [909, 241] width 76 height 20
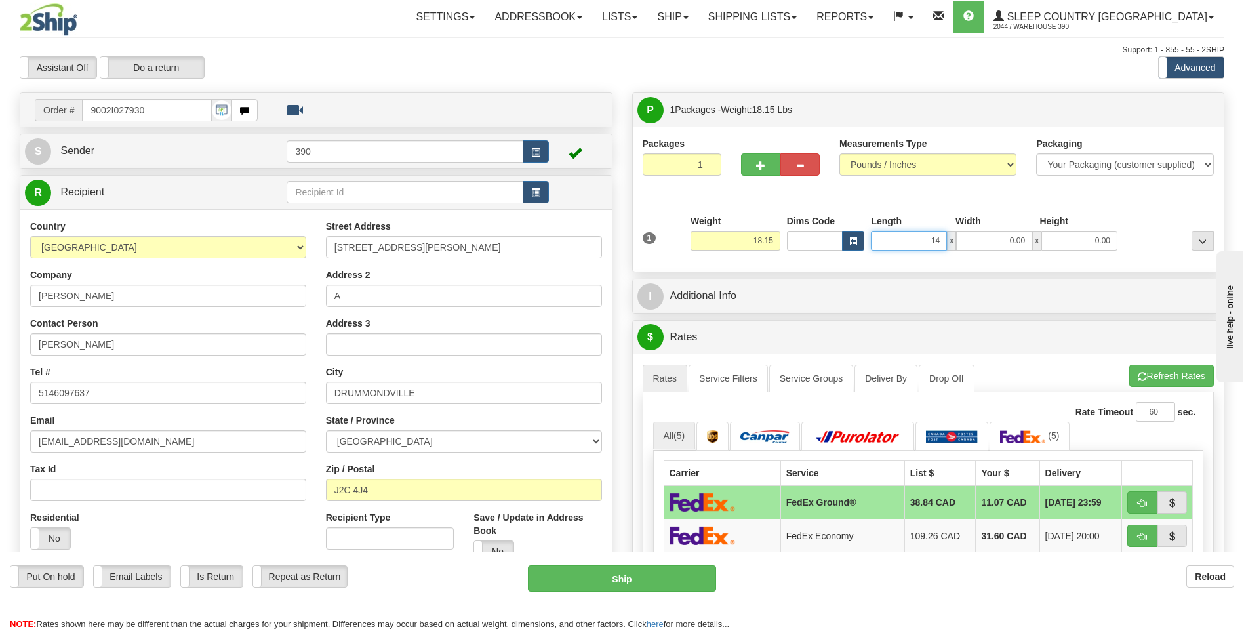
type input "14.00"
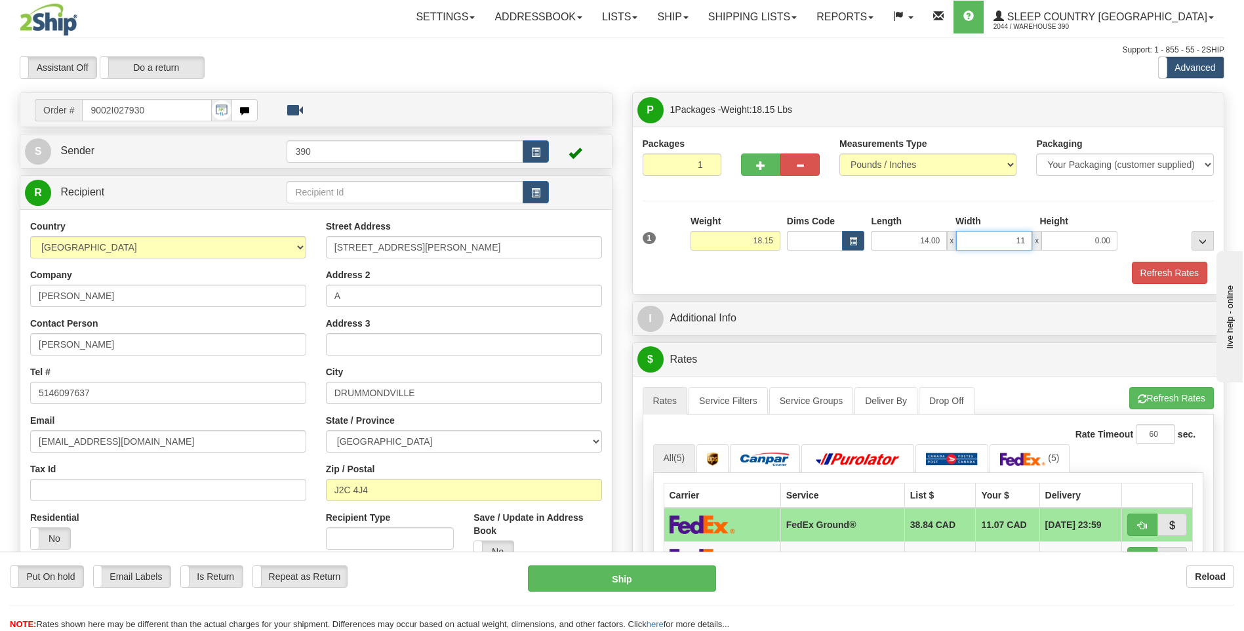
type input "11.00"
type input "12.00"
click at [1150, 397] on button "Refresh Rates" at bounding box center [1171, 398] width 85 height 22
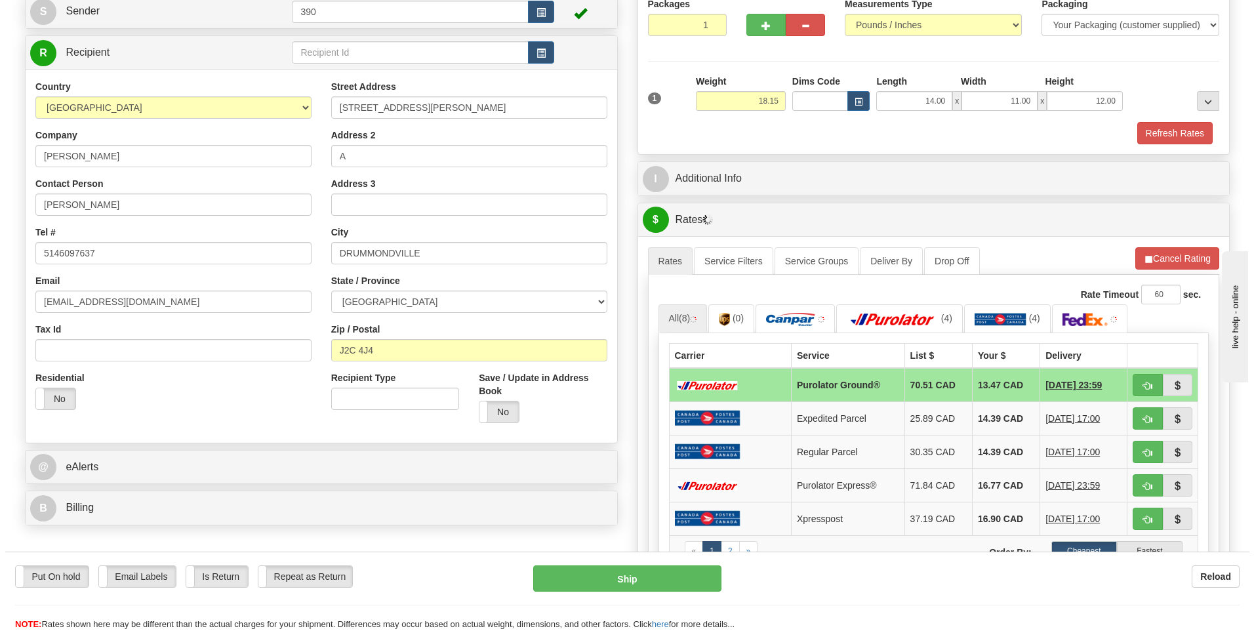
scroll to position [197, 0]
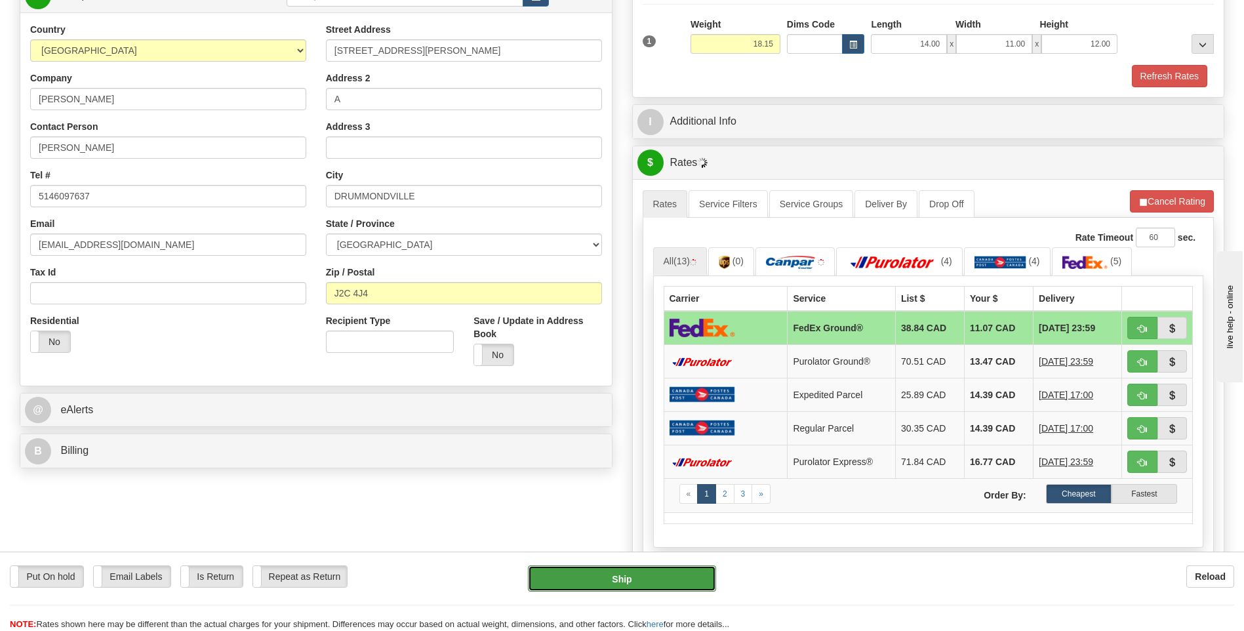
click at [633, 574] on button "Ship" at bounding box center [622, 578] width 188 height 26
type input "92"
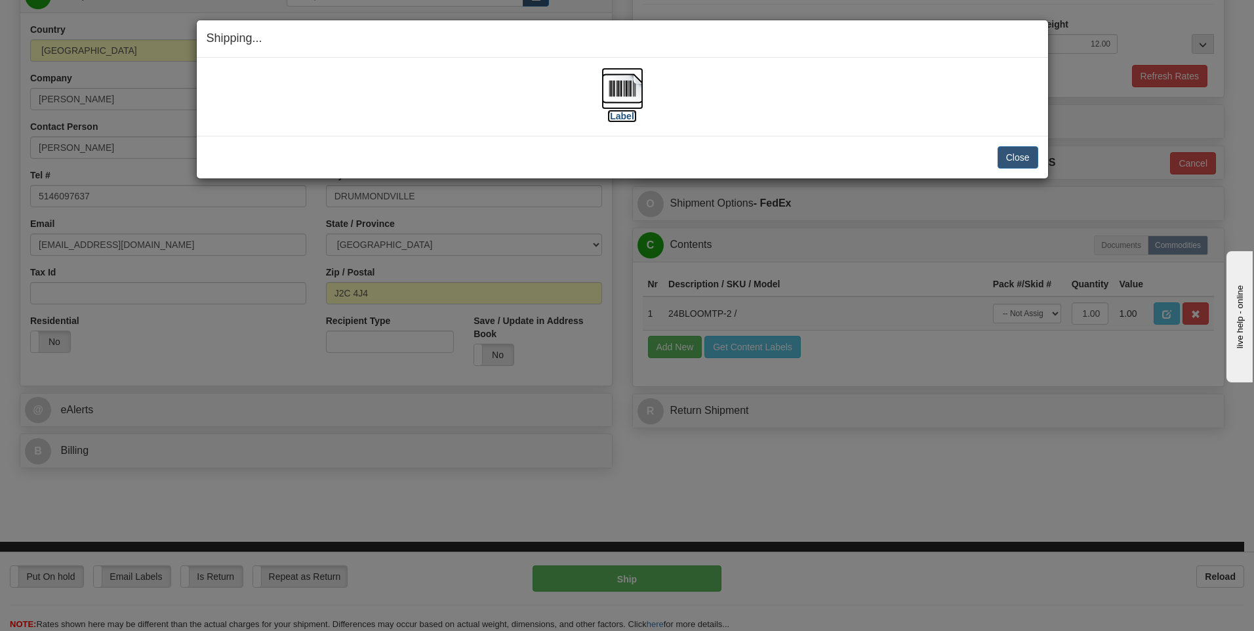
click at [618, 89] on img at bounding box center [622, 89] width 42 height 42
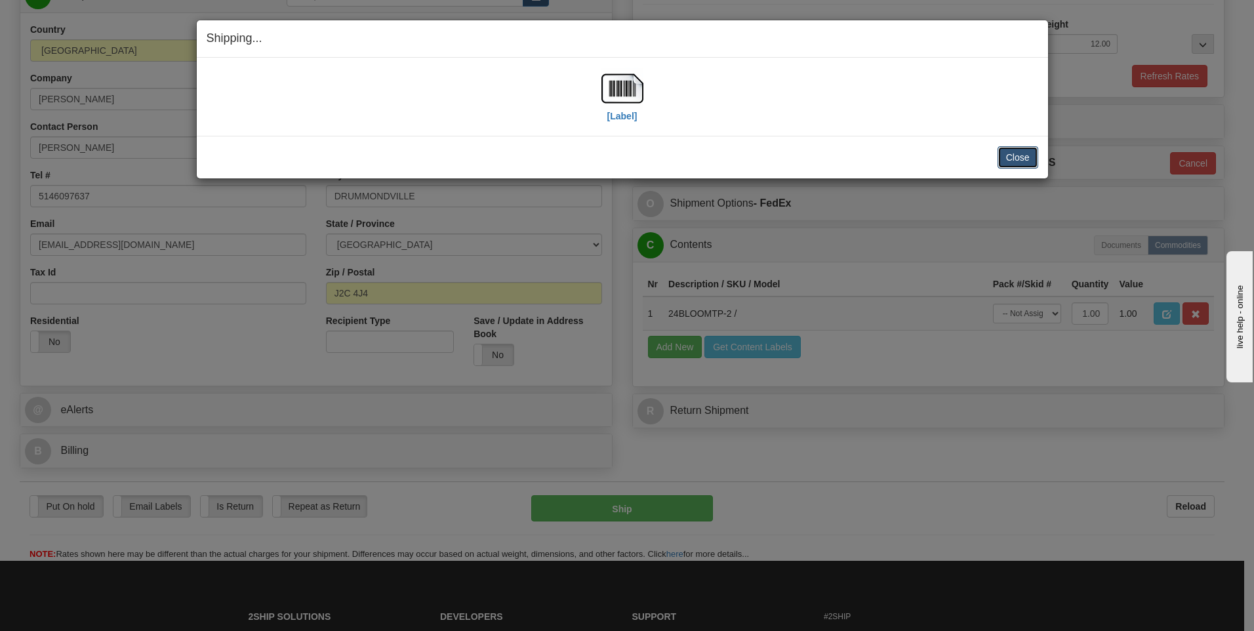
click at [1010, 155] on button "Close" at bounding box center [1017, 157] width 41 height 22
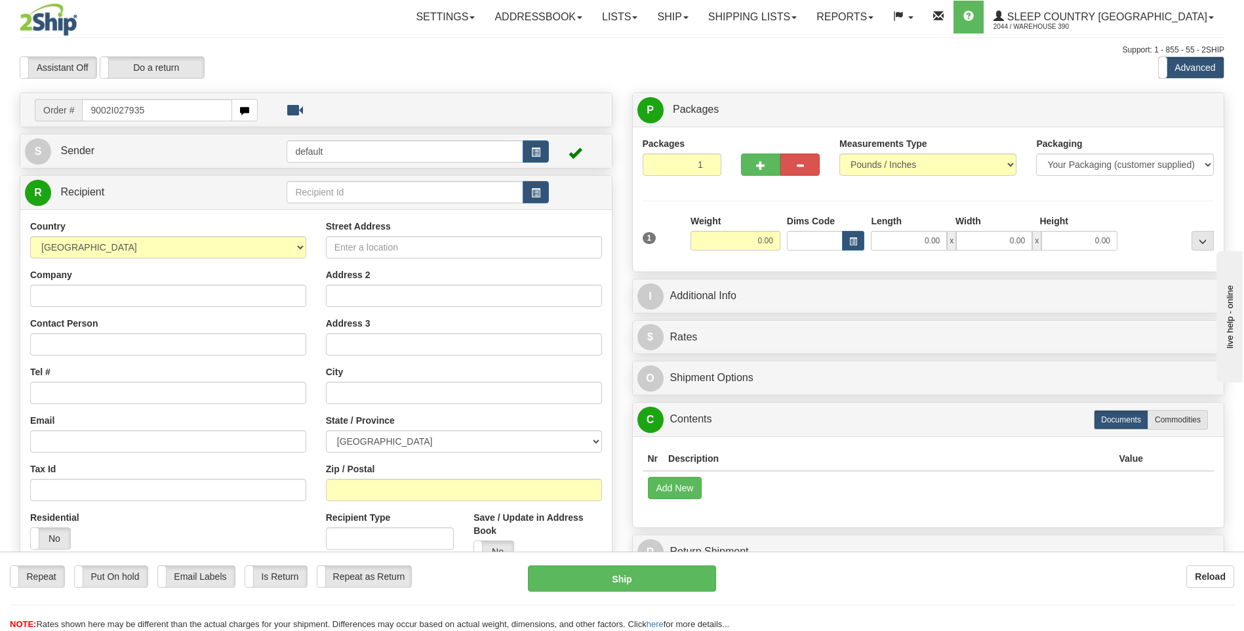
type input "9002I027935"
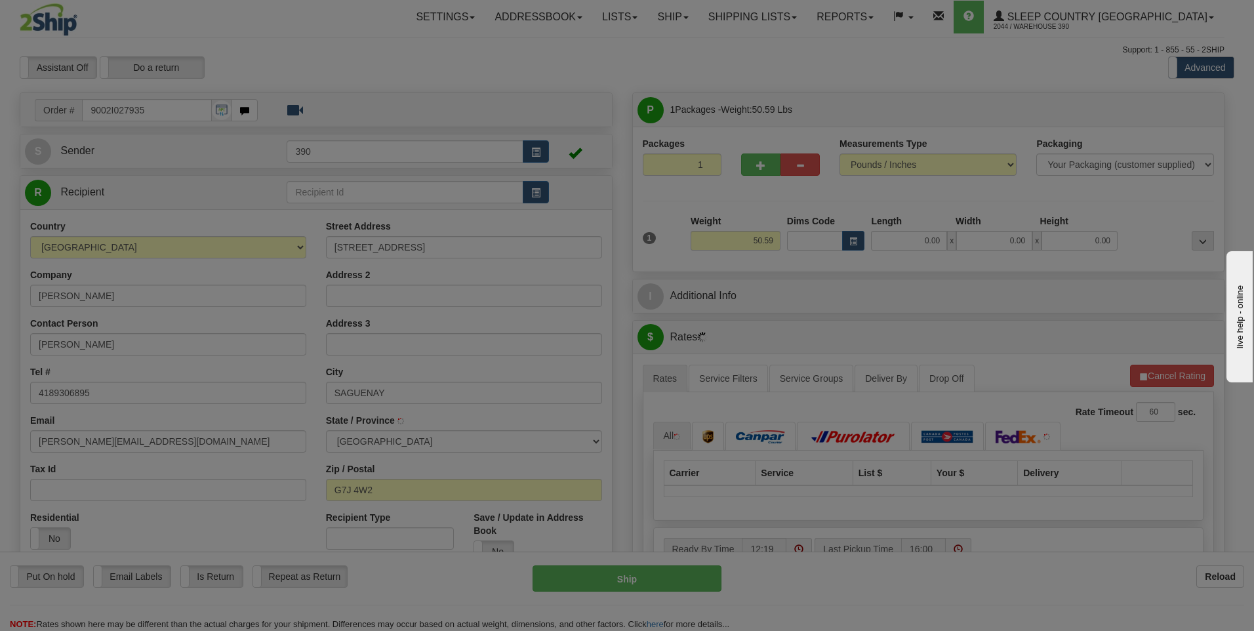
type input "CHICOUTIMI"
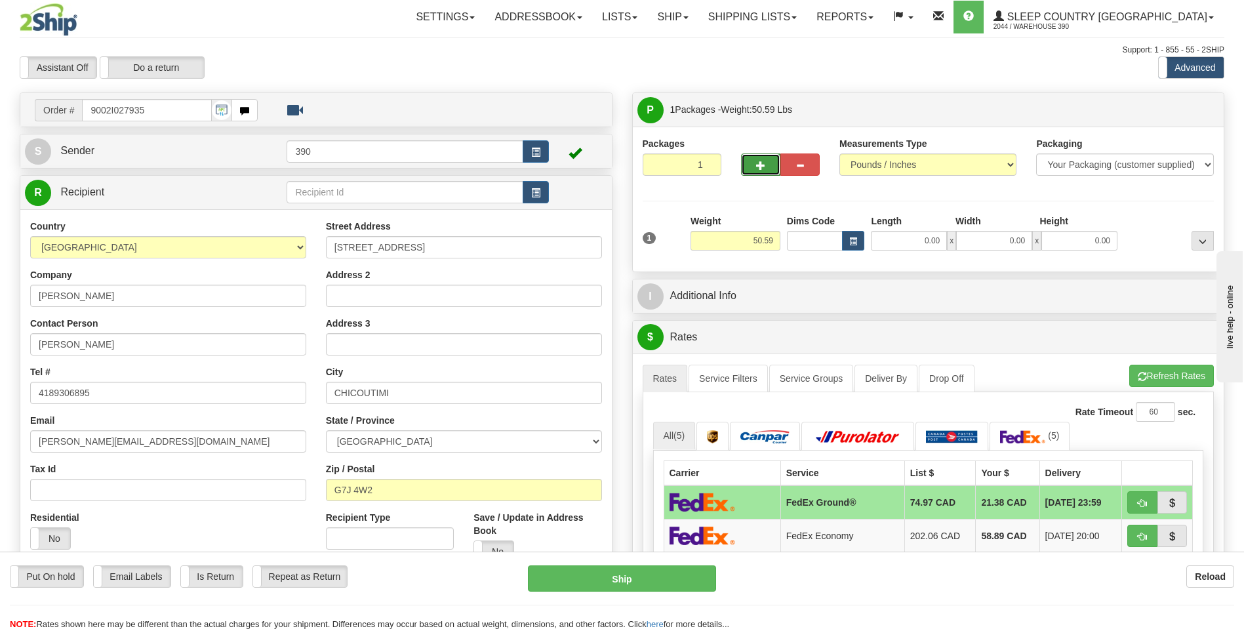
click at [760, 161] on span "button" at bounding box center [760, 165] width 9 height 9
radio input "true"
type input "2"
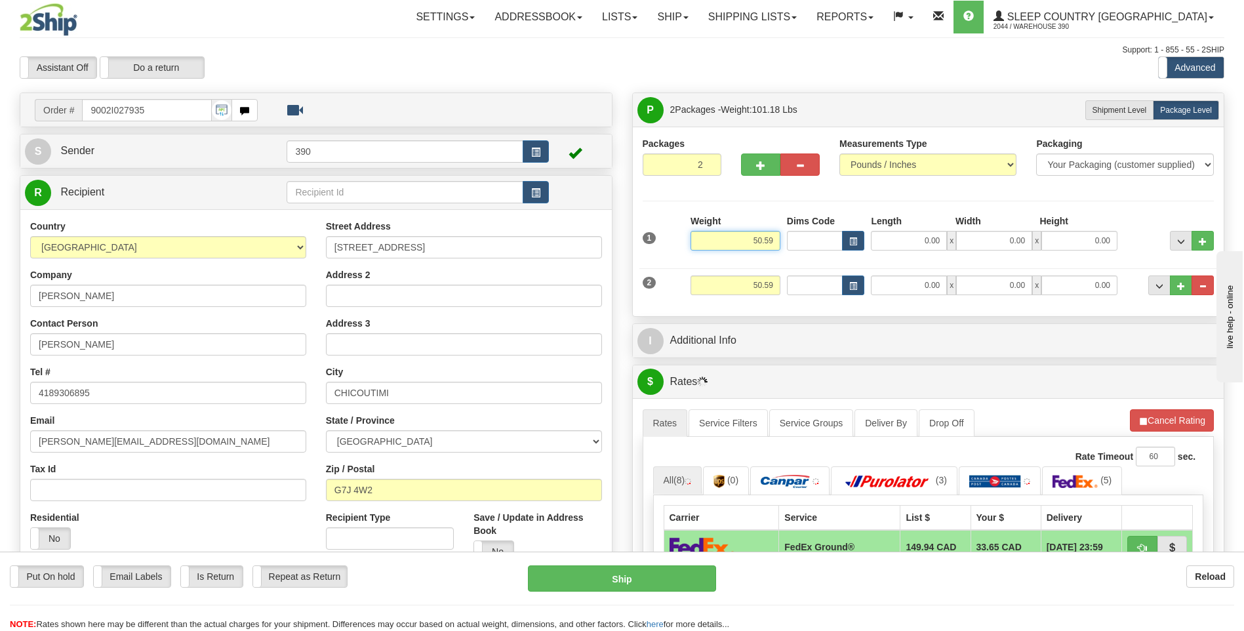
drag, startPoint x: 761, startPoint y: 238, endPoint x: 746, endPoint y: 242, distance: 15.6
click at [746, 242] on input "50.59" at bounding box center [735, 241] width 90 height 20
type input "5.59"
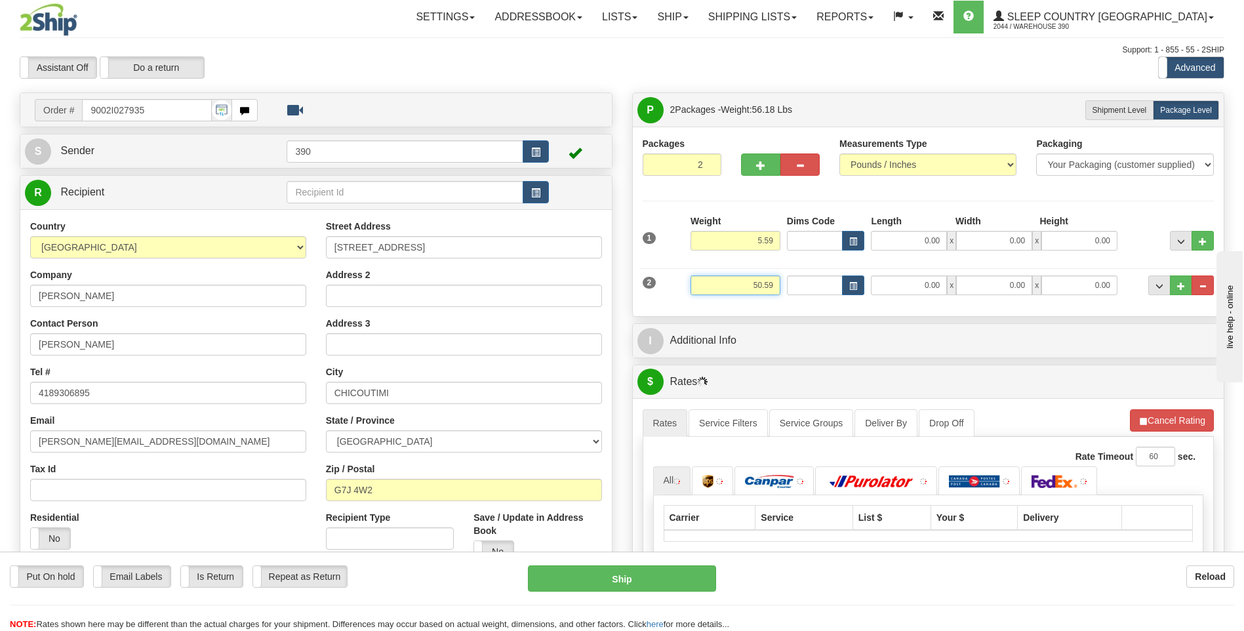
drag, startPoint x: 748, startPoint y: 283, endPoint x: 797, endPoint y: 283, distance: 49.8
click at [791, 283] on div "2 Weight 50.59 Dims Code Length Width Height" at bounding box center [928, 284] width 578 height 44
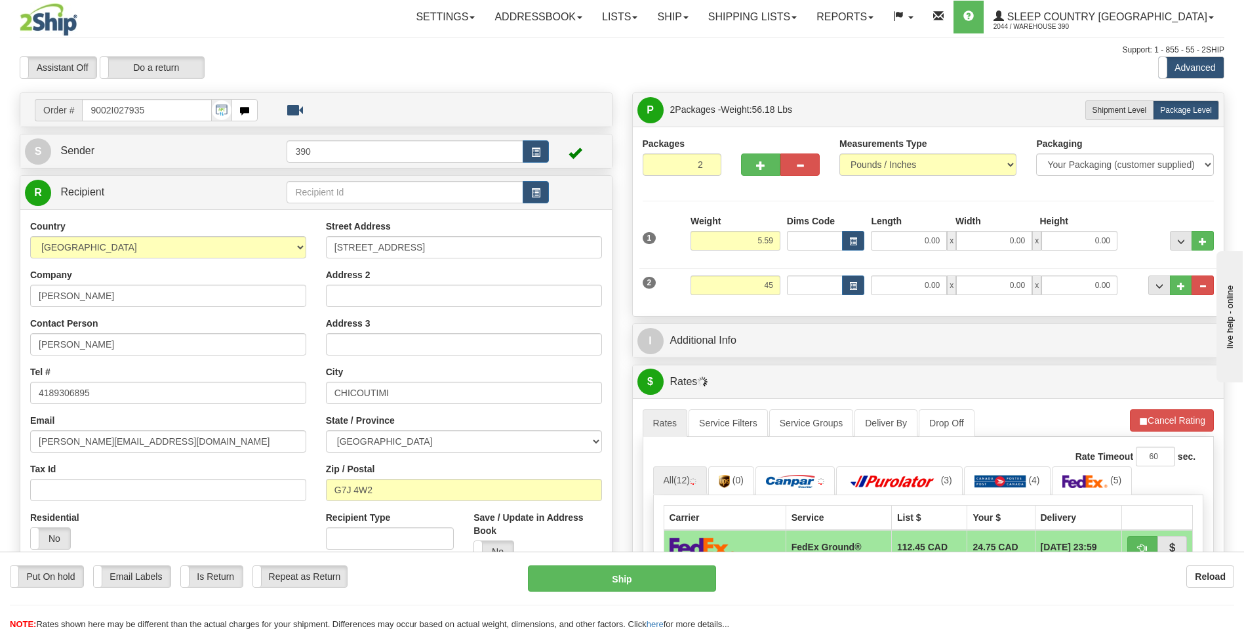
type input "45.00"
click at [763, 203] on div "Packages 2 2 Measurements Type" at bounding box center [929, 221] width 572 height 169
click at [907, 241] on input "0.00" at bounding box center [909, 241] width 76 height 20
type input "6.00"
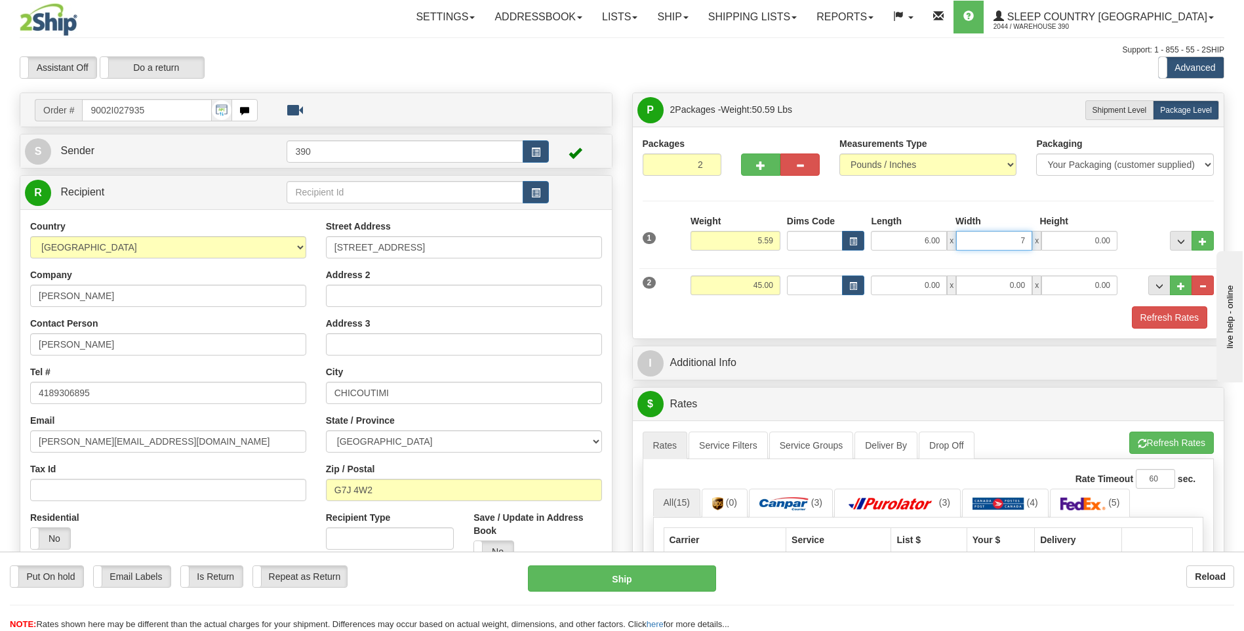
type input "7.00"
type input "4.00"
click at [928, 209] on div "Packages 2 2 Measurements Type" at bounding box center [929, 232] width 572 height 191
click at [892, 289] on input "0.00" at bounding box center [909, 285] width 76 height 20
type input "17.00"
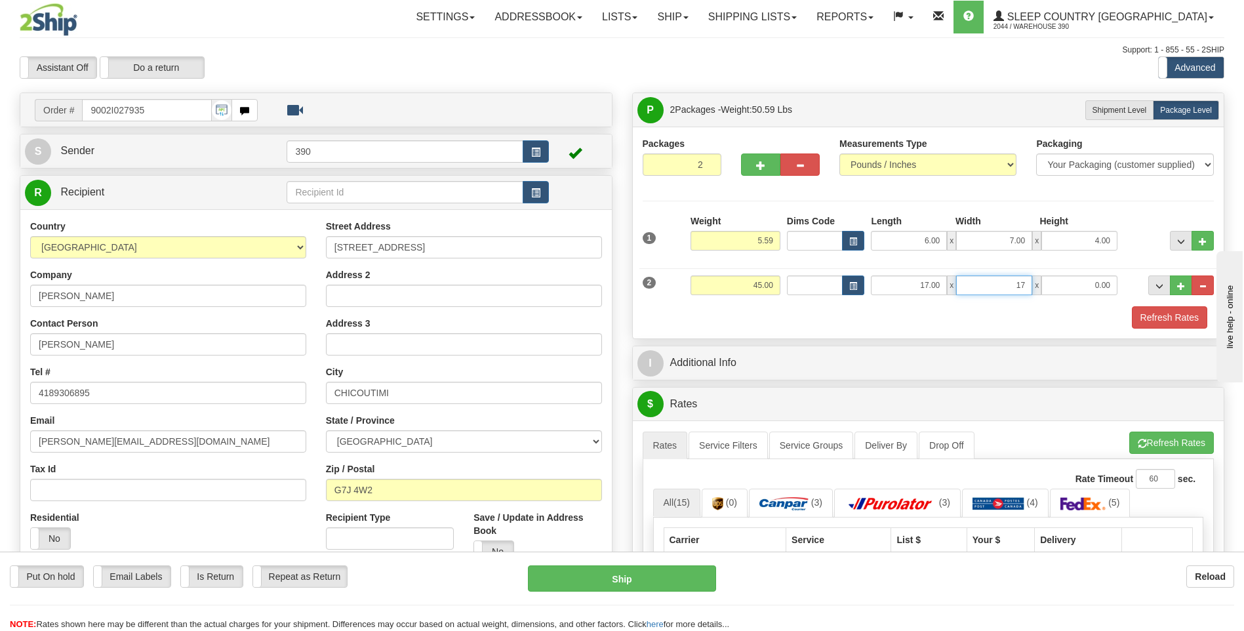
type input "17.00"
type input "38.00"
click at [1144, 443] on span "button" at bounding box center [1142, 443] width 9 height 9
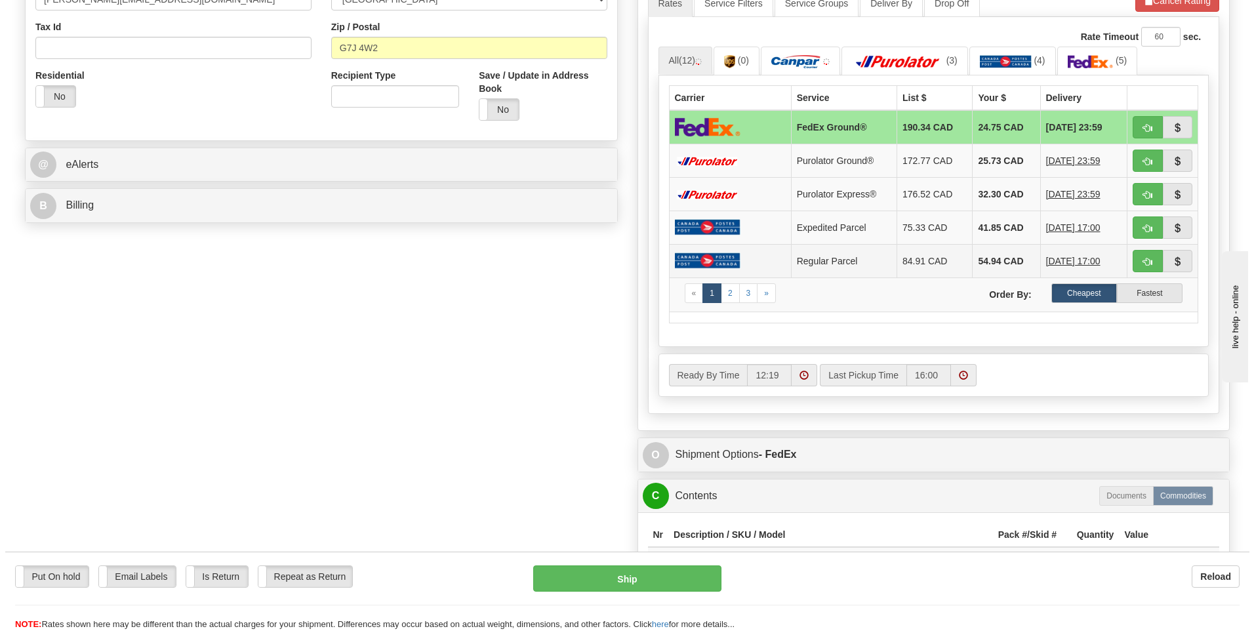
scroll to position [656, 0]
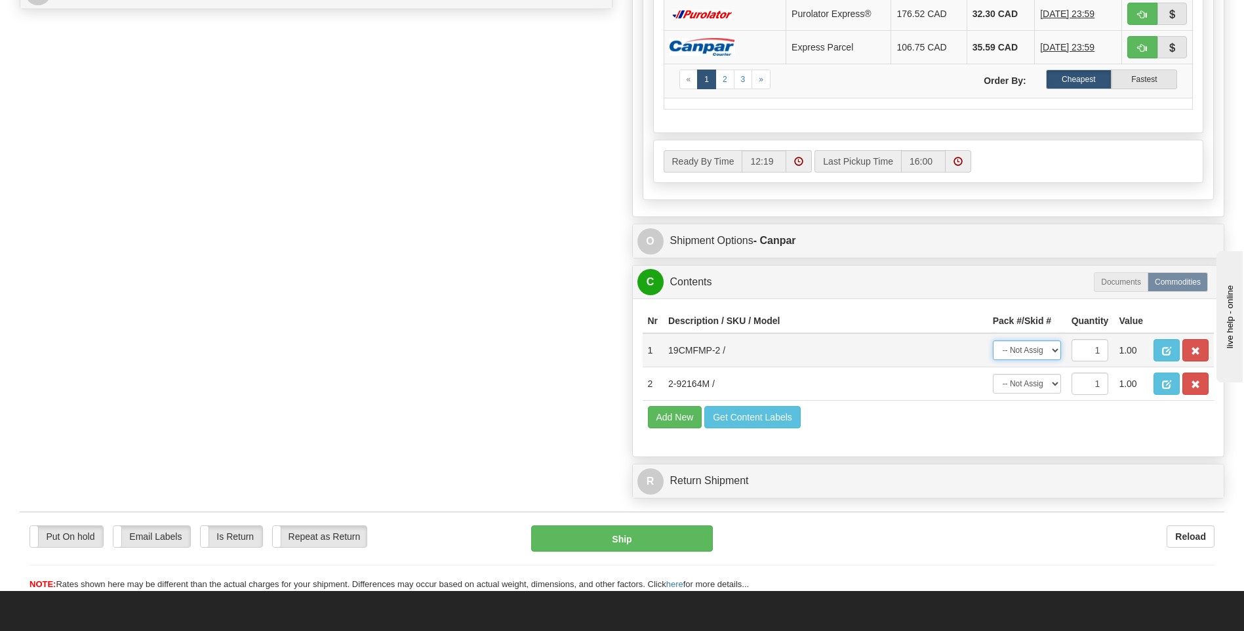
click at [1051, 348] on select "-- Not Assigned -- Package 1 Package 2" at bounding box center [1027, 350] width 68 height 20
select select "0"
click at [993, 340] on select "-- Not Assigned -- Package 1 Package 2" at bounding box center [1027, 350] width 68 height 20
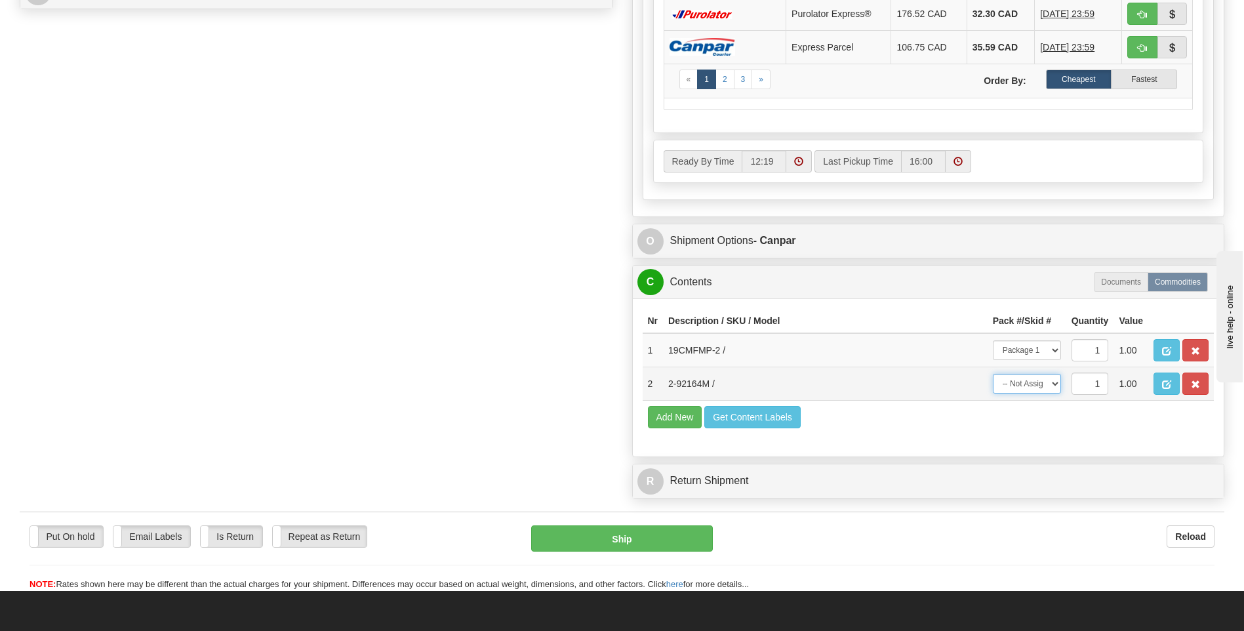
click at [1050, 384] on select "-- Not Assigned -- Package 1 Package 2" at bounding box center [1027, 384] width 68 height 20
select select "1"
click at [993, 374] on select "-- Not Assigned -- Package 1 Package 2" at bounding box center [1027, 384] width 68 height 20
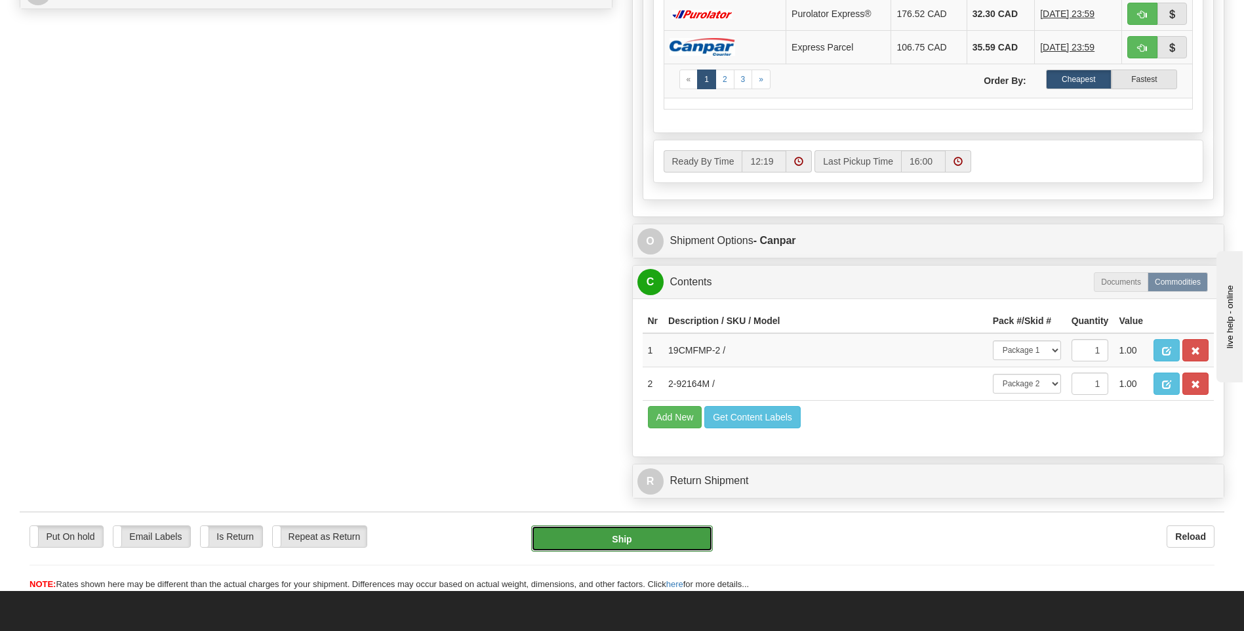
click at [692, 540] on button "Ship" at bounding box center [621, 538] width 181 height 26
type input "1"
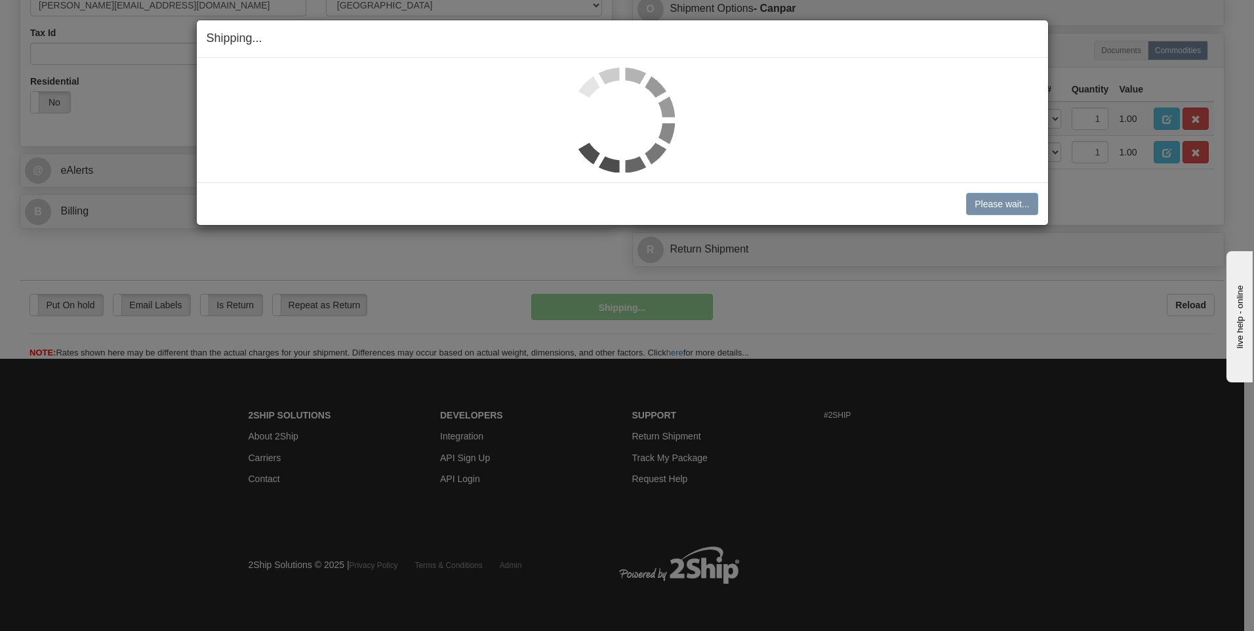
scroll to position [436, 0]
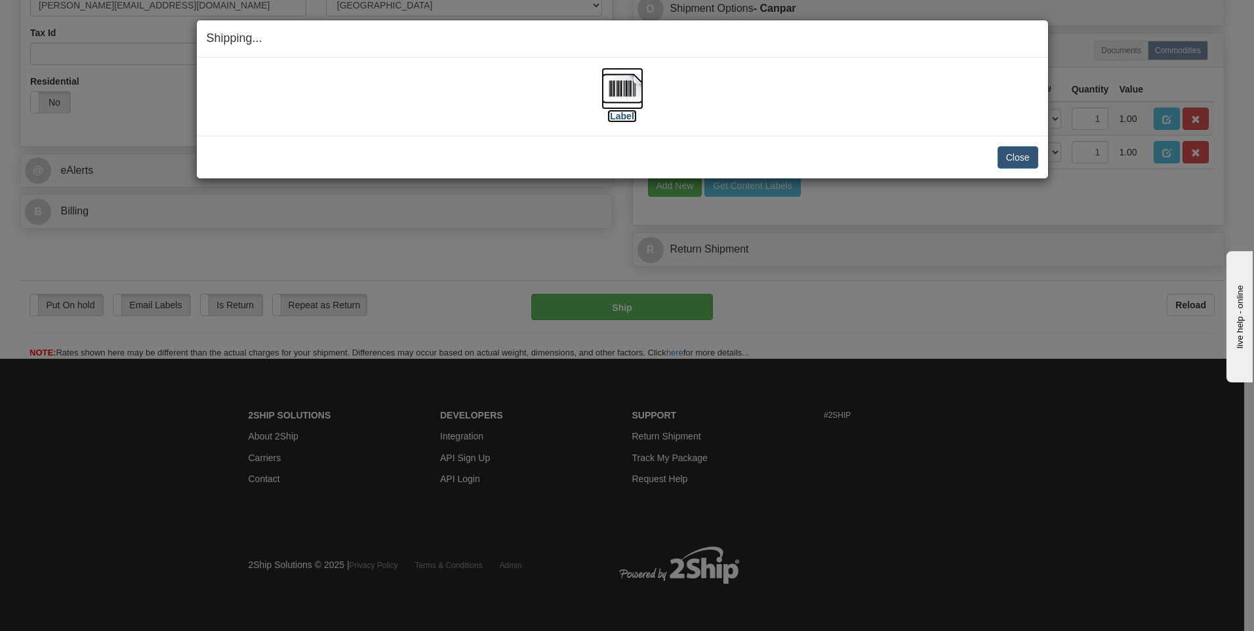
click at [622, 90] on img at bounding box center [622, 89] width 42 height 42
click at [1009, 157] on button "Close" at bounding box center [1017, 157] width 41 height 22
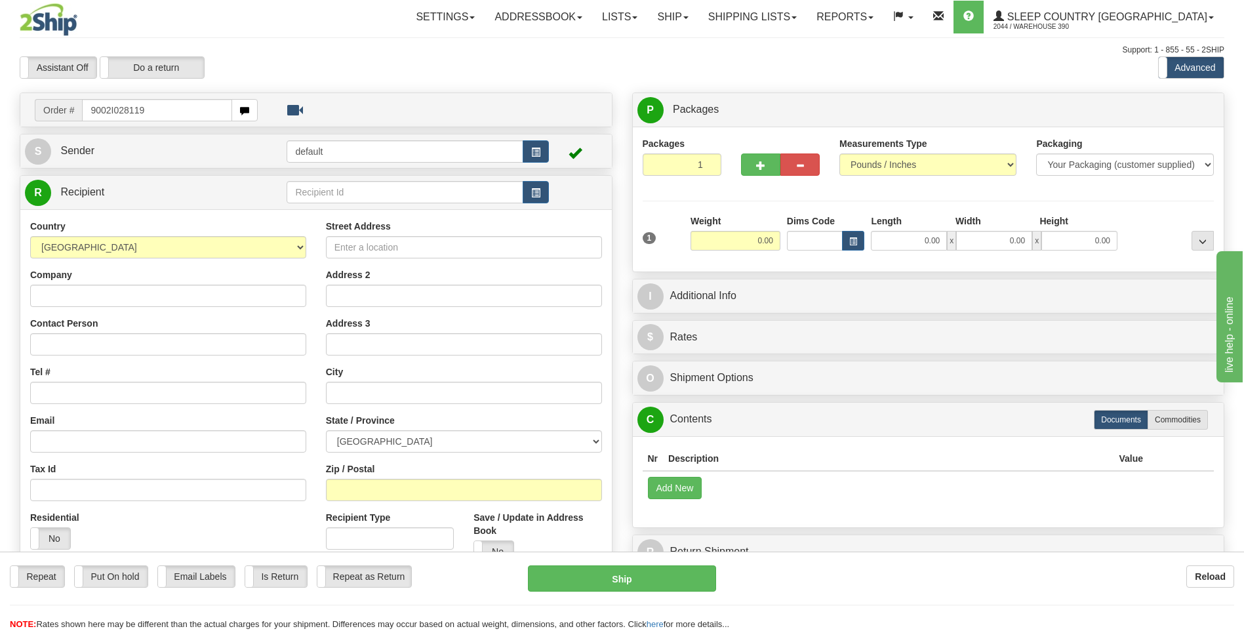
type input "9002I028119"
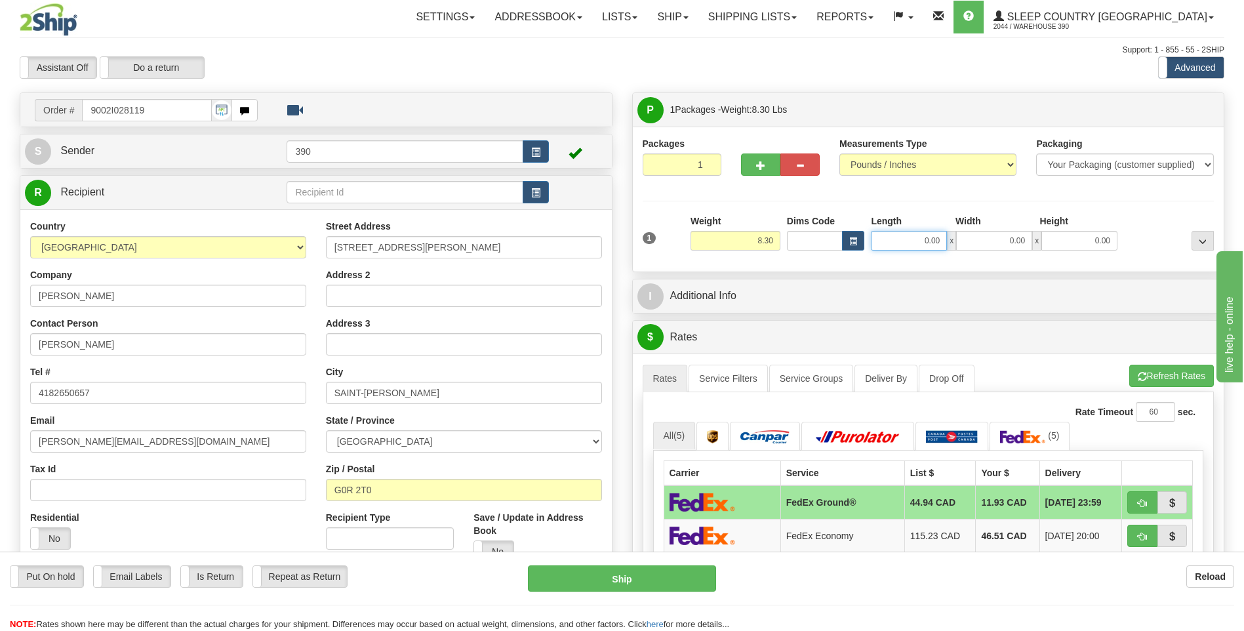
click at [907, 247] on input "0.00" at bounding box center [909, 241] width 76 height 20
type input "10.00"
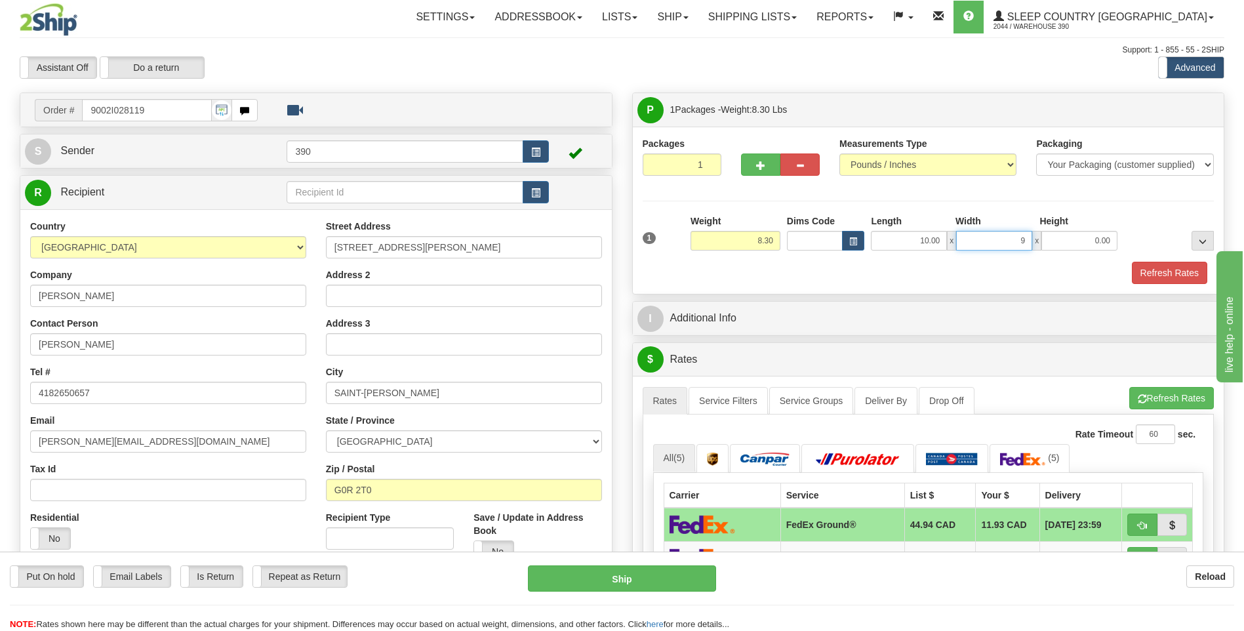
type input "9.00"
type input "7.00"
click at [1140, 400] on span "button" at bounding box center [1142, 399] width 9 height 9
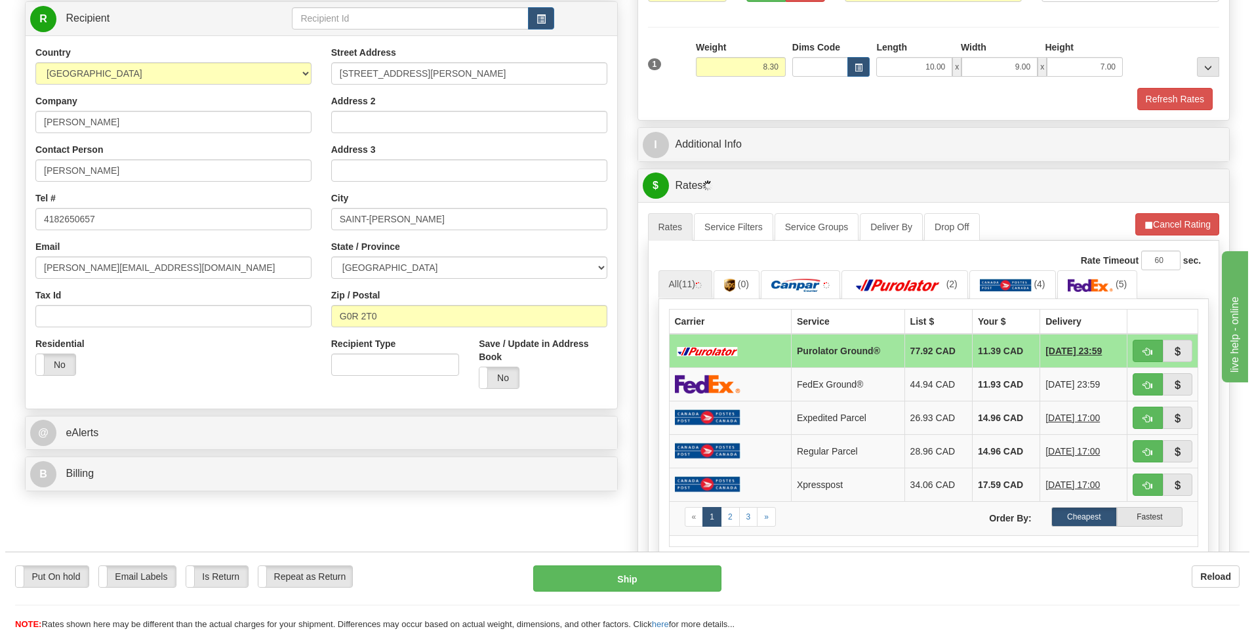
scroll to position [197, 0]
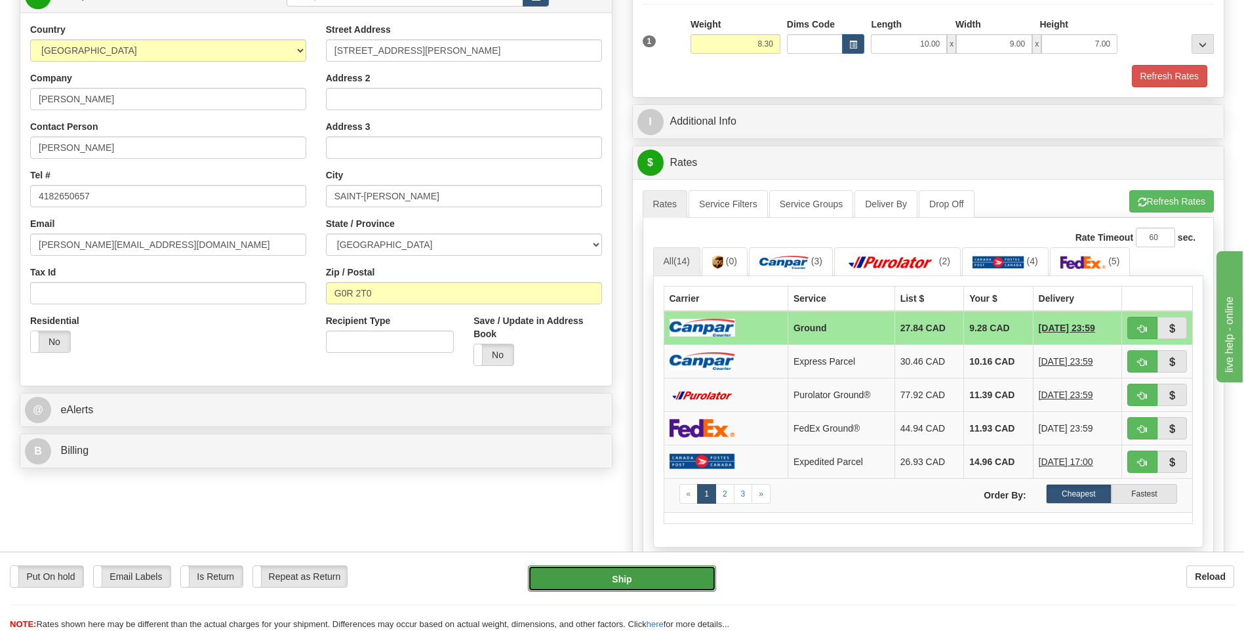
click at [651, 572] on button "Ship" at bounding box center [622, 578] width 188 height 26
type input "1"
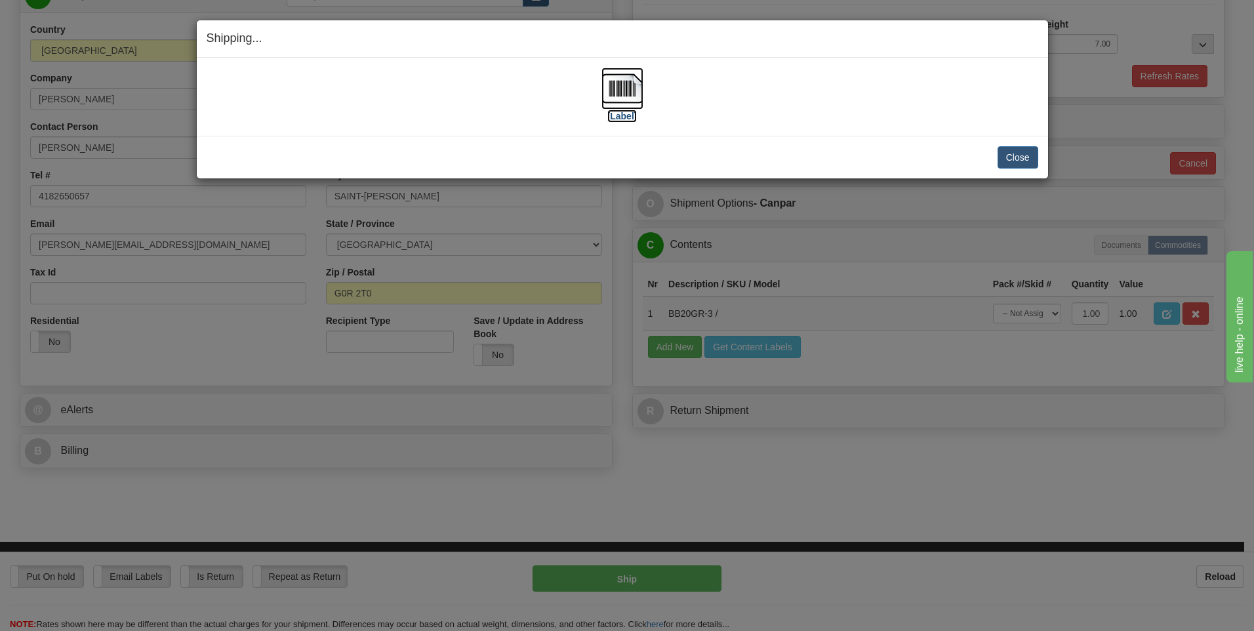
click at [616, 88] on img at bounding box center [622, 89] width 42 height 42
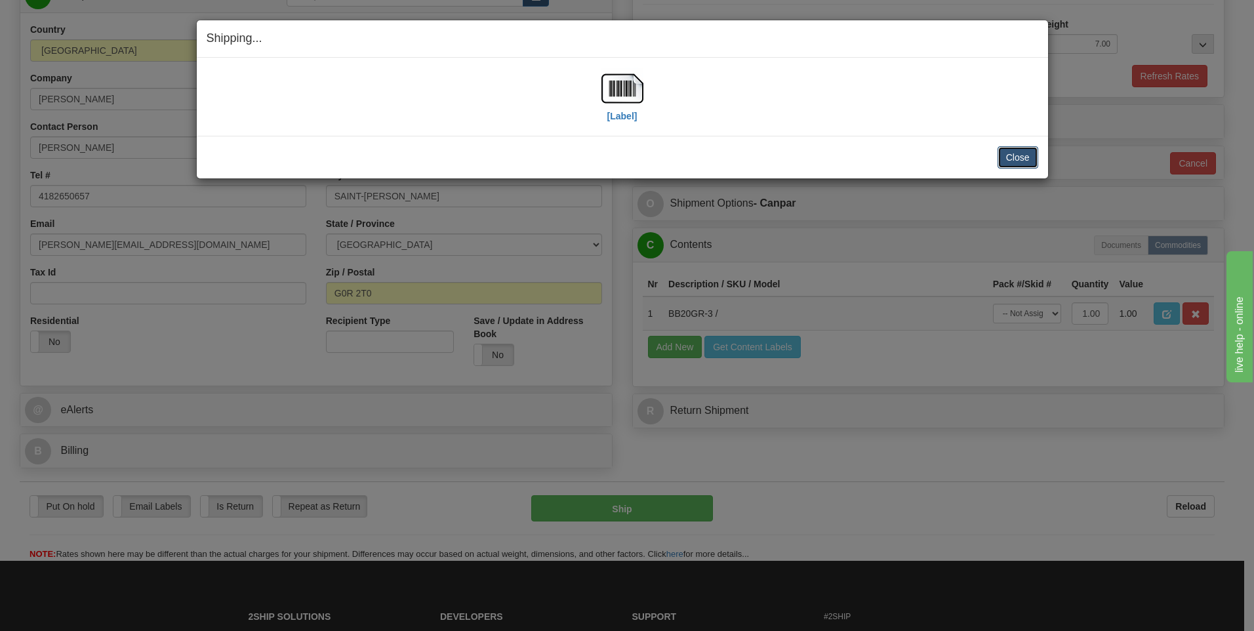
click at [1022, 156] on button "Close" at bounding box center [1017, 157] width 41 height 22
